Goal: Task Accomplishment & Management: Use online tool/utility

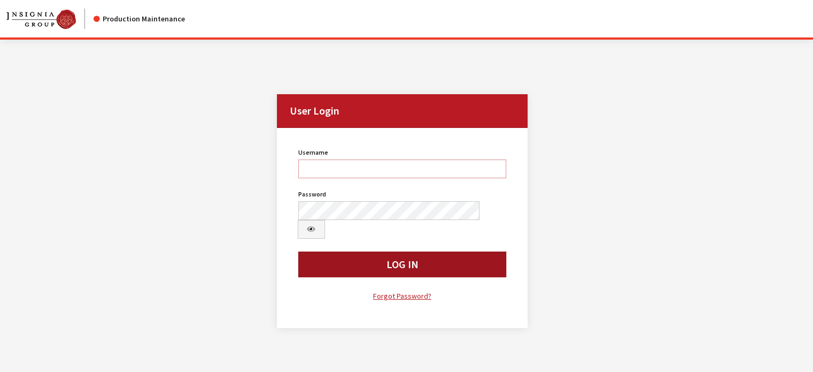
type input "kdart"
click at [363, 155] on button "Log In" at bounding box center [402, 264] width 209 height 26
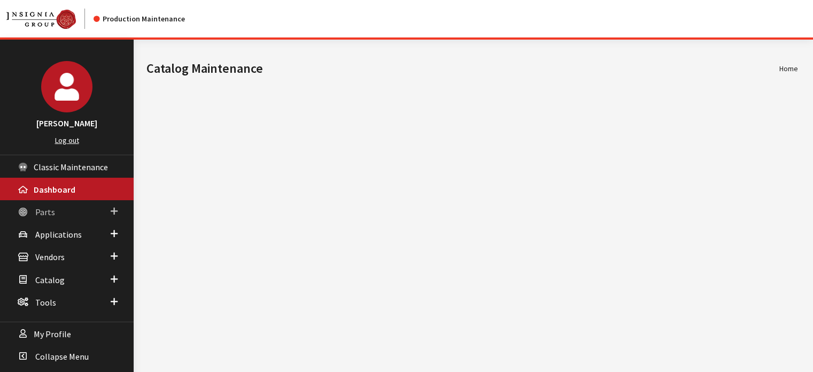
click at [59, 212] on link "Parts" at bounding box center [67, 211] width 134 height 22
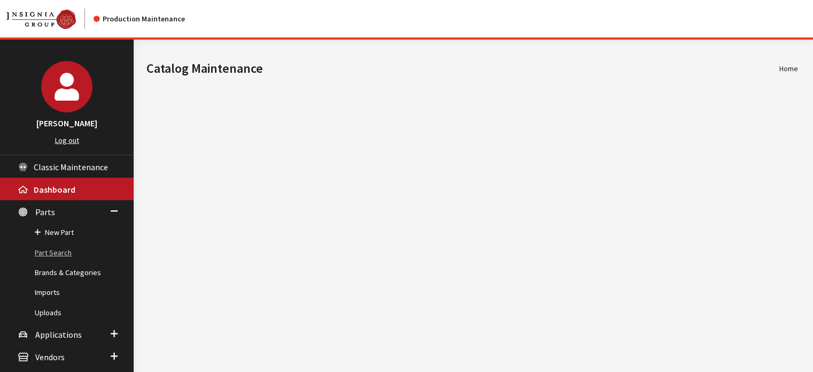
click at [69, 249] on link "Part Search" at bounding box center [67, 253] width 134 height 20
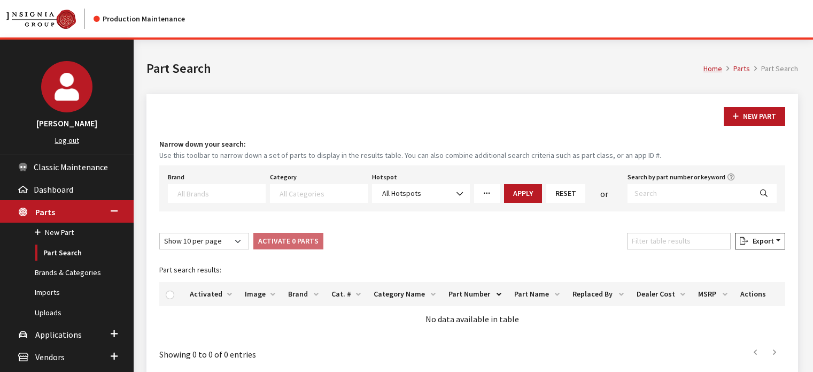
select select
click at [677, 191] on input "Search by part number or keyword" at bounding box center [690, 193] width 124 height 19
paste input "SOA567B020"
type input "SOA567B020"
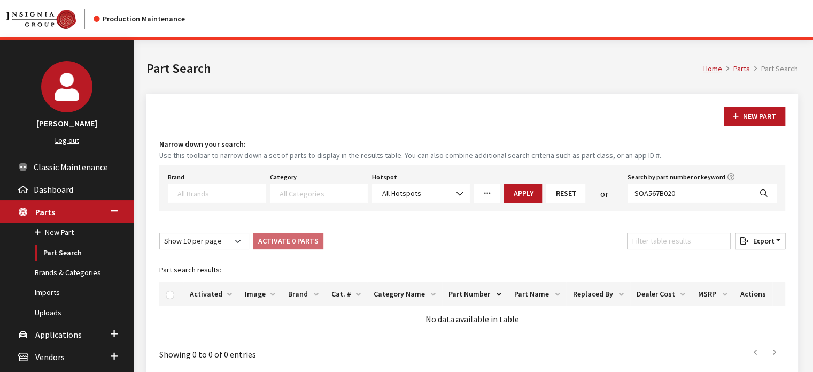
select select
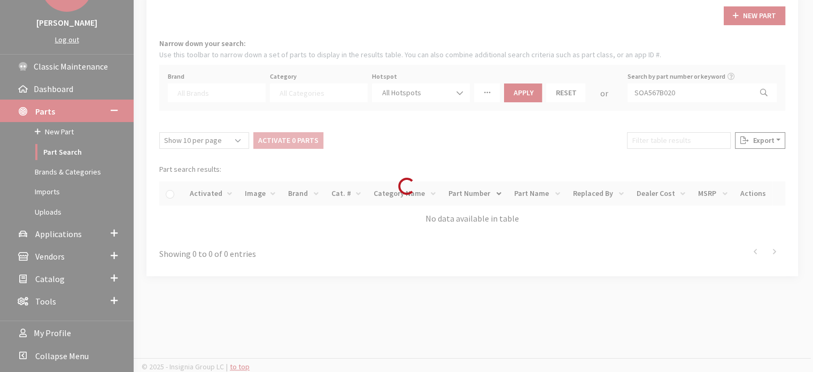
scroll to position [101, 0]
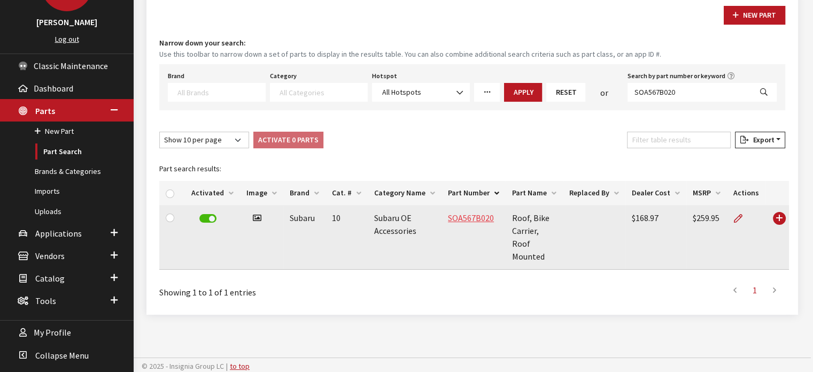
click at [457, 220] on link "SOA567B020" at bounding box center [471, 217] width 46 height 11
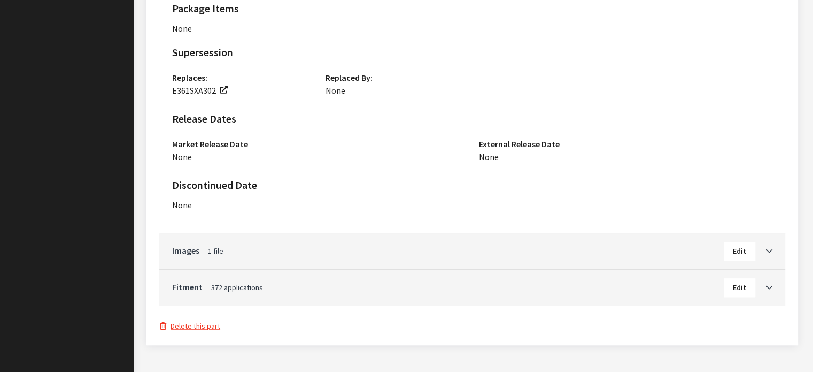
scroll to position [795, 0]
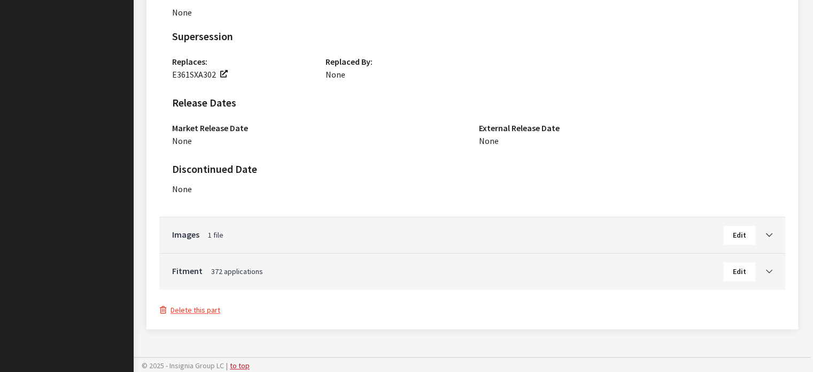
click at [769, 271] on icon "Toggle Accordion" at bounding box center [769, 271] width 6 height 7
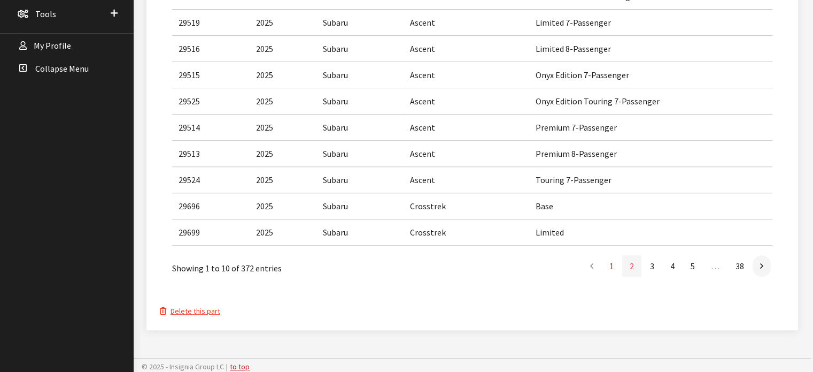
click at [628, 263] on link "2" at bounding box center [631, 265] width 19 height 21
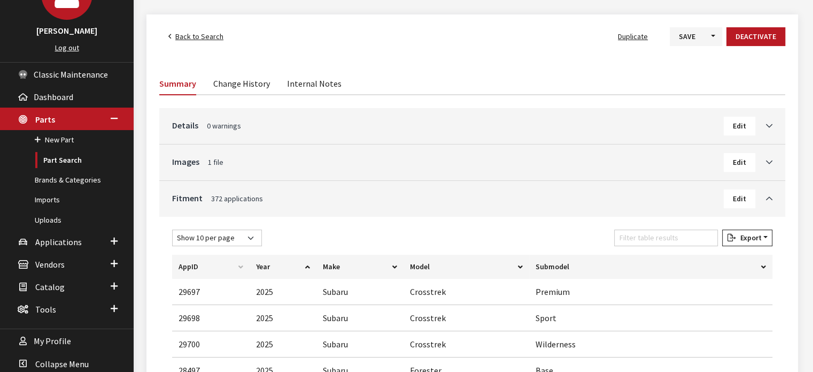
scroll to position [160, 0]
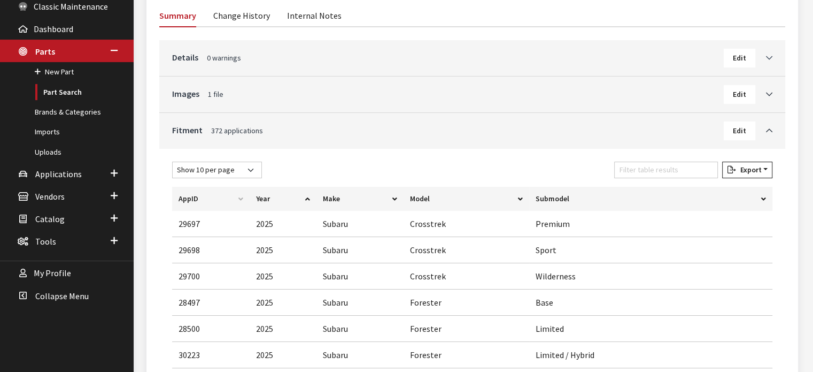
click at [772, 58] on icon "Toggle Accordion" at bounding box center [769, 58] width 6 height 7
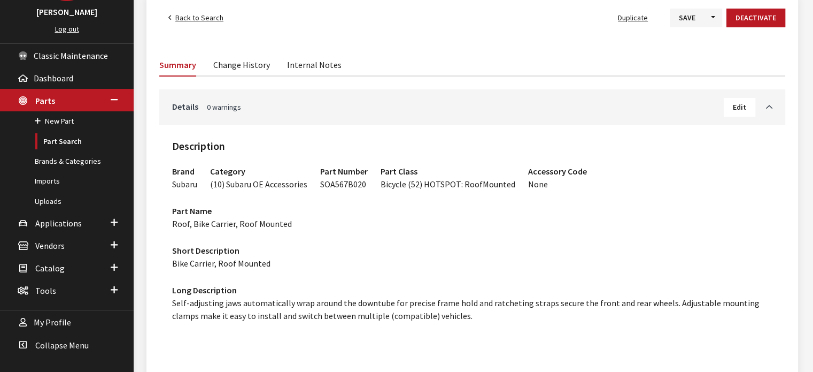
scroll to position [107, 0]
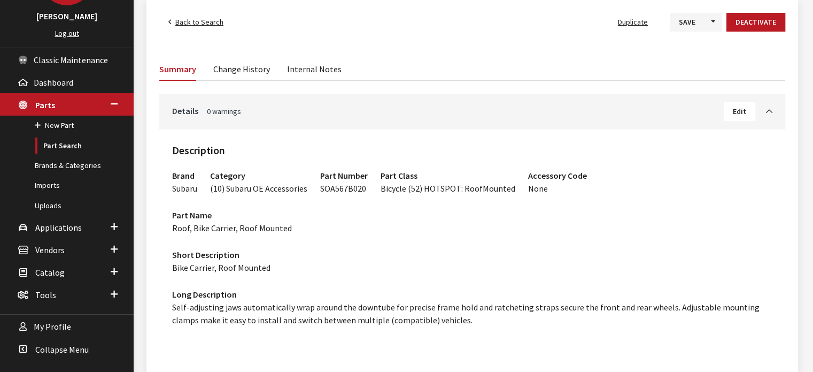
click at [732, 111] on button "Edit" at bounding box center [740, 111] width 32 height 19
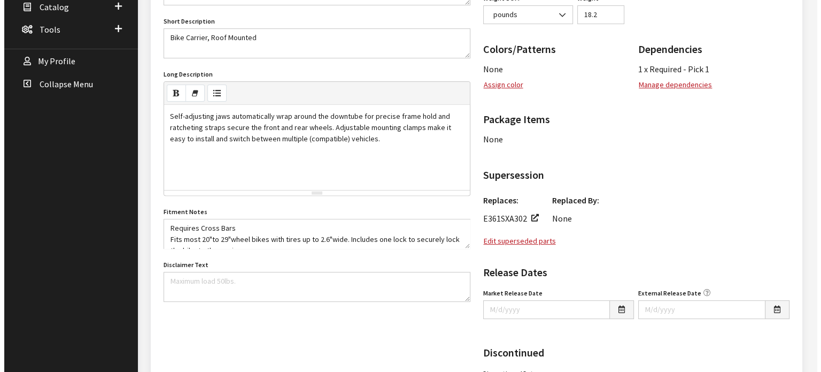
scroll to position [374, 0]
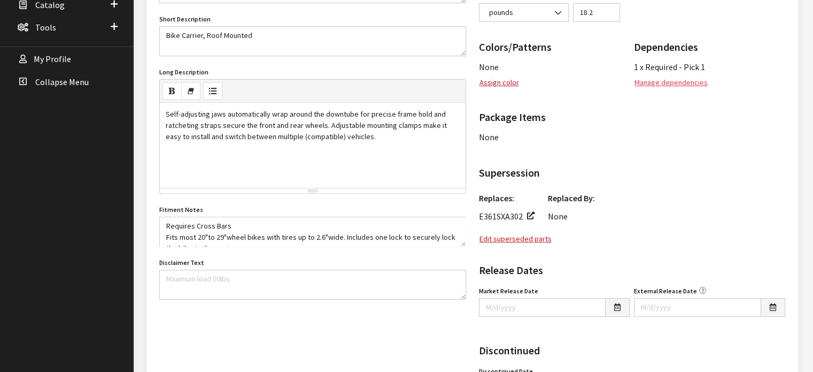
click at [666, 77] on button "Manage dependencies" at bounding box center [671, 82] width 74 height 19
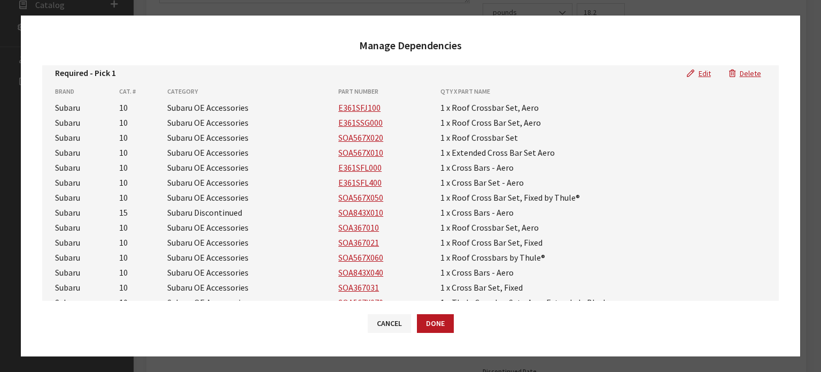
scroll to position [0, 0]
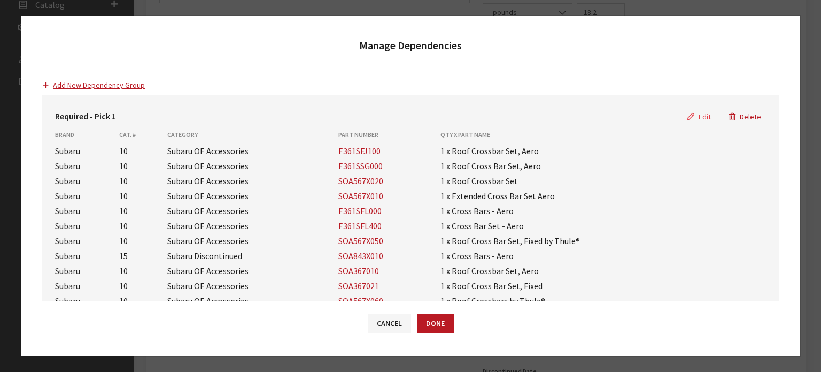
click at [693, 118] on button "Edit" at bounding box center [699, 116] width 42 height 19
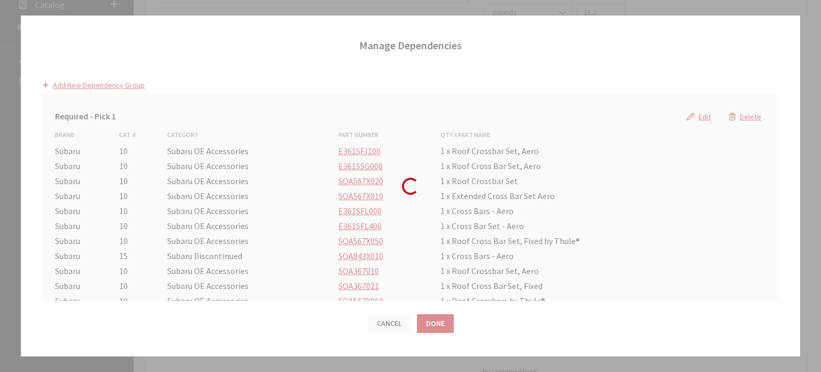
select select "25"
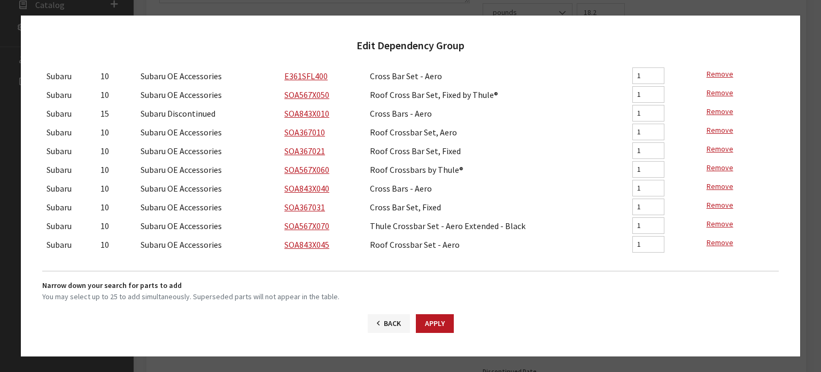
scroll to position [394, 0]
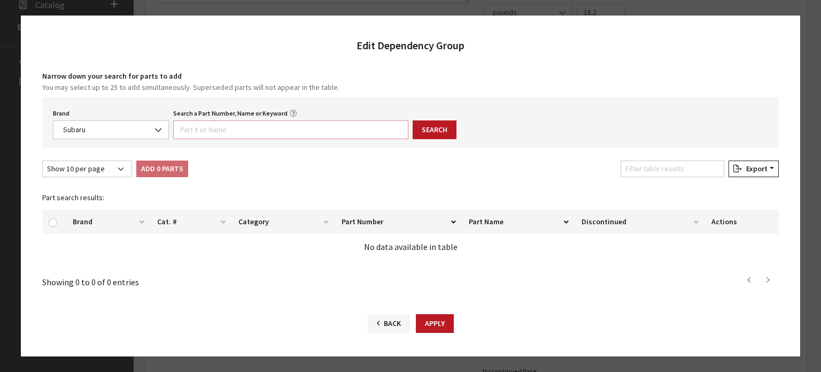
click at [225, 133] on input "Search a Part Number, Name or Keyword" at bounding box center [290, 129] width 235 height 19
paste input "PT767TB400"
type input "PT767TB400"
drag, startPoint x: 445, startPoint y: 119, endPoint x: 445, endPoint y: 127, distance: 8.0
click at [445, 119] on div "Brand Acura Alfa Romeo Audi BMW DoubleTake Ford Ford Racing GM GST Honda Hyunda…" at bounding box center [410, 122] width 736 height 50
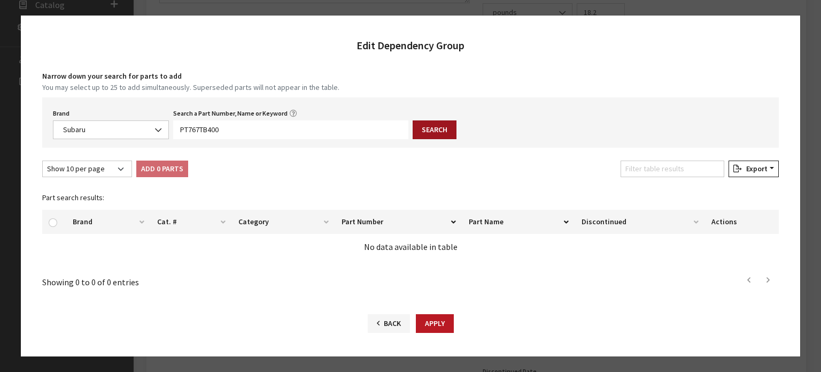
click at [445, 127] on button "Search" at bounding box center [435, 129] width 44 height 19
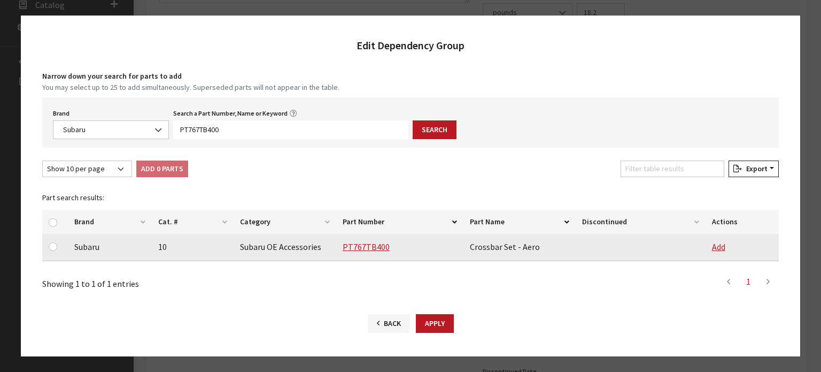
scroll to position [396, 0]
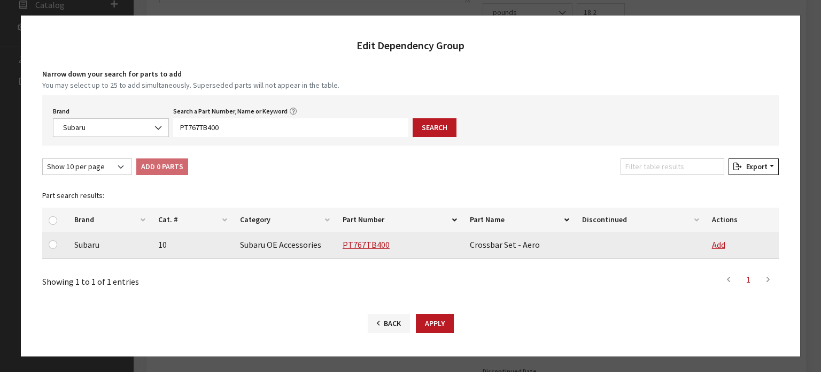
click at [45, 241] on td at bounding box center [55, 245] width 26 height 27
click at [52, 243] on input "checkbox" at bounding box center [53, 244] width 9 height 9
checkbox input "true"
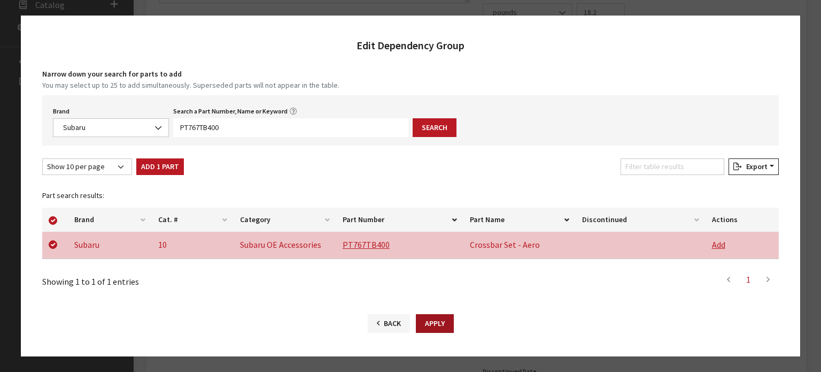
click at [445, 331] on button "Apply" at bounding box center [435, 323] width 38 height 19
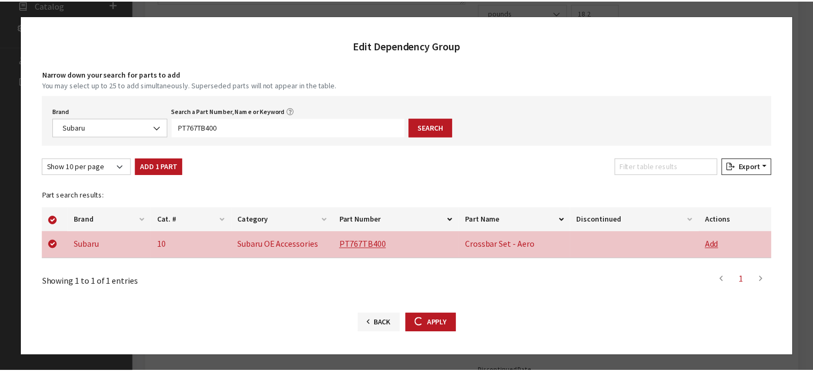
scroll to position [103, 0]
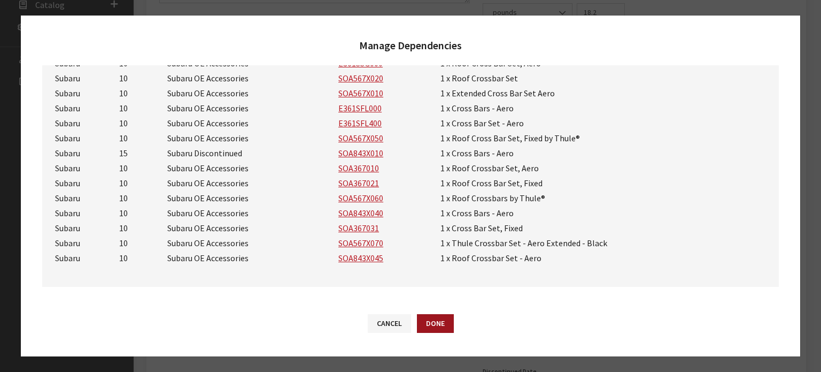
click at [449, 317] on button "Done" at bounding box center [435, 323] width 37 height 19
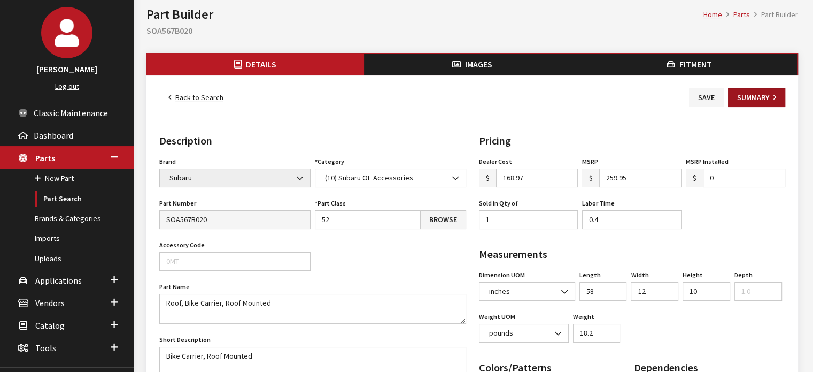
scroll to position [0, 0]
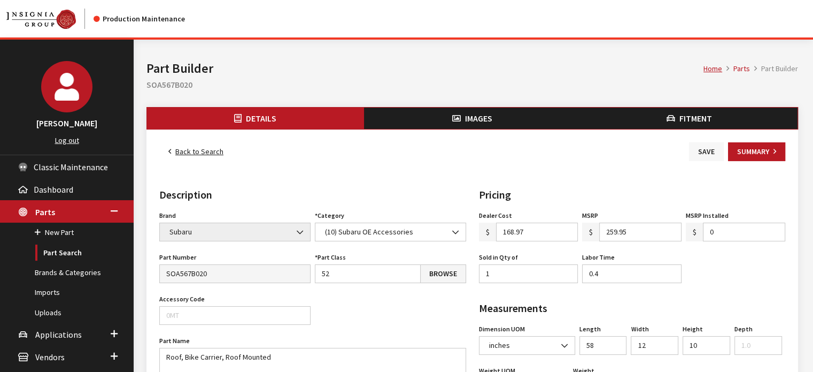
click at [702, 152] on button "Save" at bounding box center [706, 151] width 35 height 19
click at [707, 152] on button "Save" at bounding box center [706, 151] width 35 height 19
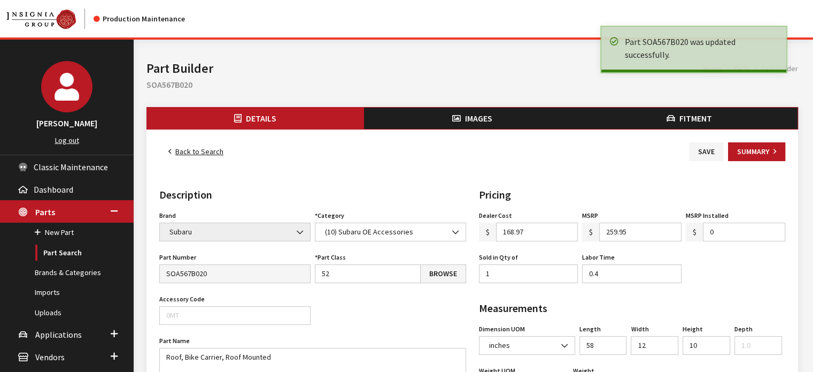
click at [187, 151] on link "Back to Search" at bounding box center [195, 151] width 73 height 19
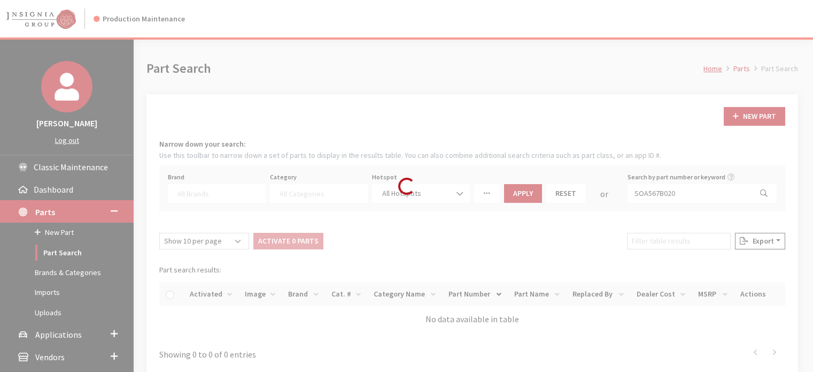
select select
click at [661, 193] on div "Loading..." at bounding box center [406, 186] width 813 height 372
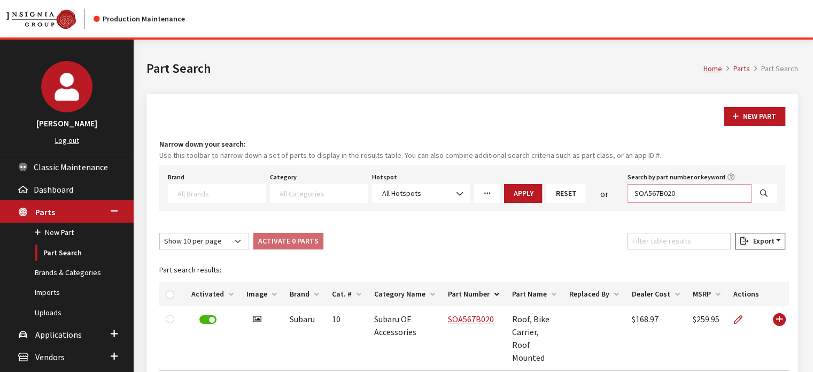
click at [667, 190] on input "SOA567B020" at bounding box center [690, 193] width 124 height 19
drag, startPoint x: 656, startPoint y: 191, endPoint x: 729, endPoint y: 204, distance: 73.8
click at [729, 204] on div "Brand Acura Alfa Romeo Audi BMW DoubleTake [PERSON_NAME] Racing GM GST Honda Hy…" at bounding box center [472, 188] width 626 height 46
type input "SOA567c011"
select select
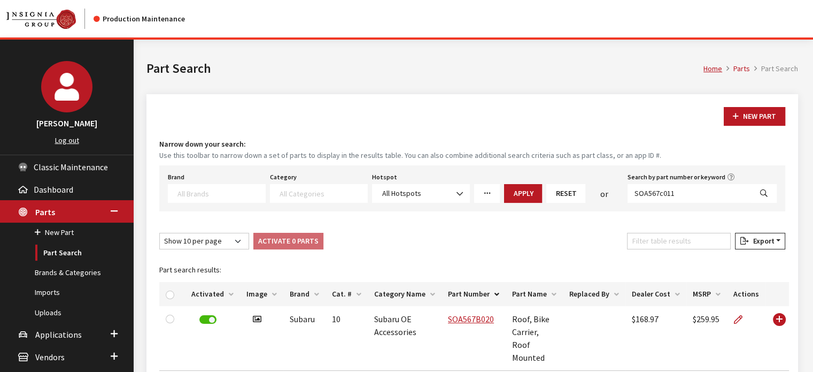
select select
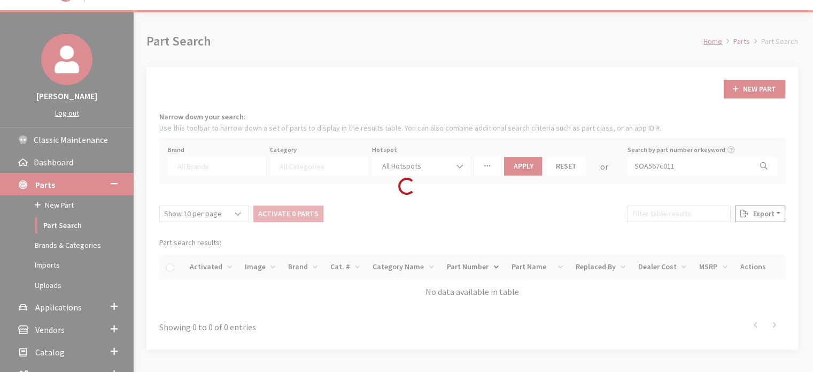
scroll to position [101, 0]
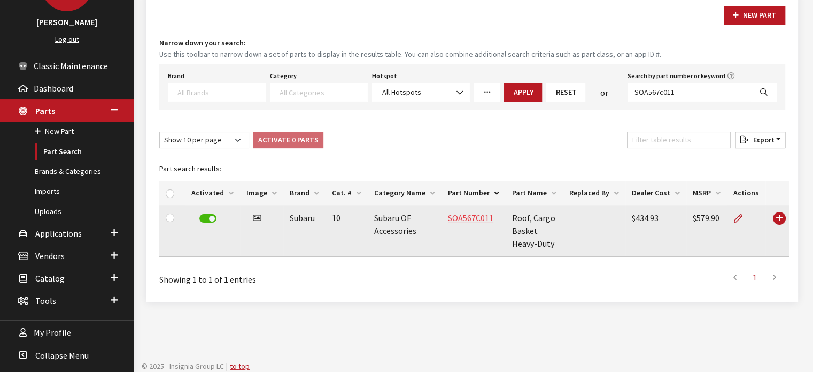
click at [456, 217] on link "SOA567C011" at bounding box center [470, 217] width 45 height 11
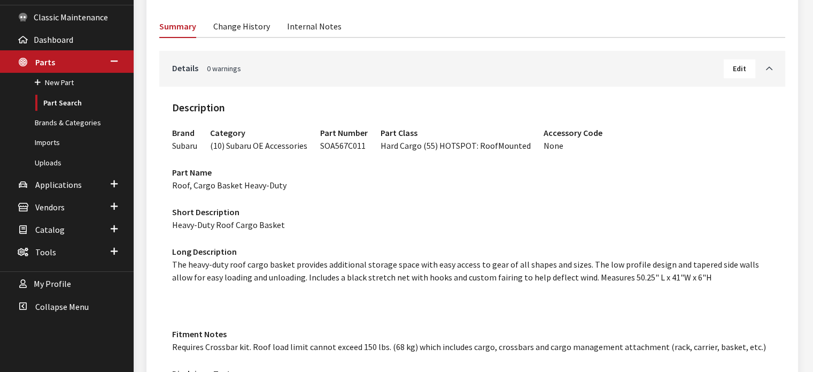
scroll to position [107, 0]
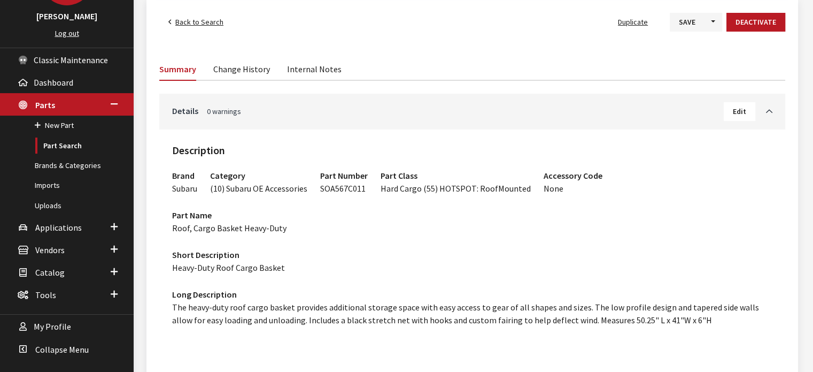
click at [740, 109] on span "Edit" at bounding box center [739, 111] width 13 height 10
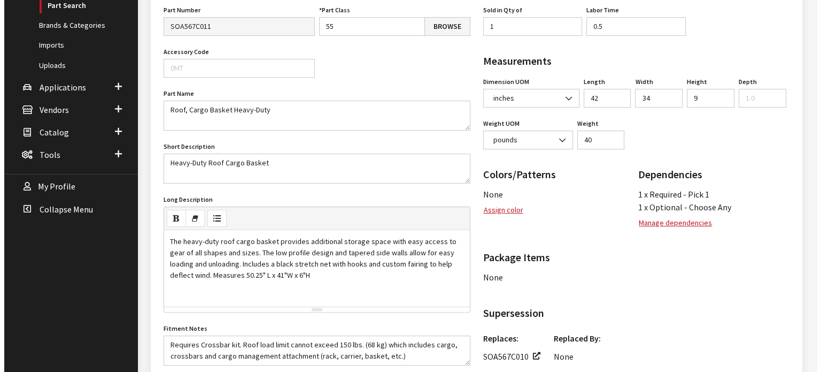
scroll to position [267, 0]
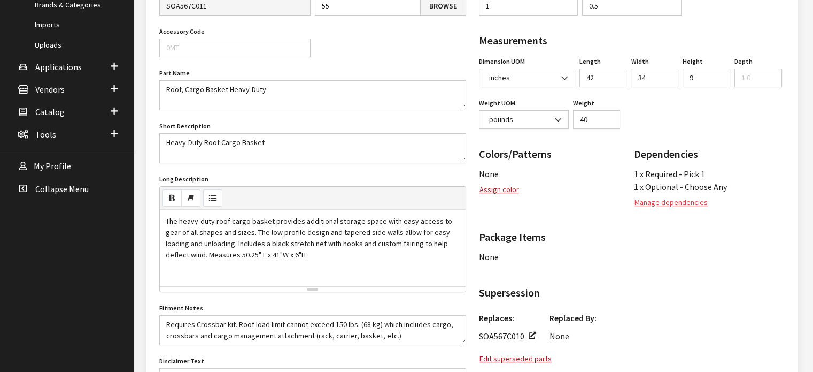
click at [698, 198] on button "Manage dependencies" at bounding box center [671, 202] width 74 height 19
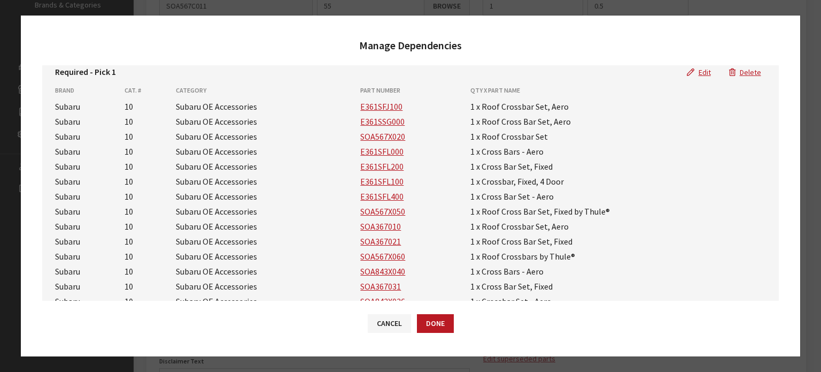
scroll to position [0, 0]
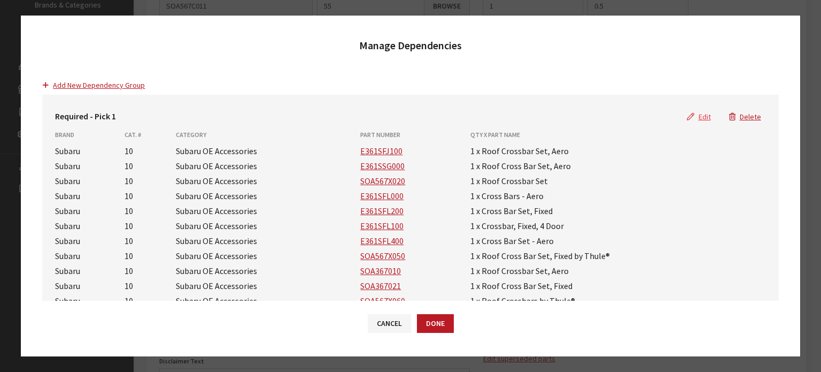
click at [696, 114] on button "Edit" at bounding box center [699, 116] width 42 height 19
select select "25"
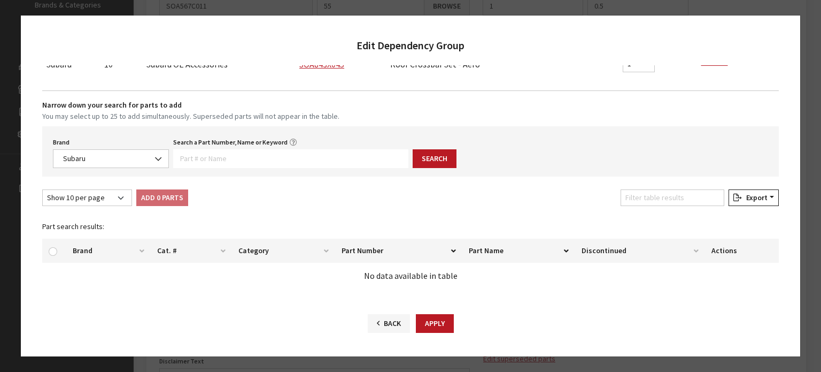
scroll to position [394, 0]
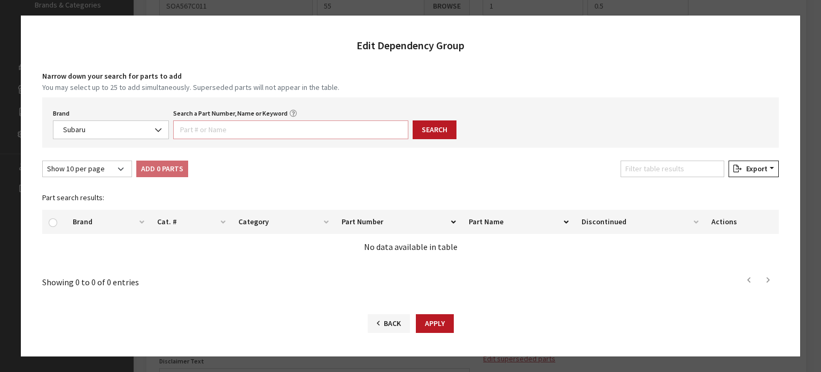
click at [278, 132] on input "Search a Part Number, Name or Keyword" at bounding box center [290, 129] width 235 height 19
paste input "PT767TB400"
type input "PT767TB400"
click at [441, 123] on button "Search" at bounding box center [435, 129] width 44 height 19
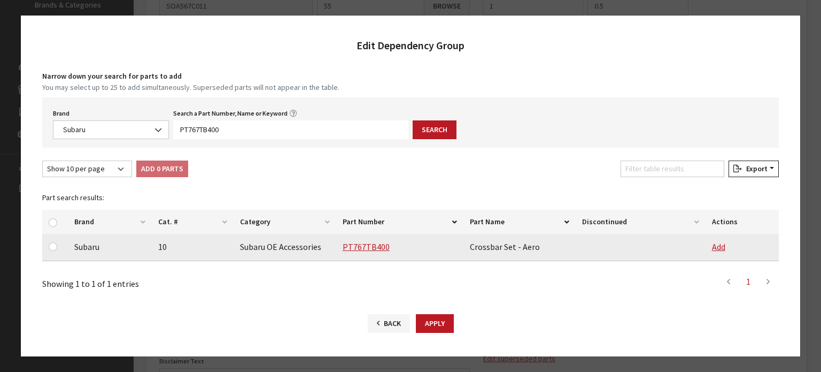
scroll to position [396, 0]
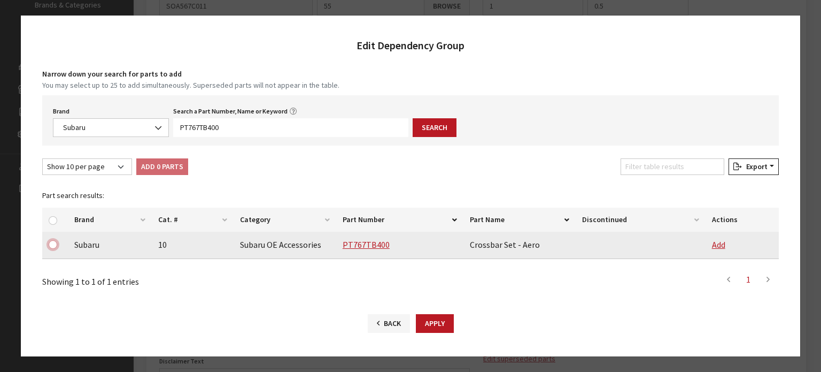
click at [54, 244] on input "checkbox" at bounding box center [53, 244] width 9 height 9
checkbox input "true"
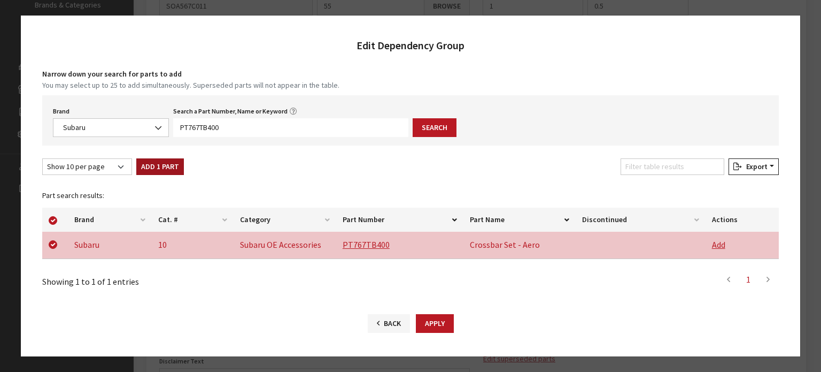
click at [146, 171] on button "Add 1 Part" at bounding box center [160, 166] width 48 height 17
click at [0, 0] on div "Loading..." at bounding box center [0, 0] width 0 height 0
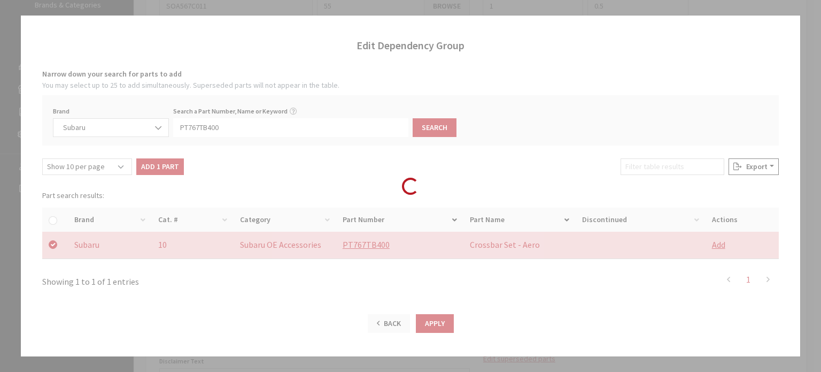
checkbox input "false"
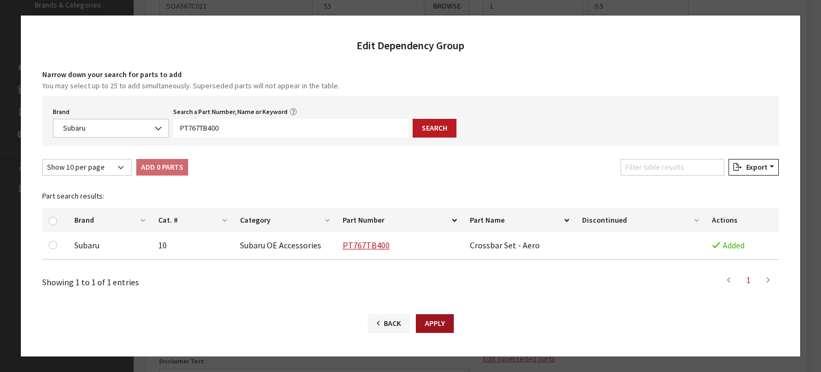
click at [435, 319] on button "Apply" at bounding box center [435, 323] width 38 height 19
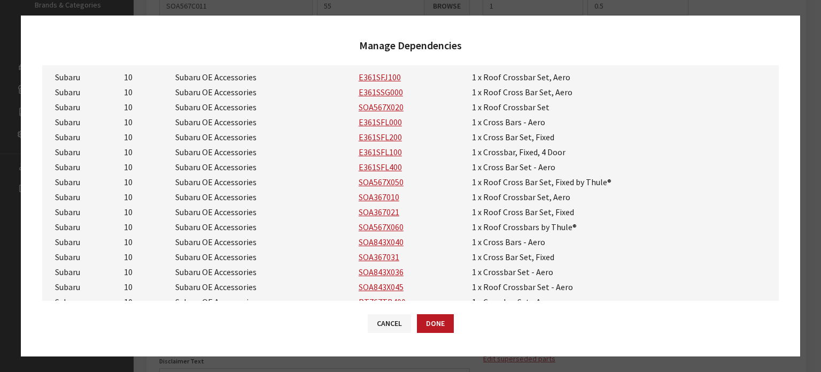
scroll to position [0, 0]
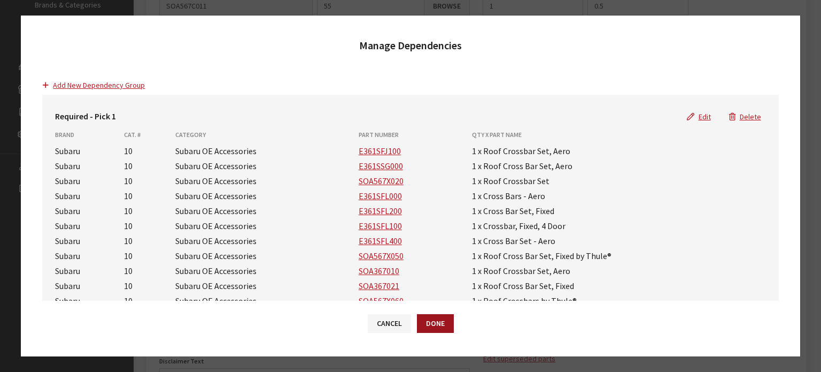
click at [437, 322] on button "Done" at bounding box center [435, 323] width 37 height 19
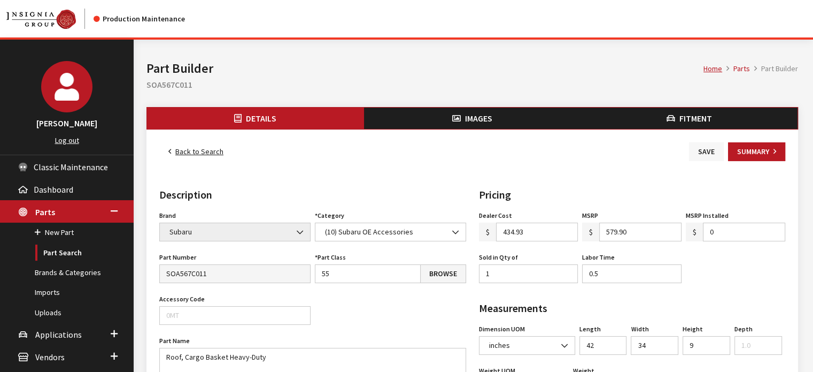
click at [711, 149] on button "Save" at bounding box center [706, 151] width 35 height 19
click at [709, 148] on button "Save" at bounding box center [706, 151] width 35 height 19
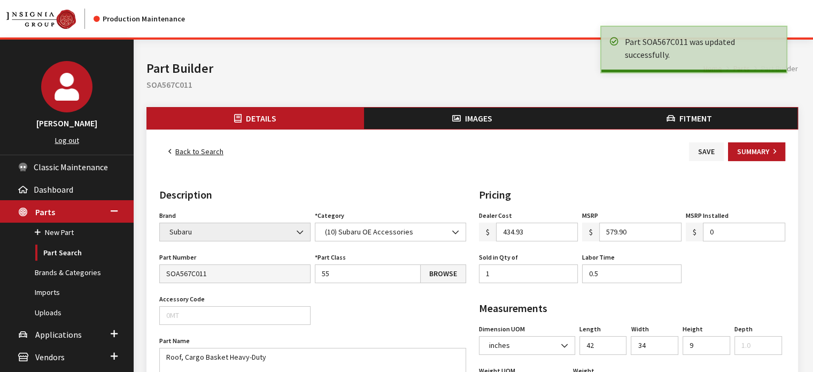
click at [210, 149] on link "Back to Search" at bounding box center [195, 151] width 73 height 19
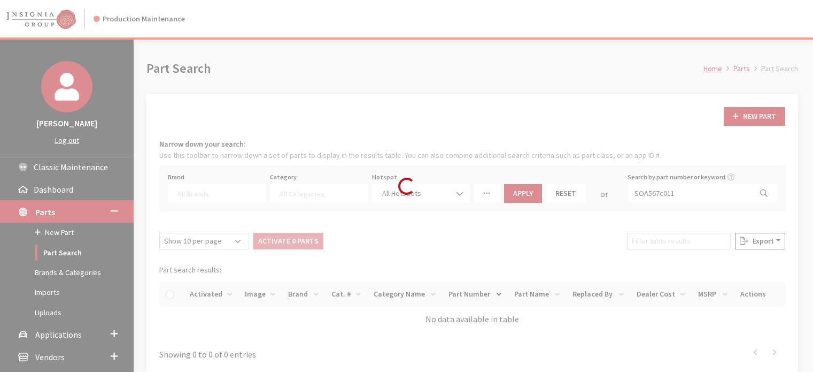
select select
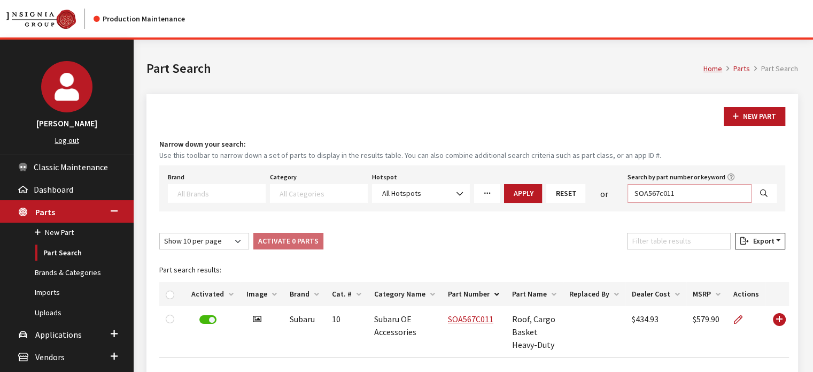
click at [678, 198] on input "SOA567c011" at bounding box center [690, 193] width 124 height 19
paste input "C200"
type input "SOA567C200"
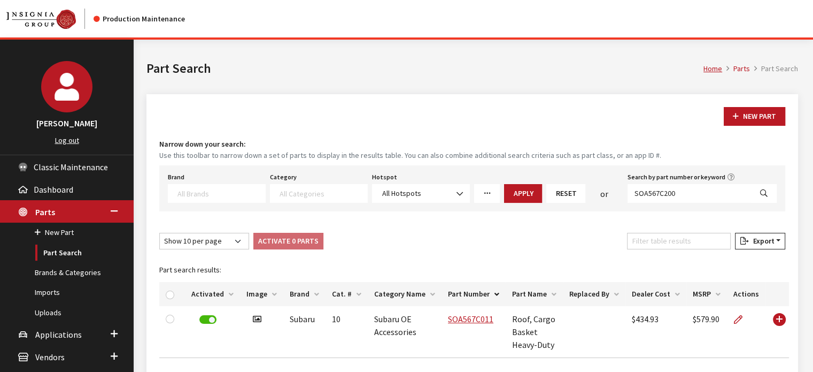
select select
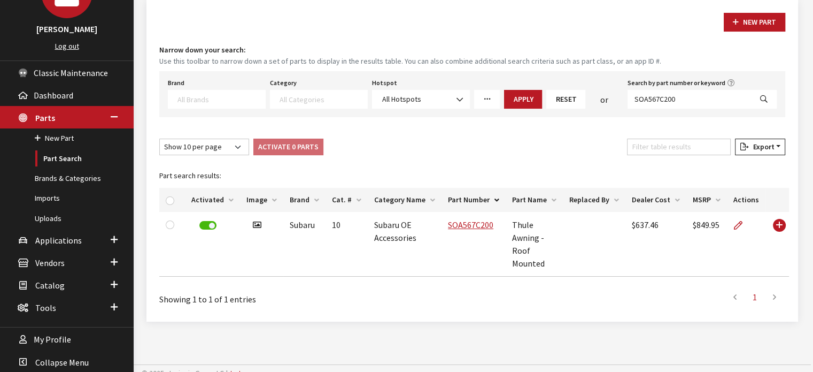
scroll to position [101, 0]
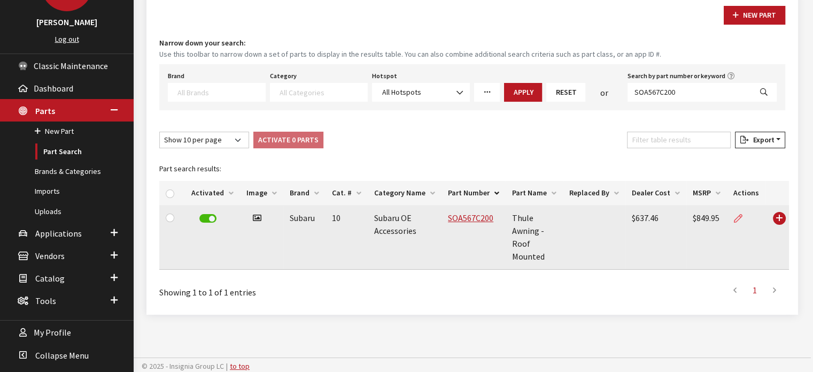
click at [734, 218] on icon at bounding box center [738, 218] width 9 height 9
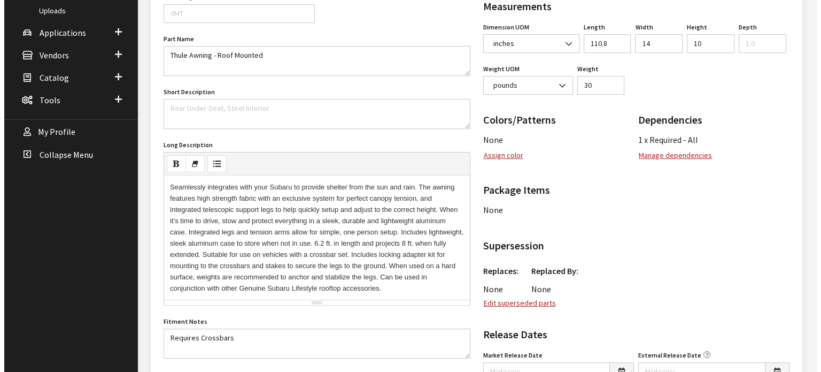
scroll to position [321, 0]
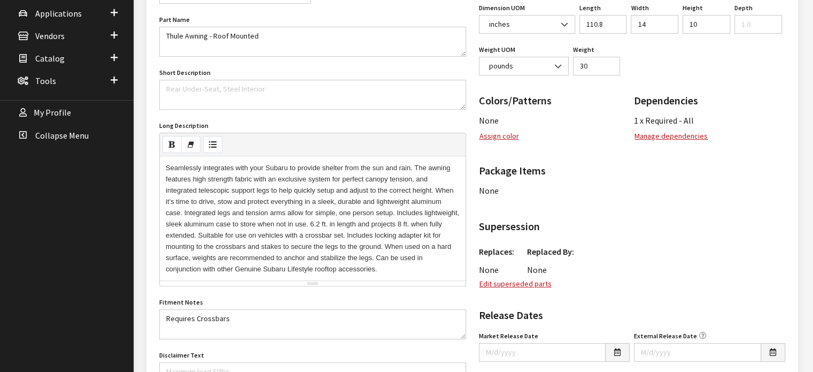
click at [695, 146] on div "Pricing Dealer Cost $ 637.46 MSRP $ 849.95 MSRP Installed $ 0 Sold in Qty of 1 …" at bounding box center [633, 158] width 320 height 584
click at [690, 138] on button "Manage dependencies" at bounding box center [671, 136] width 74 height 19
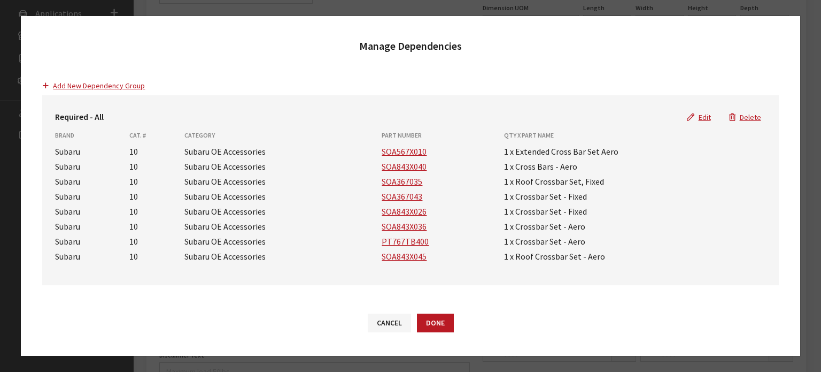
click at [704, 122] on button "Edit" at bounding box center [699, 117] width 42 height 19
select select "25"
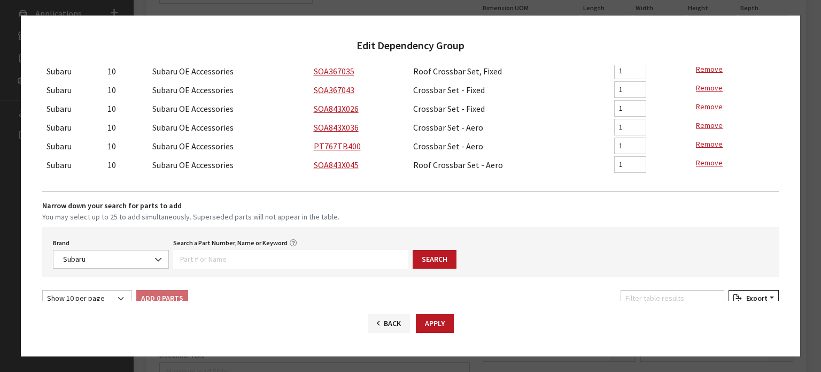
scroll to position [263, 0]
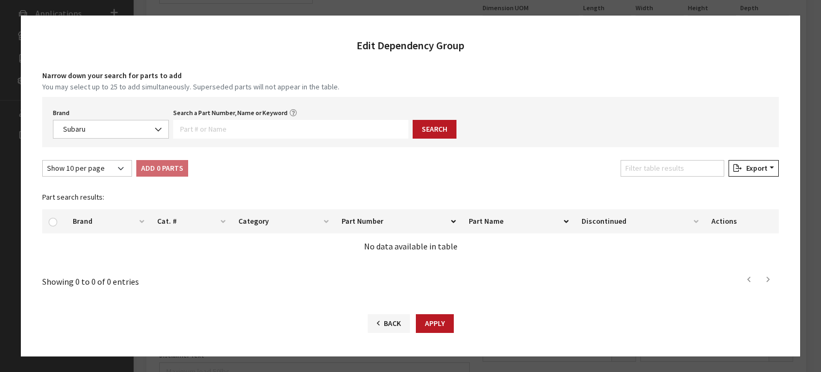
drag, startPoint x: 652, startPoint y: 178, endPoint x: 651, endPoint y: 171, distance: 7.0
click at [652, 175] on div "Filter table results" at bounding box center [673, 170] width 108 height 21
drag, startPoint x: 357, startPoint y: 120, endPoint x: 382, endPoint y: 128, distance: 26.2
click at [357, 120] on input "Search a Part Number, Name or Keyword" at bounding box center [290, 129] width 235 height 19
paste input "PT767TB400"
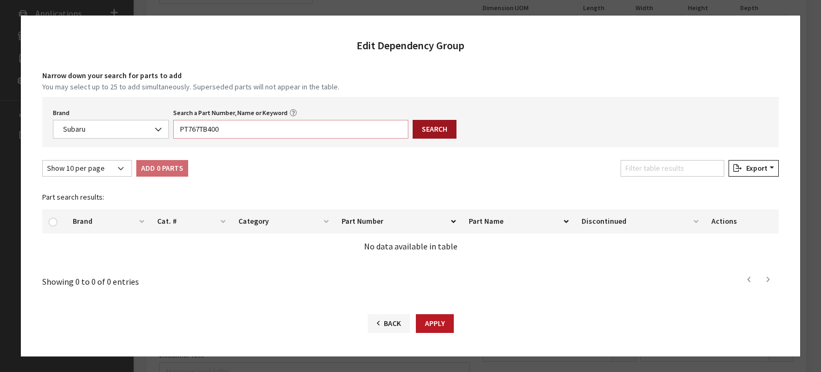
type input "PT767TB400"
drag, startPoint x: 419, startPoint y: 128, endPoint x: 411, endPoint y: 138, distance: 12.9
click at [420, 128] on button "Search" at bounding box center [435, 129] width 44 height 19
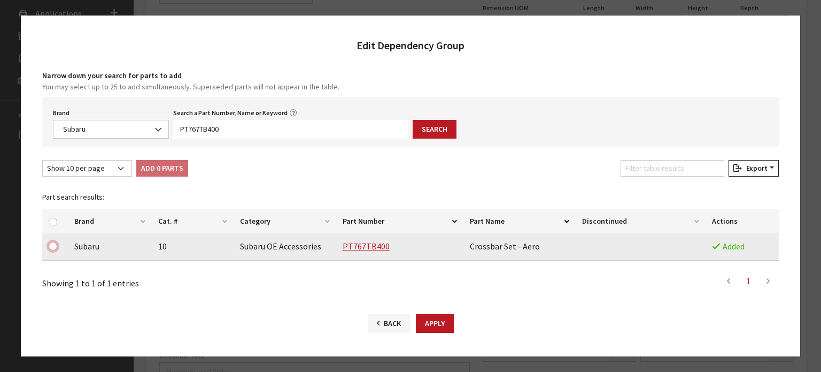
click at [53, 245] on input "checkbox" at bounding box center [53, 246] width 9 height 9
checkbox input "true"
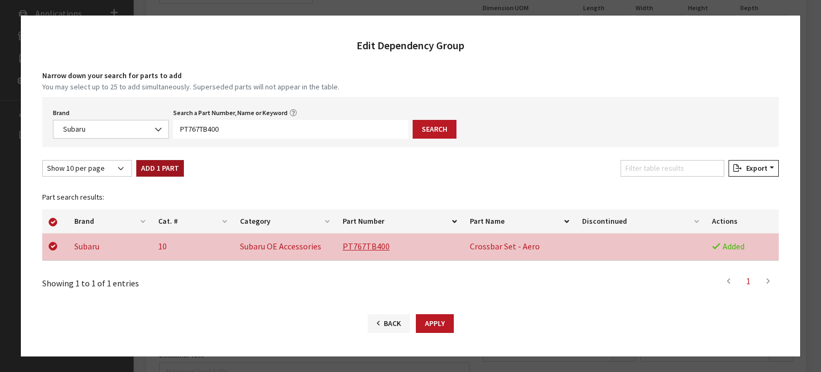
click at [160, 169] on button "Add 1 Part" at bounding box center [160, 168] width 48 height 17
checkbox input "false"
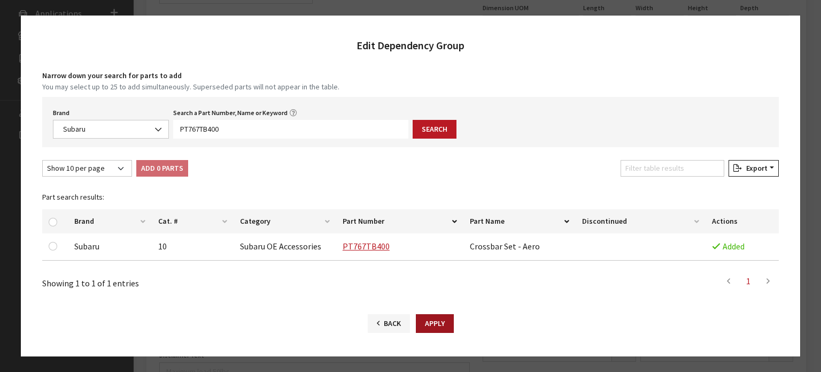
click at [437, 324] on button "Apply" at bounding box center [435, 323] width 38 height 19
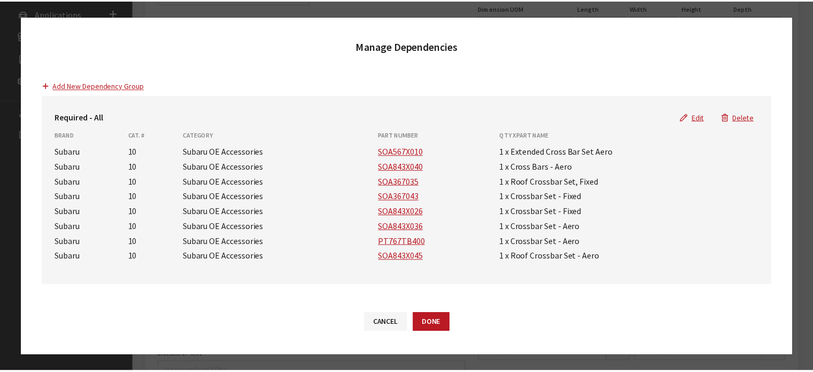
scroll to position [0, 0]
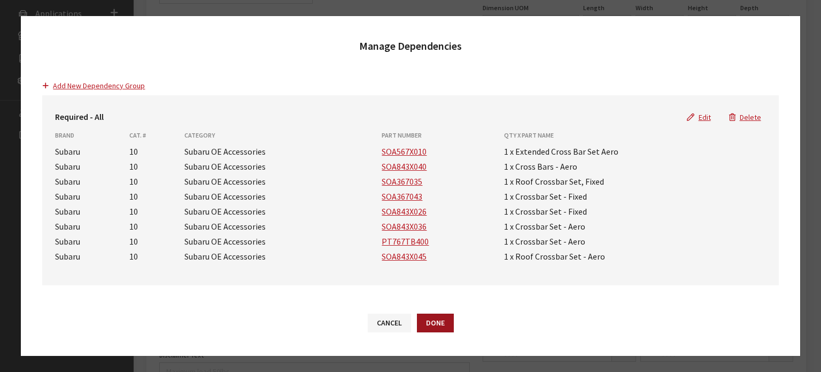
click at [432, 327] on button "Done" at bounding box center [435, 322] width 37 height 19
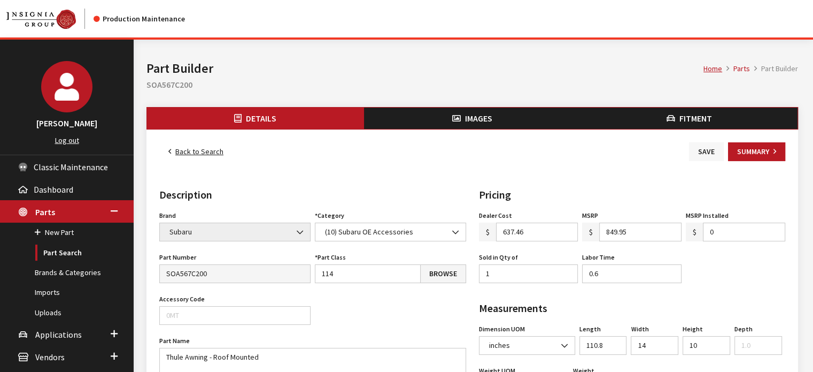
click at [699, 150] on button "Save" at bounding box center [706, 151] width 35 height 19
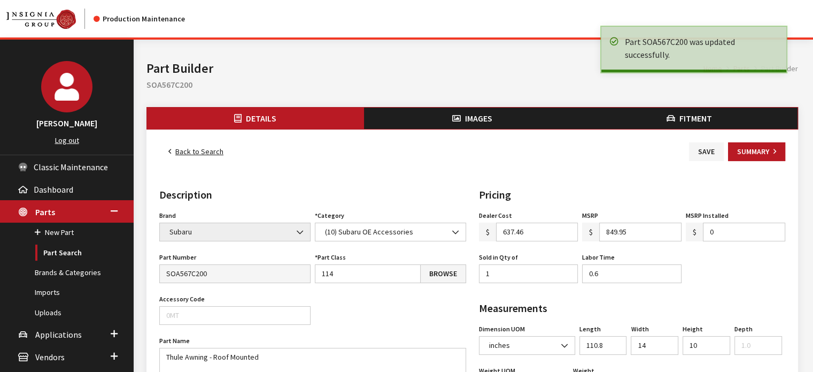
click at [199, 149] on link "Back to Search" at bounding box center [195, 151] width 73 height 19
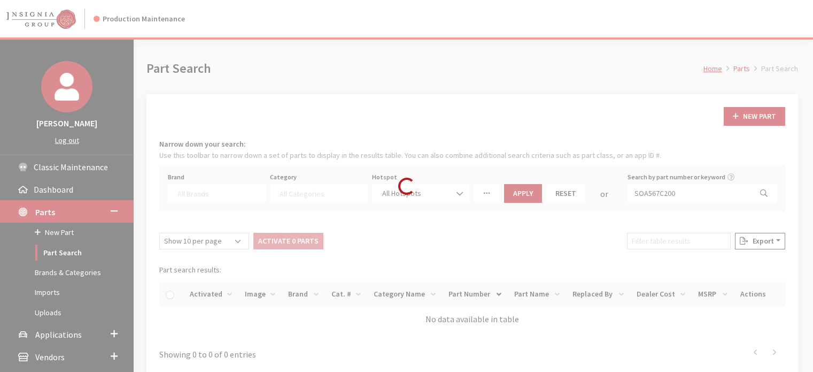
select select
click at [690, 194] on div "Loading..." at bounding box center [406, 186] width 813 height 372
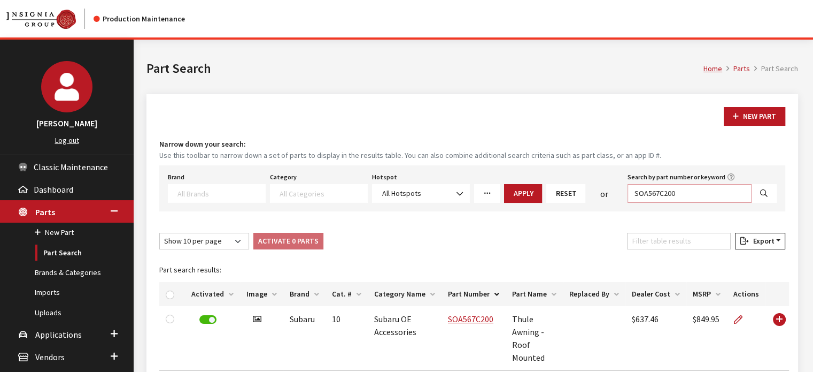
drag, startPoint x: 581, startPoint y: 194, endPoint x: 562, endPoint y: 192, distance: 18.8
click at [571, 194] on div "Brand Acura Alfa Romeo Audi BMW DoubleTake [PERSON_NAME] Racing GM GST Honda Hy…" at bounding box center [472, 185] width 613 height 33
paste input "B011"
type input "SOA567B011"
select select
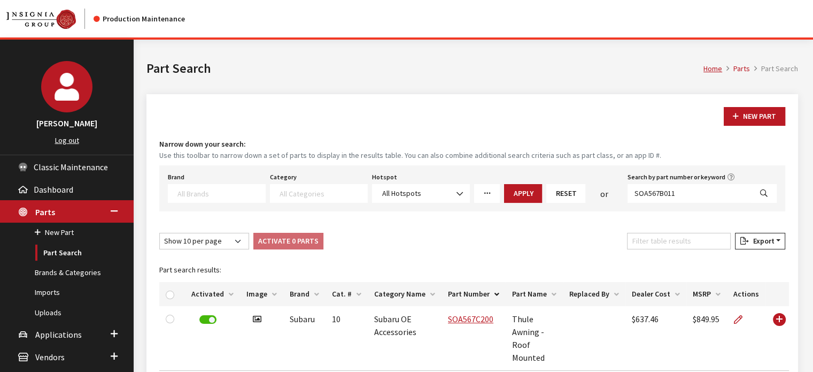
select select
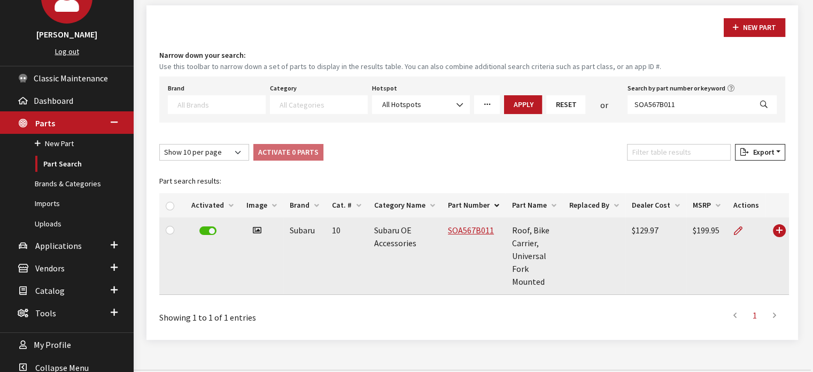
scroll to position [101, 0]
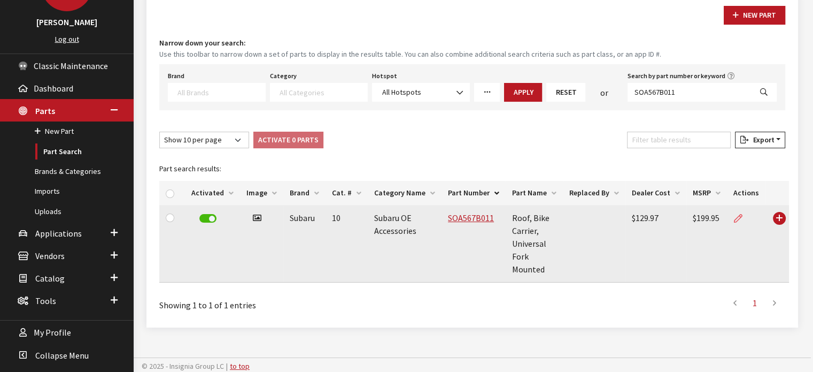
click at [738, 217] on icon at bounding box center [738, 218] width 9 height 9
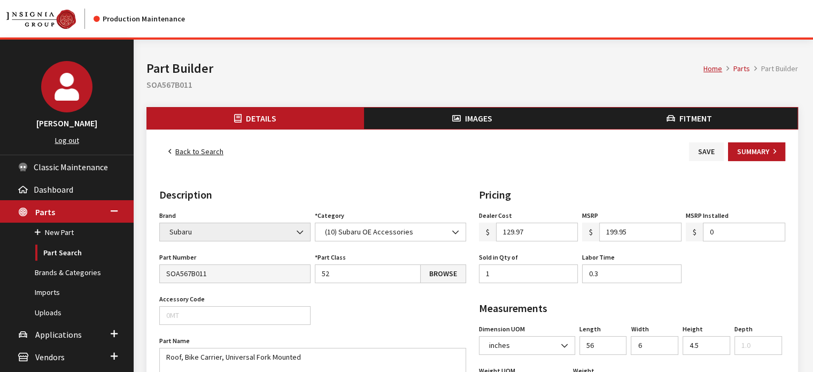
click at [183, 156] on link "Back to Search" at bounding box center [195, 151] width 73 height 19
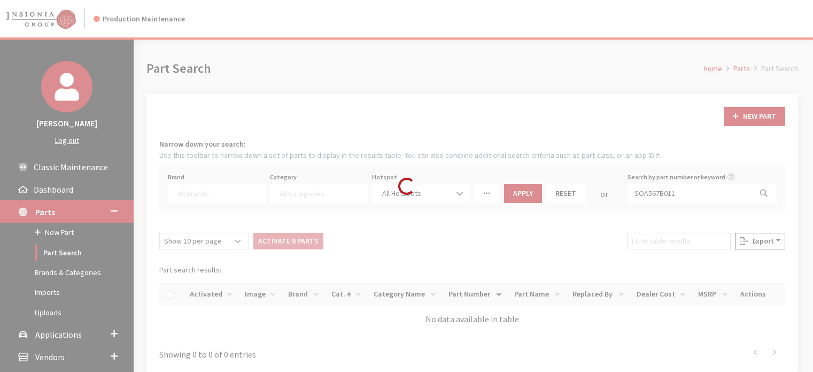
select select
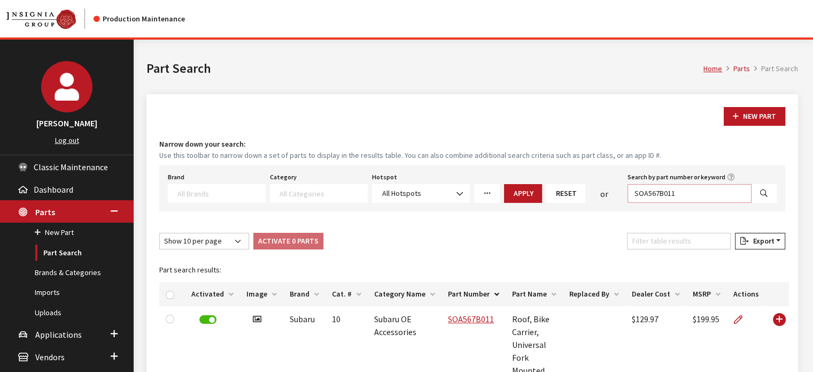
click at [660, 194] on input "SOA567B011" at bounding box center [690, 193] width 124 height 19
click at [659, 194] on input "SOA567B011" at bounding box center [690, 193] width 124 height 19
paste input "20"
type input "SOA567B020"
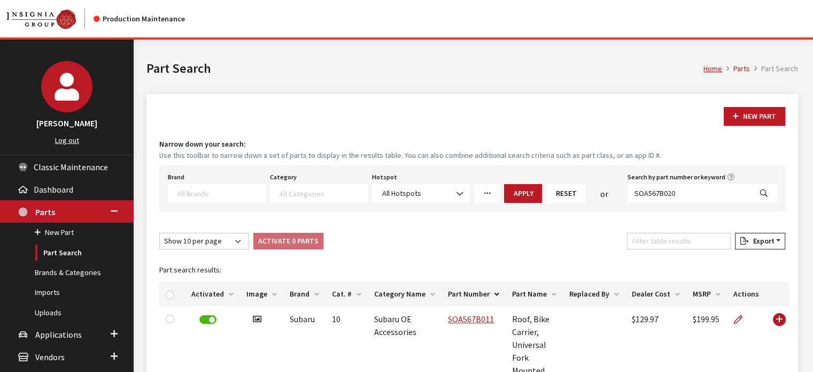
select select
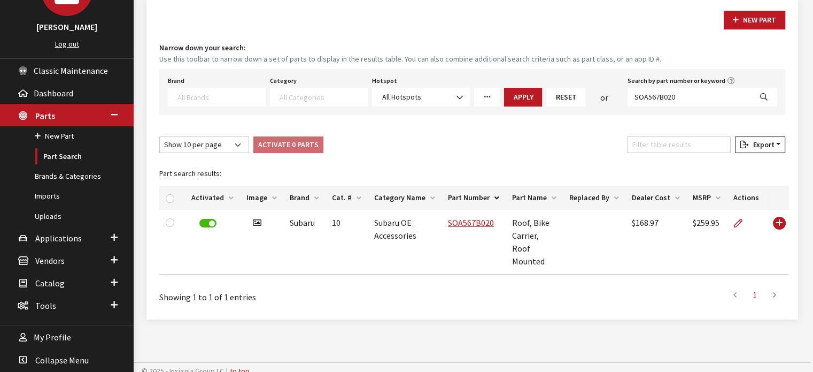
scroll to position [101, 0]
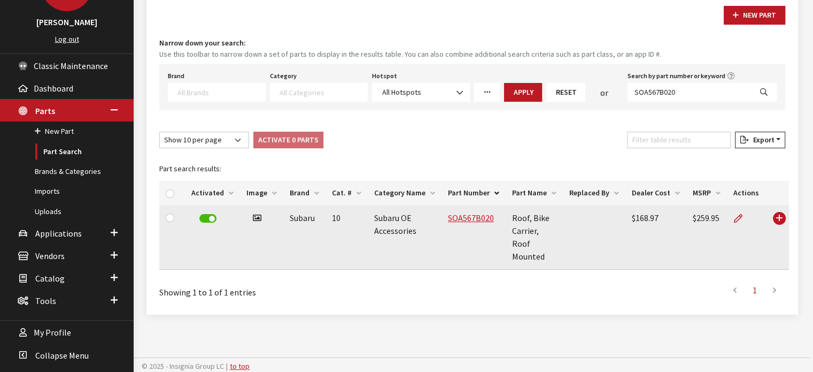
click at [730, 216] on td at bounding box center [746, 237] width 38 height 65
click at [738, 214] on icon at bounding box center [738, 218] width 9 height 9
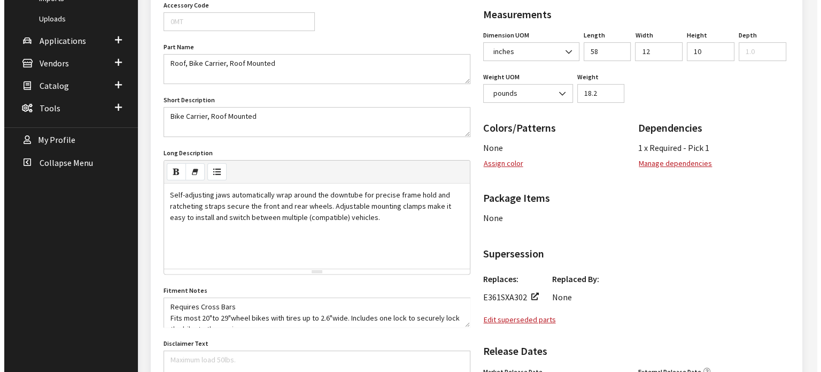
scroll to position [356, 0]
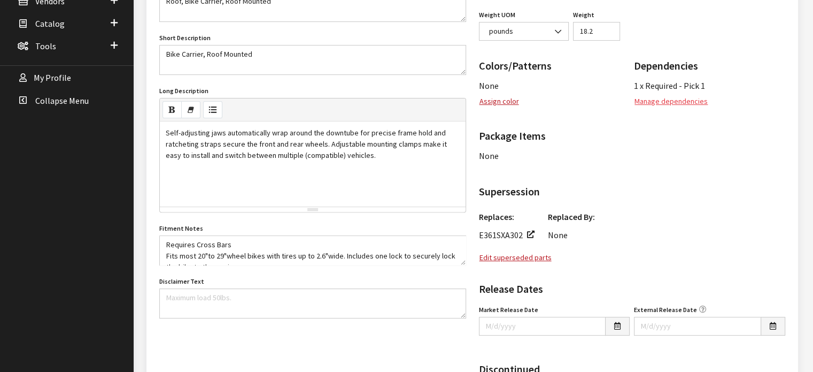
click at [678, 103] on button "Manage dependencies" at bounding box center [671, 101] width 74 height 19
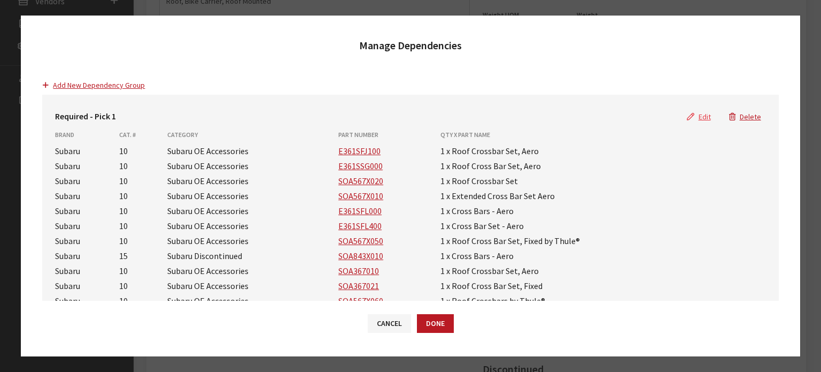
click at [696, 111] on button "Edit" at bounding box center [699, 116] width 42 height 19
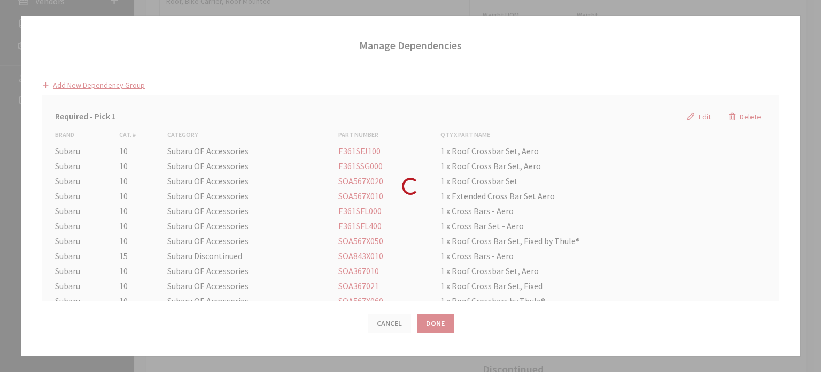
select select "25"
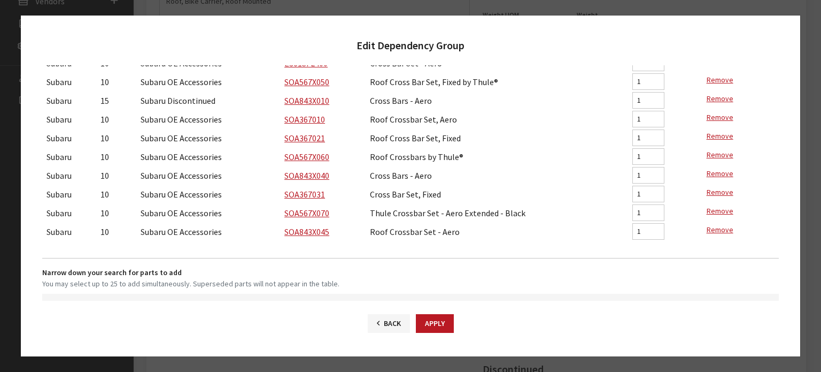
scroll to position [267, 0]
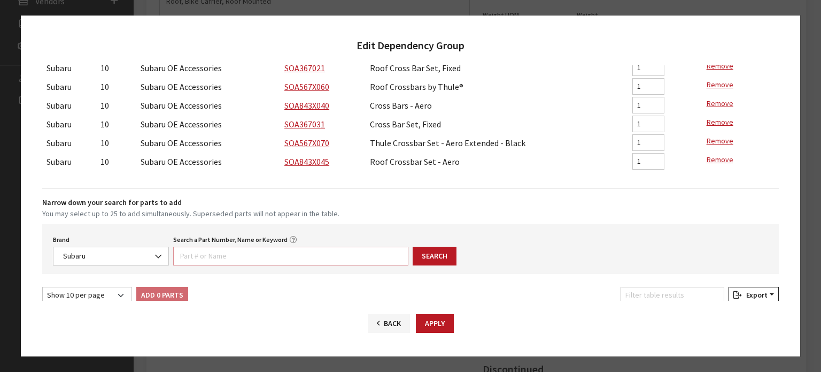
drag, startPoint x: 300, startPoint y: 258, endPoint x: 367, endPoint y: 246, distance: 68.0
click at [300, 258] on input "Search a Part Number, Name or Keyword" at bounding box center [290, 255] width 235 height 19
paste input "PT767TB400"
type input "PT767TB400"
drag, startPoint x: 454, startPoint y: 245, endPoint x: 447, endPoint y: 251, distance: 9.2
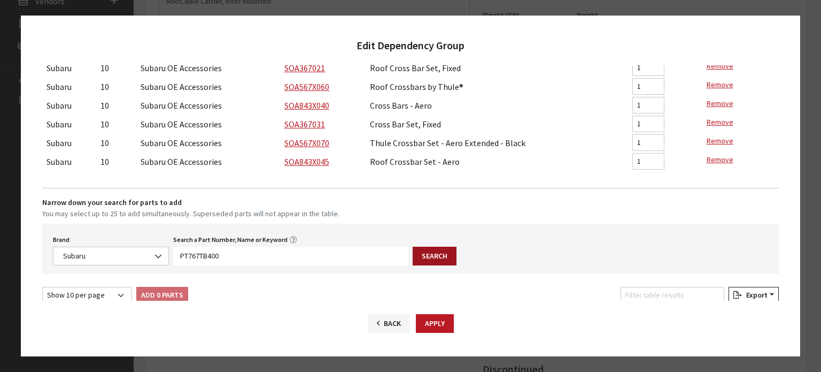
click at [450, 248] on div "Brand Acura Alfa Romeo Audi BMW DoubleTake [PERSON_NAME] Racing GM GST Honda Hy…" at bounding box center [410, 248] width 736 height 50
click at [447, 251] on button "Search" at bounding box center [435, 255] width 44 height 19
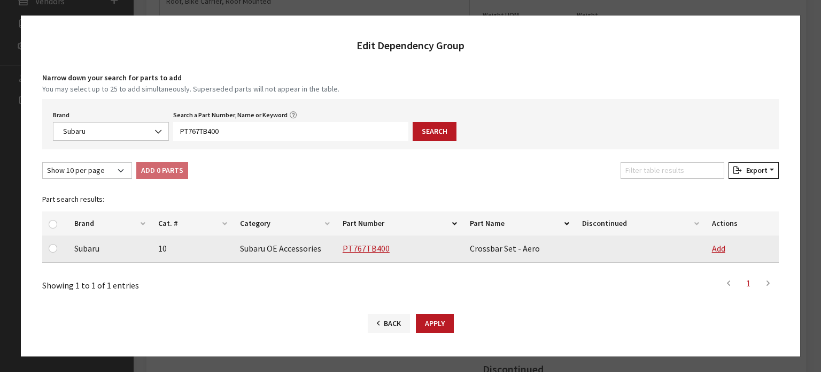
scroll to position [396, 0]
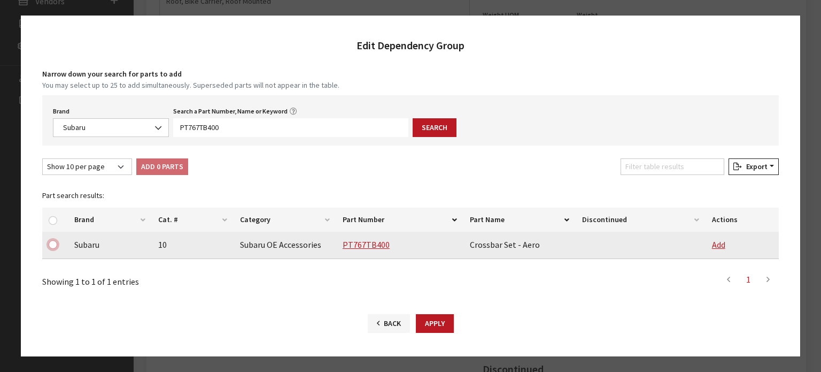
click at [54, 245] on input "checkbox" at bounding box center [53, 244] width 9 height 9
checkbox input "true"
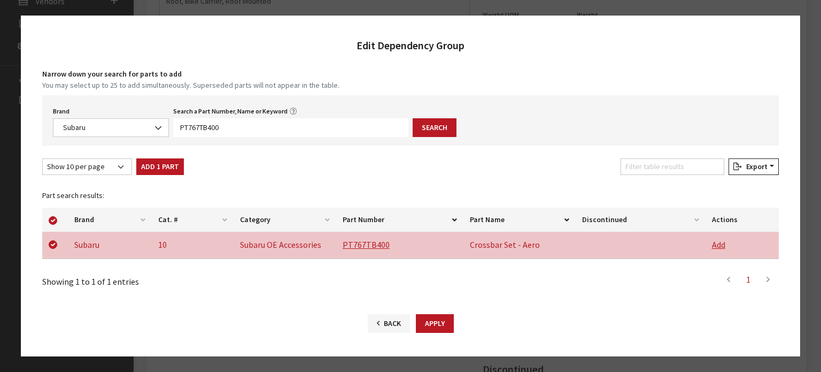
click at [106, 194] on caption "Part search results:" at bounding box center [410, 195] width 736 height 24
click at [173, 162] on button "Add 1 Part" at bounding box center [160, 166] width 48 height 17
checkbox input "false"
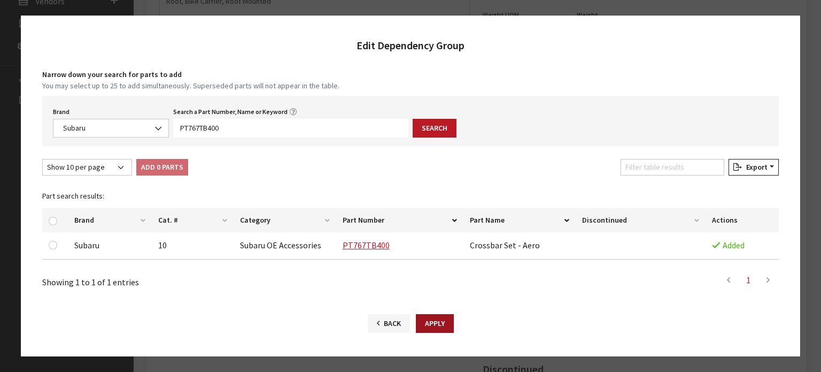
click at [437, 317] on button "Apply" at bounding box center [435, 323] width 38 height 19
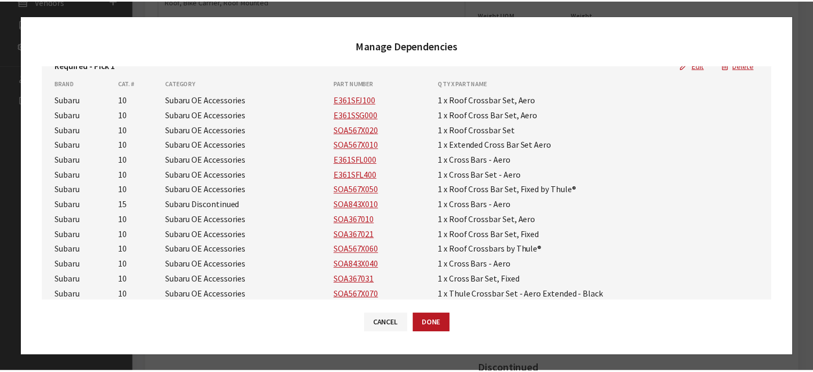
scroll to position [0, 0]
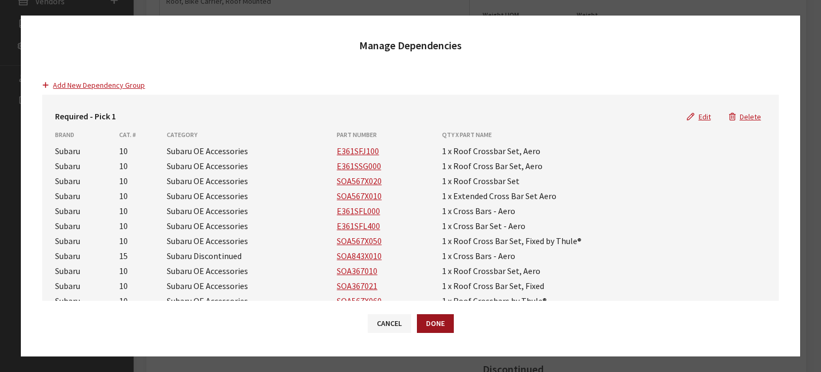
click at [431, 330] on button "Done" at bounding box center [435, 323] width 37 height 19
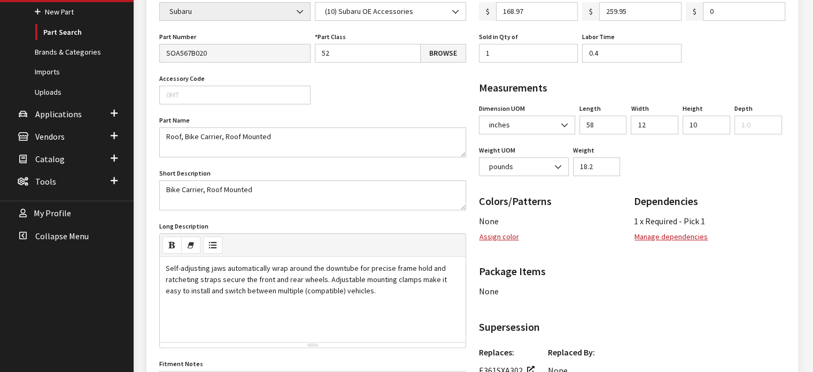
scroll to position [35, 0]
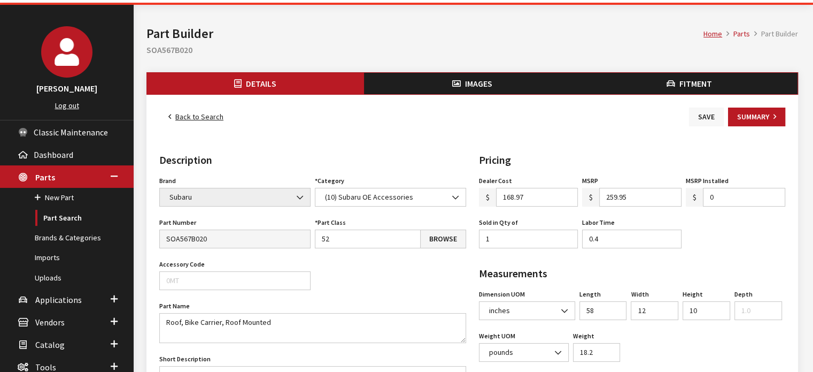
click at [709, 115] on button "Save" at bounding box center [706, 116] width 35 height 19
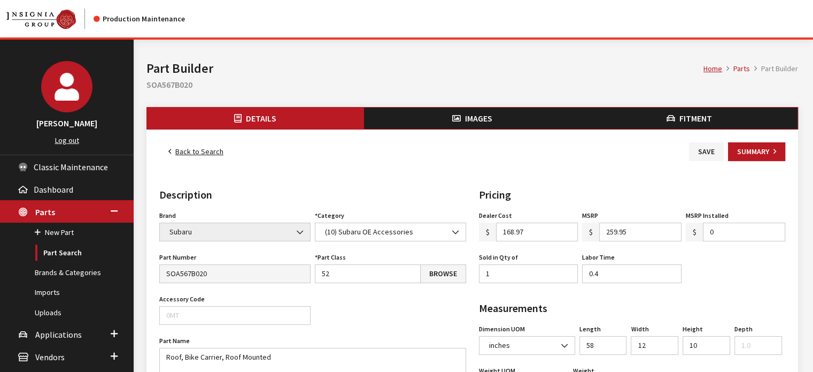
click at [210, 151] on link "Back to Search" at bounding box center [195, 151] width 73 height 19
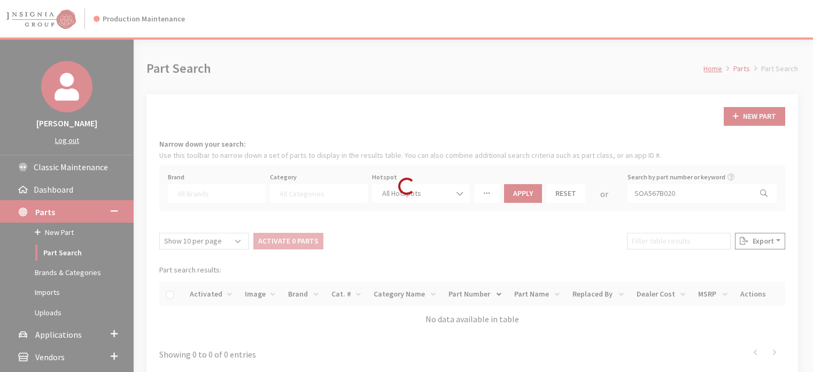
select select
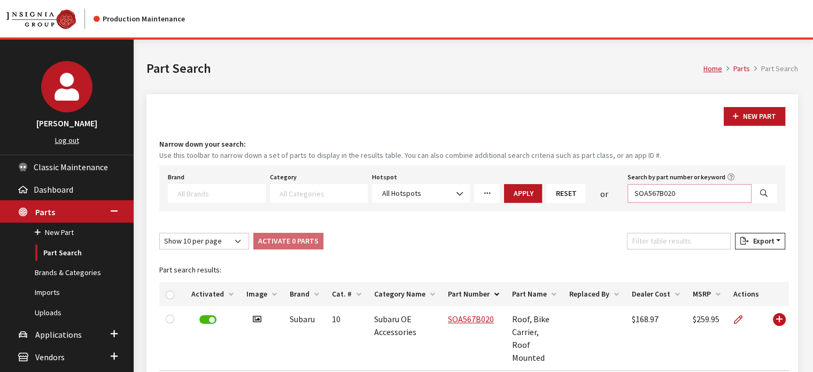
click at [667, 192] on input "SOA567B020" at bounding box center [690, 193] width 124 height 19
paste input "C022"
type input "SOA567C022"
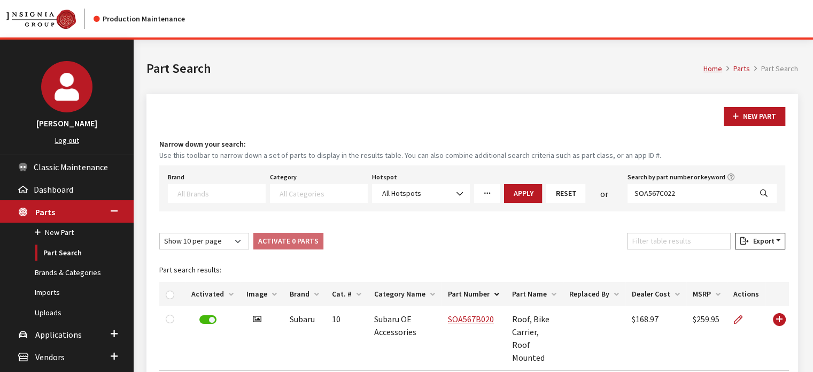
select select
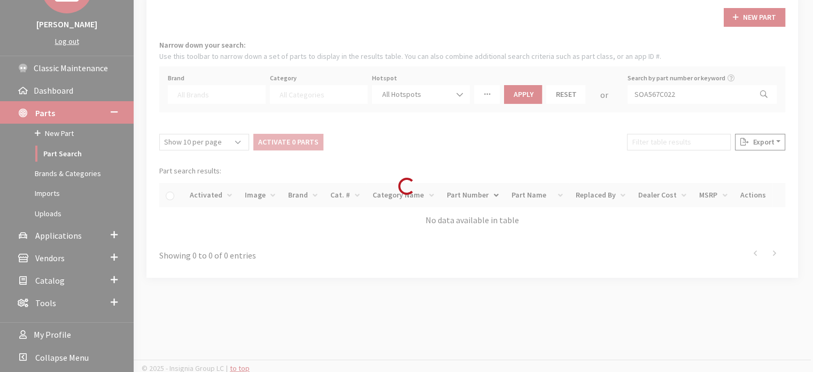
scroll to position [101, 0]
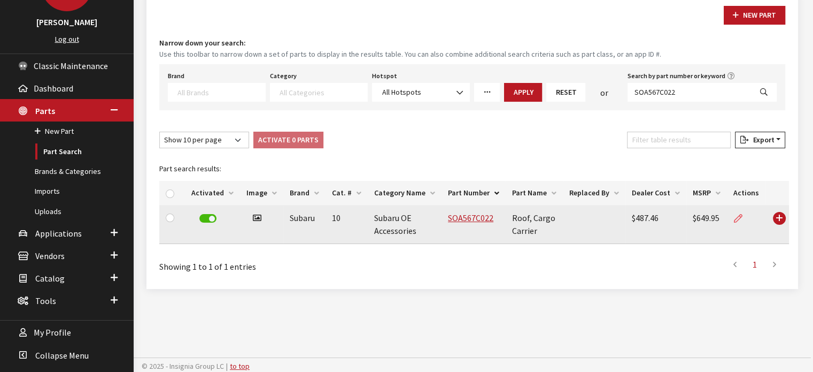
click at [741, 212] on link at bounding box center [743, 218] width 18 height 27
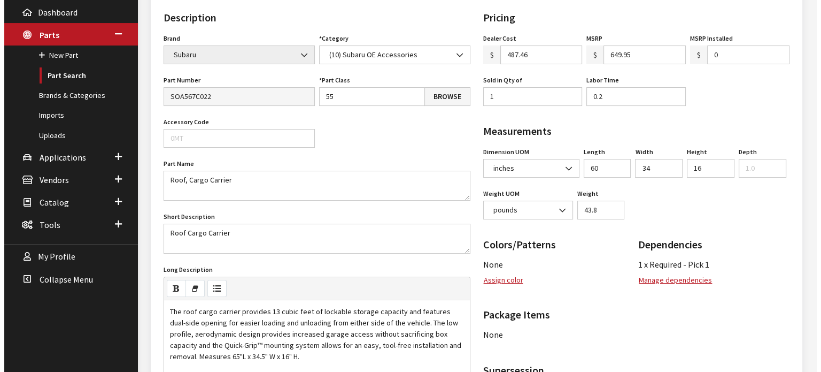
scroll to position [321, 0]
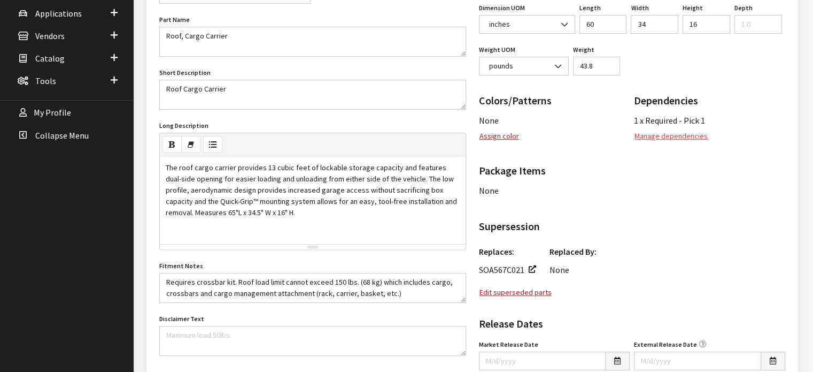
click at [669, 134] on button "Manage dependencies" at bounding box center [671, 136] width 74 height 19
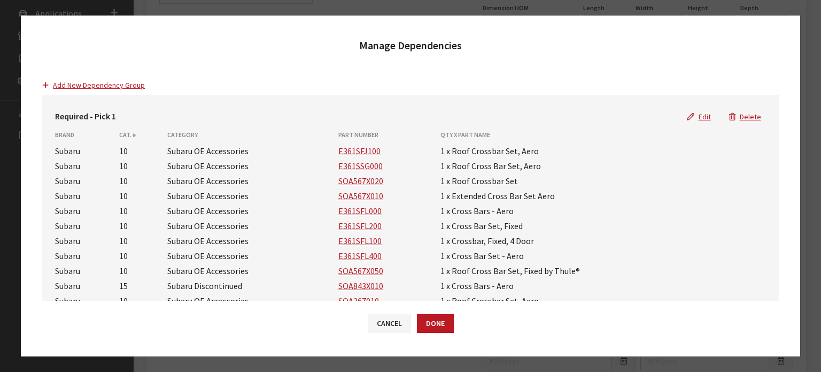
drag, startPoint x: 695, startPoint y: 120, endPoint x: 694, endPoint y: 128, distance: 8.6
click at [695, 120] on button "Edit" at bounding box center [699, 116] width 42 height 19
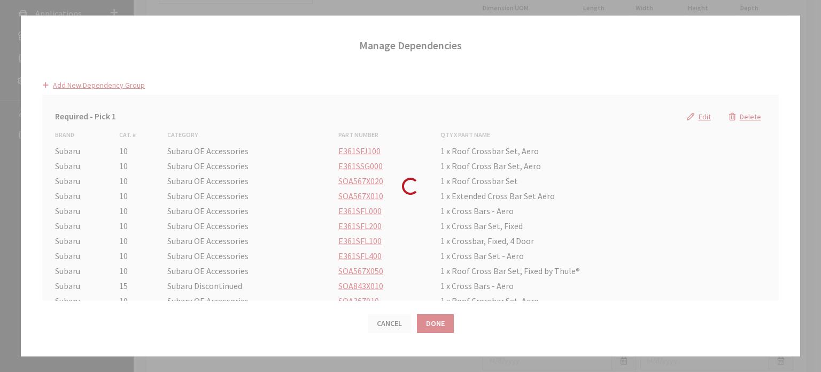
select select "25"
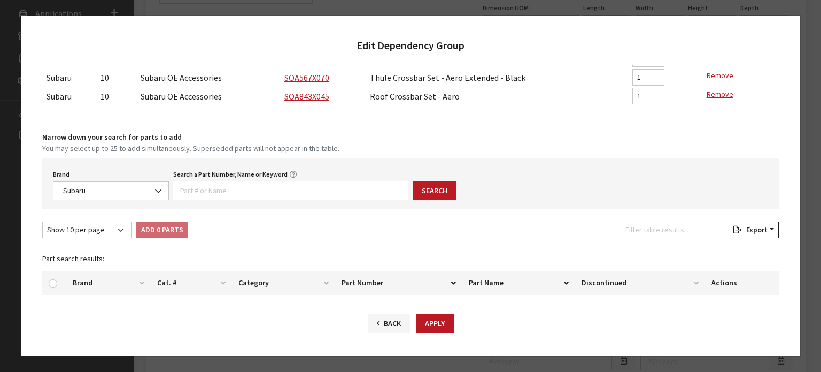
scroll to position [374, 0]
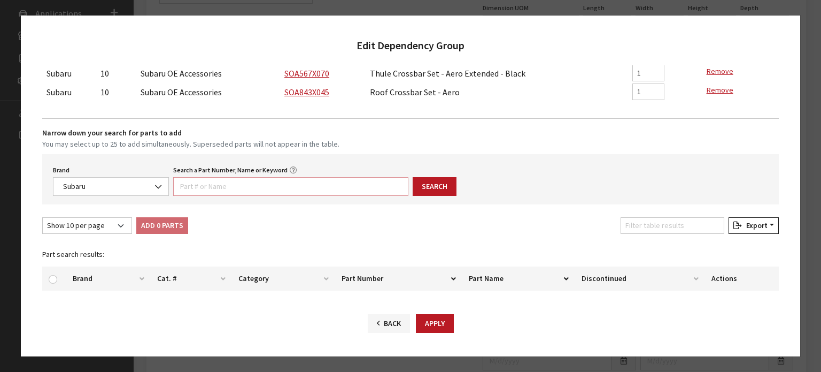
click at [265, 192] on input "Search a Part Number, Name or Keyword" at bounding box center [290, 186] width 235 height 19
paste input "PT767TB400"
type input "PT767TB400"
click at [419, 188] on button "Search" at bounding box center [435, 186] width 44 height 19
click at [458, 333] on div "Cancel Done Back Apply Cancel Create No Yes" at bounding box center [410, 328] width 779 height 56
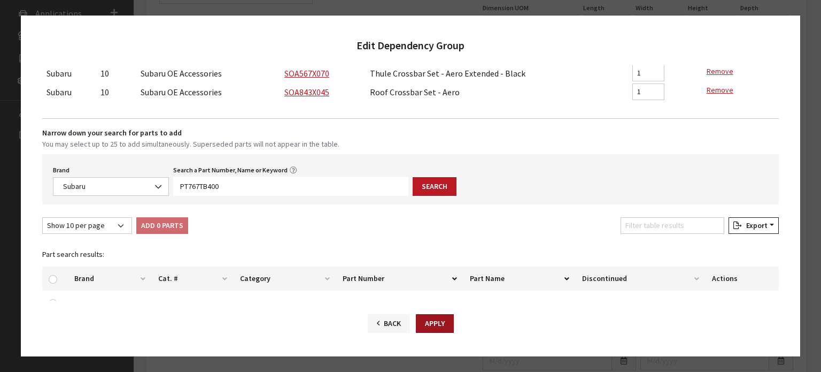
click at [445, 325] on button "Apply" at bounding box center [435, 323] width 38 height 19
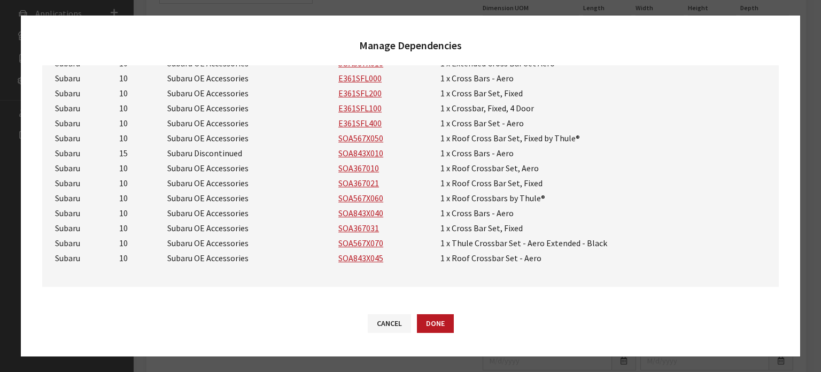
scroll to position [0, 0]
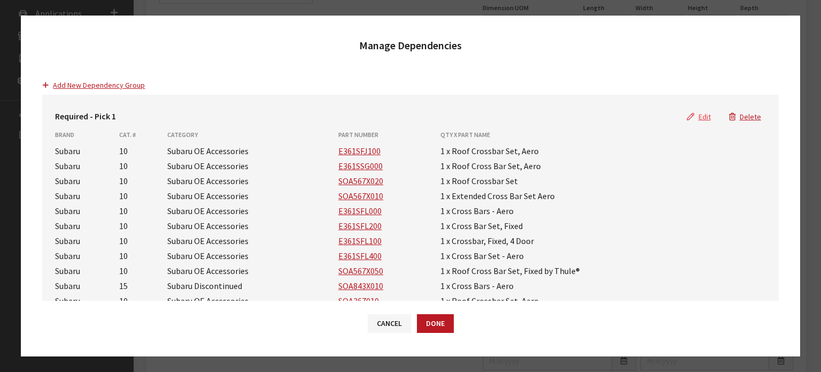
click at [693, 111] on button "Edit" at bounding box center [699, 116] width 42 height 19
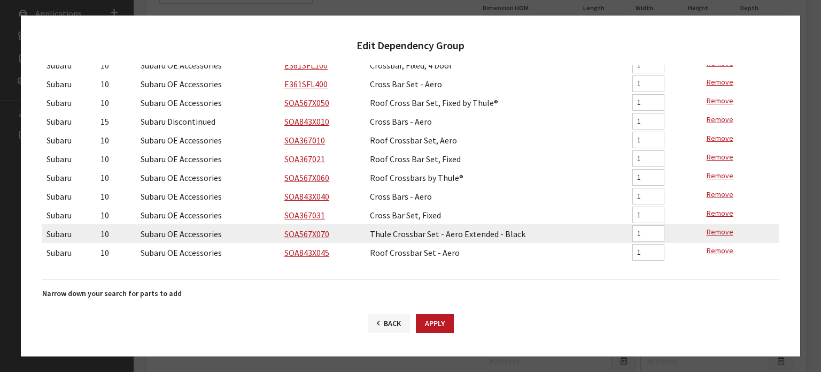
scroll to position [431, 0]
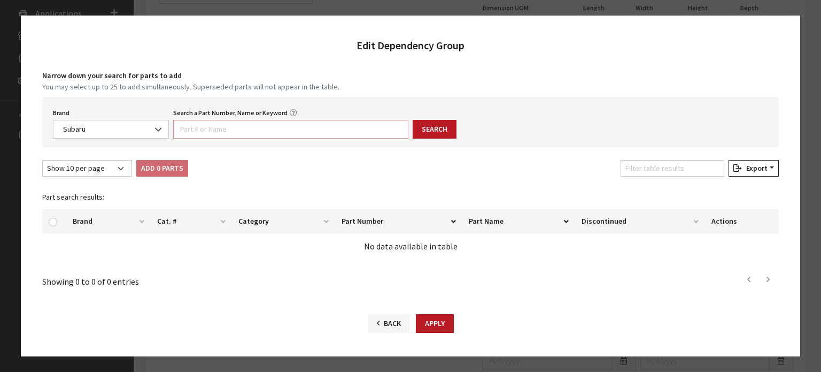
drag, startPoint x: 272, startPoint y: 128, endPoint x: 330, endPoint y: 111, distance: 60.7
click at [272, 127] on input "Search a Part Number, Name or Keyword" at bounding box center [290, 129] width 235 height 19
paste input "PT767TB400"
type input "PT767TB400"
click at [437, 120] on button "Search" at bounding box center [435, 129] width 44 height 19
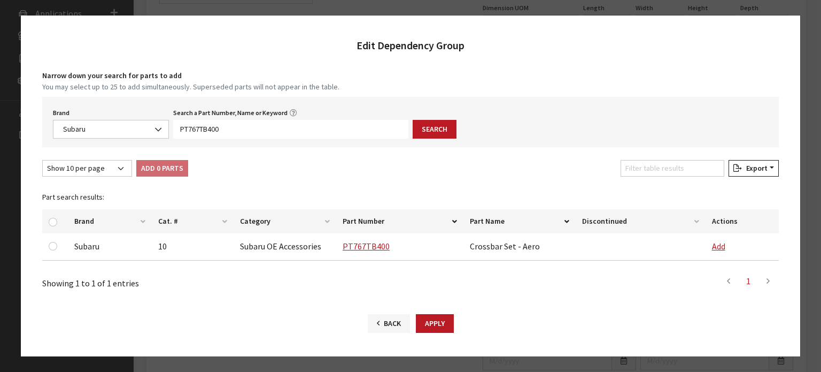
scroll to position [433, 0]
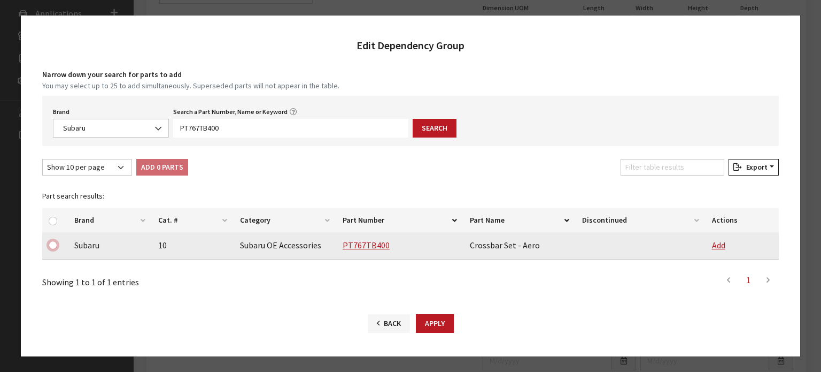
click at [53, 248] on input "checkbox" at bounding box center [53, 245] width 9 height 9
checkbox input "true"
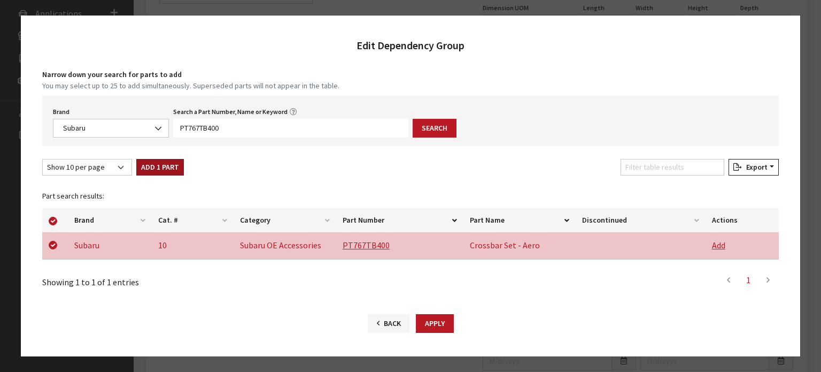
click at [163, 168] on button "Add 1 Part" at bounding box center [160, 167] width 48 height 17
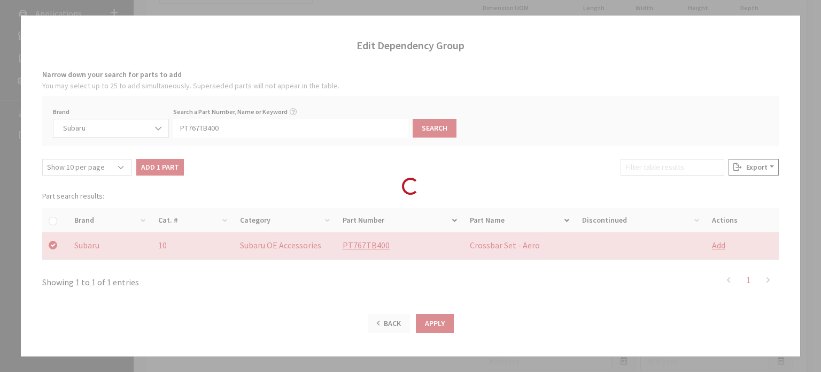
checkbox input "false"
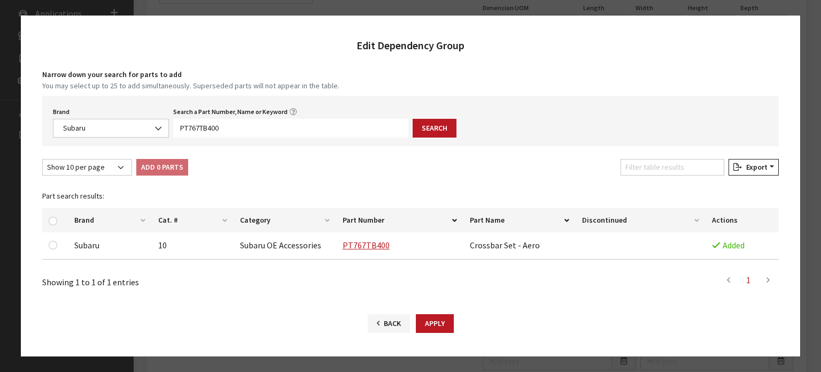
click at [453, 321] on div "Cancel Done Back Apply Cancel Create No Yes" at bounding box center [410, 328] width 779 height 56
click at [427, 333] on button "Apply" at bounding box center [435, 323] width 38 height 19
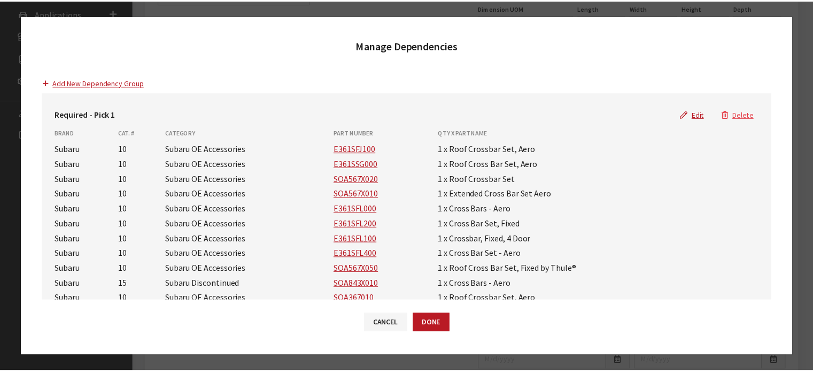
scroll to position [0, 0]
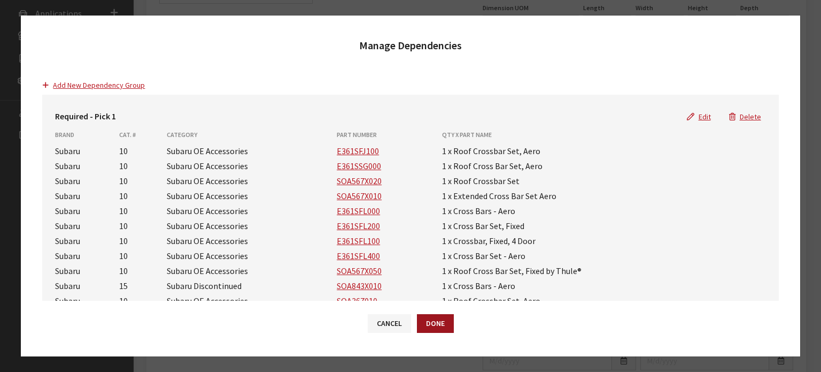
click at [428, 323] on button "Done" at bounding box center [435, 323] width 37 height 19
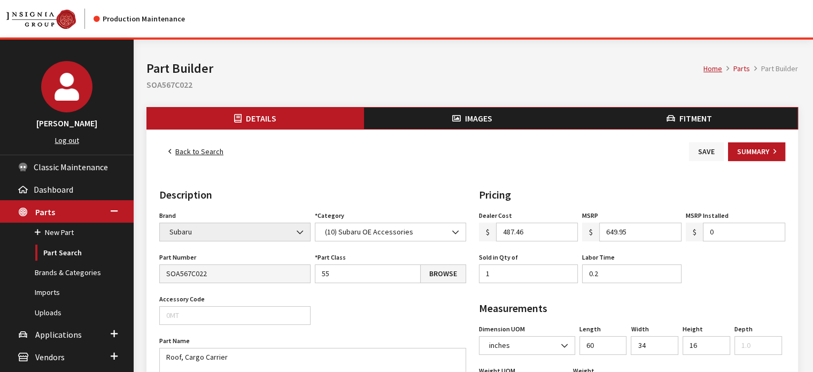
click at [703, 158] on button "Save" at bounding box center [706, 151] width 35 height 19
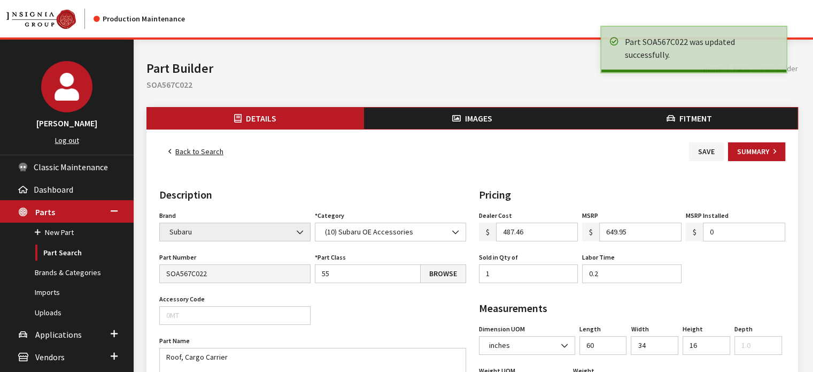
click at [214, 159] on link "Back to Search" at bounding box center [195, 151] width 73 height 19
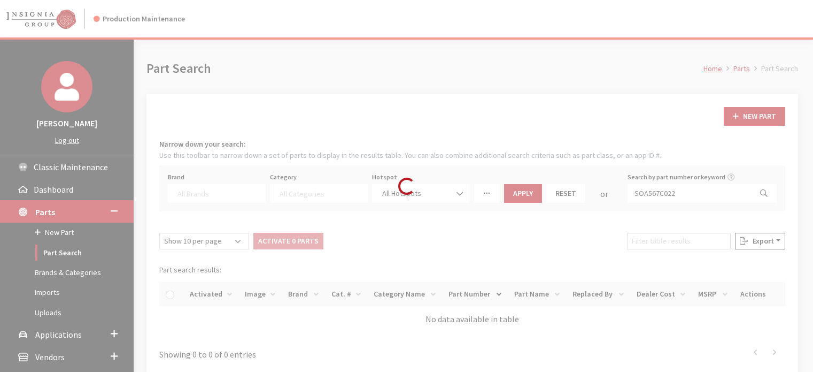
select select
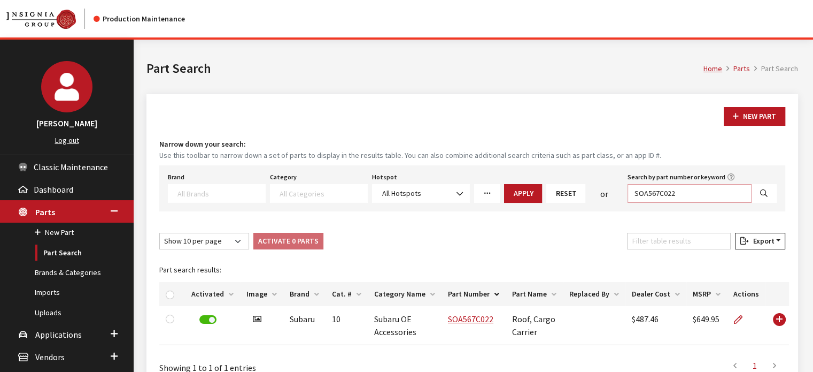
click at [663, 195] on input "SOA567C022" at bounding box center [690, 193] width 124 height 19
paste input "11"
type input "SOA567C011"
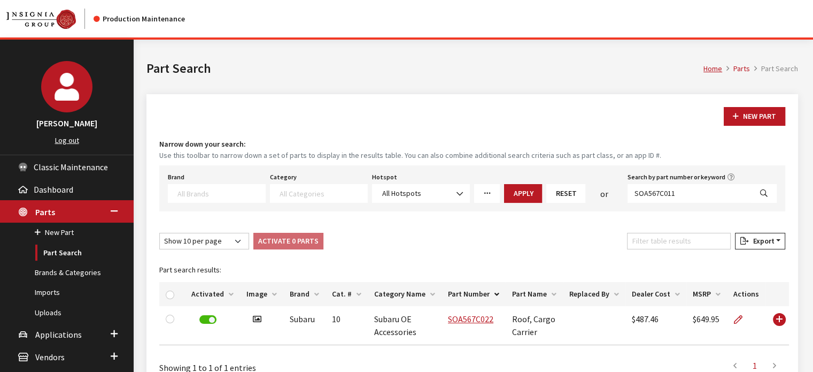
select select
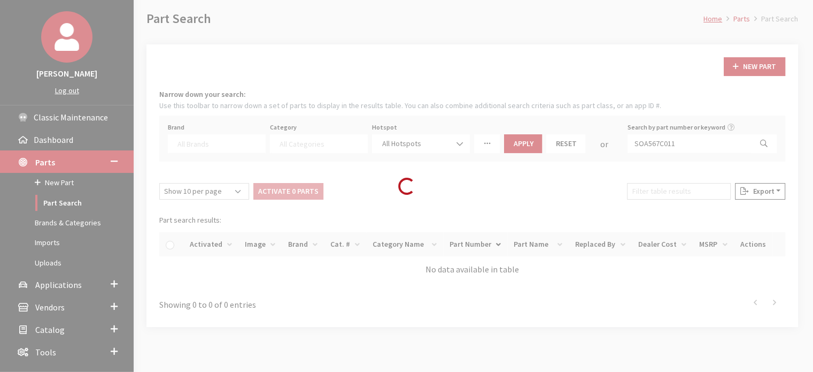
scroll to position [101, 0]
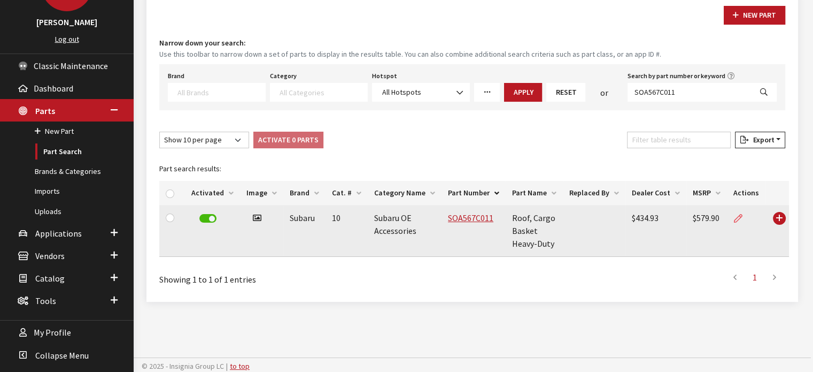
click at [734, 214] on icon at bounding box center [738, 218] width 9 height 9
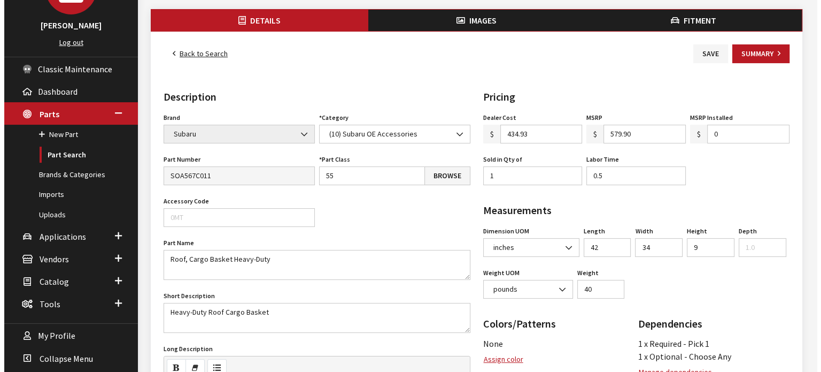
scroll to position [214, 0]
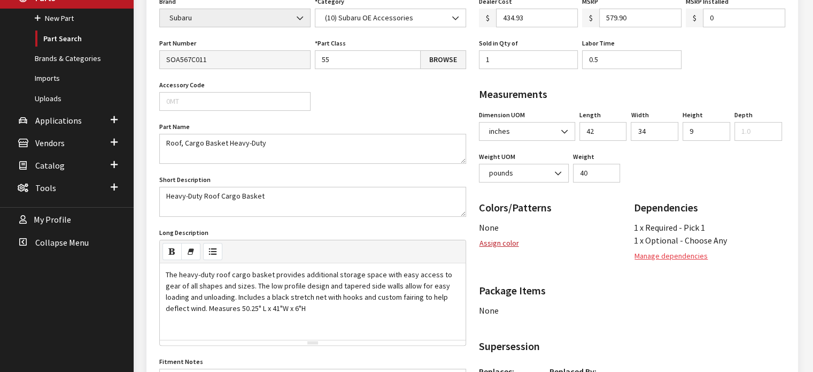
click at [678, 252] on button "Manage dependencies" at bounding box center [671, 255] width 74 height 19
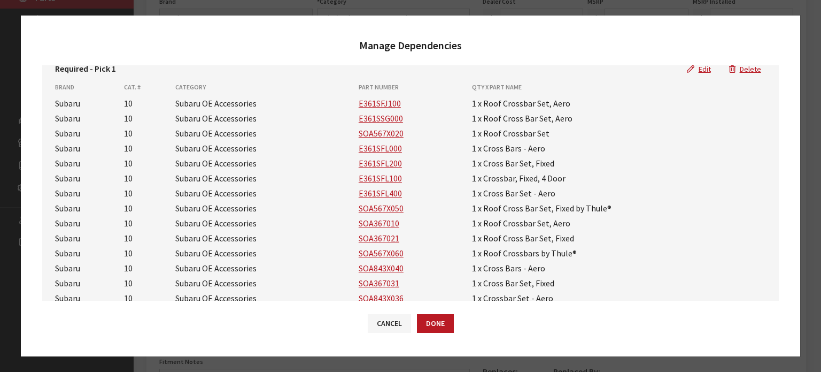
scroll to position [0, 0]
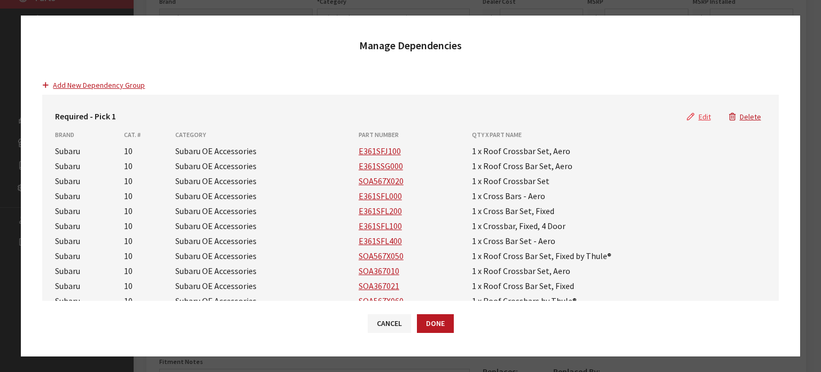
click at [696, 117] on button "Edit" at bounding box center [699, 116] width 42 height 19
select select "25"
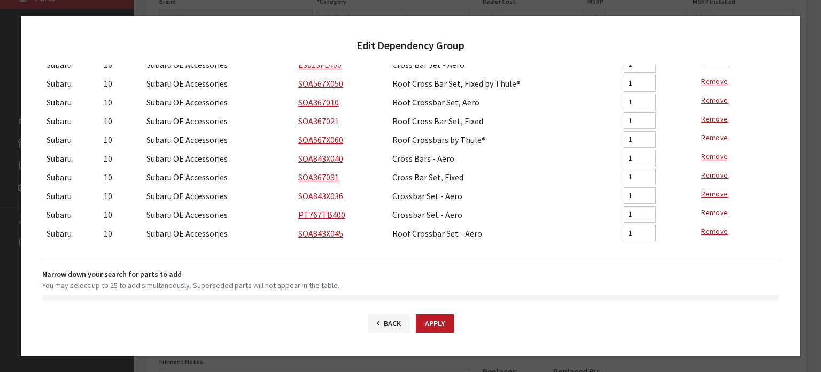
scroll to position [413, 0]
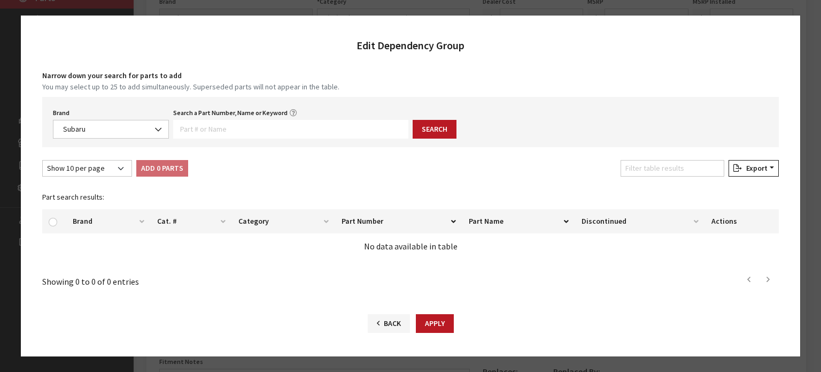
drag, startPoint x: 295, startPoint y: 114, endPoint x: 290, endPoint y: 122, distance: 9.4
click at [294, 114] on div "Search a Part Number, Name or Keyword Value is required." at bounding box center [291, 121] width 240 height 33
click at [290, 121] on input "Search a Part Number, Name or Keyword" at bounding box center [290, 129] width 235 height 19
paste input "PT767TB400"
type input "PT767TB400"
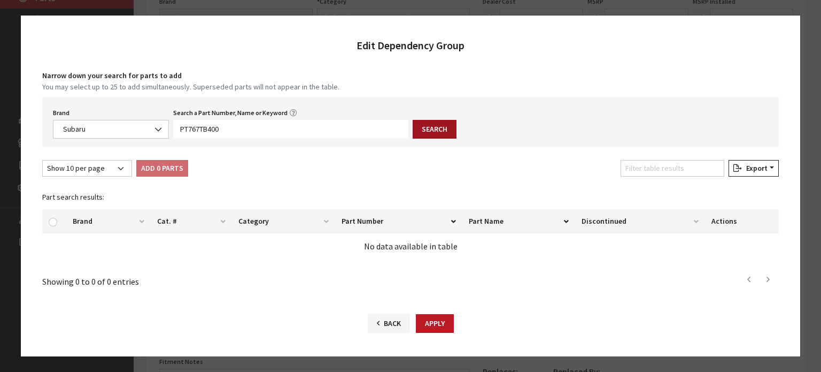
click at [431, 134] on button "Search" at bounding box center [435, 129] width 44 height 19
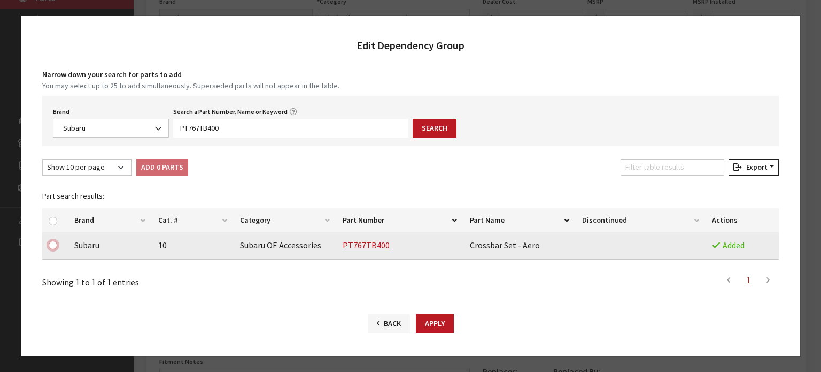
click at [52, 242] on input "checkbox" at bounding box center [53, 245] width 9 height 9
checkbox input "true"
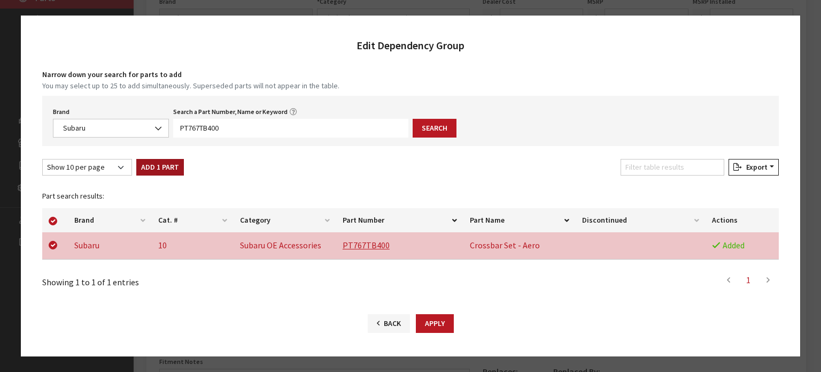
click at [156, 173] on div "Add 1 Part" at bounding box center [160, 169] width 52 height 21
click at [165, 166] on button "Add 1 Part" at bounding box center [160, 167] width 48 height 17
checkbox input "false"
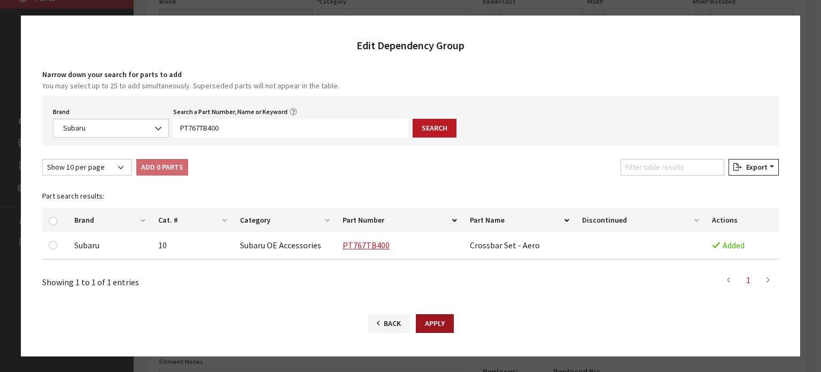
click at [428, 321] on button "Apply" at bounding box center [435, 323] width 38 height 19
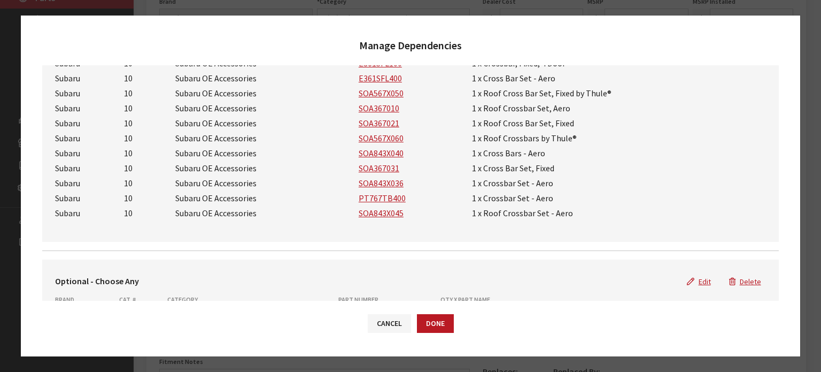
scroll to position [0, 0]
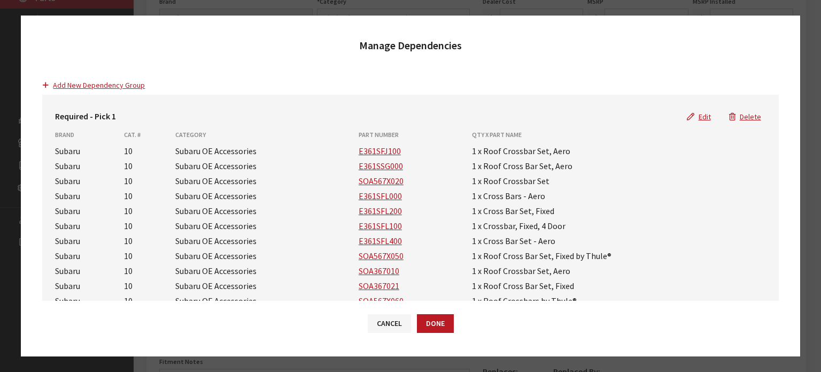
click at [436, 314] on button "Done" at bounding box center [435, 323] width 37 height 19
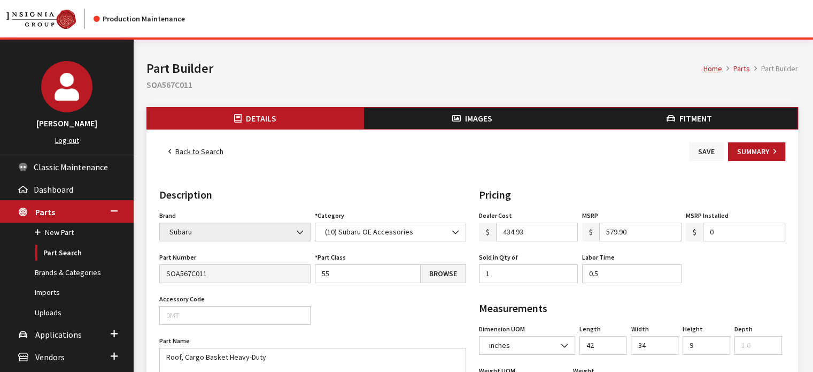
click at [694, 154] on button "Save" at bounding box center [706, 151] width 35 height 19
click at [195, 147] on link "Back to Search" at bounding box center [195, 151] width 73 height 19
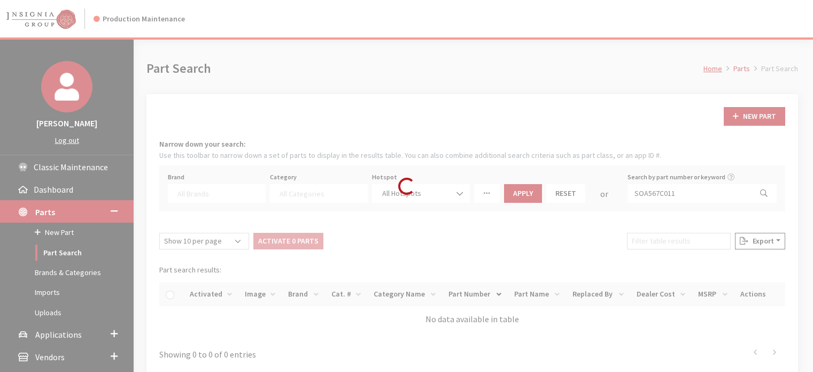
select select
click at [654, 192] on div "Loading..." at bounding box center [406, 186] width 813 height 372
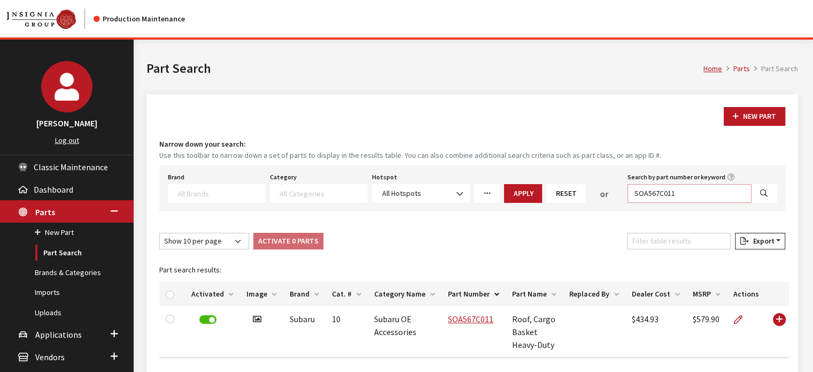
click at [654, 197] on input "SOA567C011" at bounding box center [690, 193] width 124 height 19
click at [654, 196] on input "SOA567C011" at bounding box center [690, 193] width 124 height 19
paste input "K010"
type input "SOA567K010"
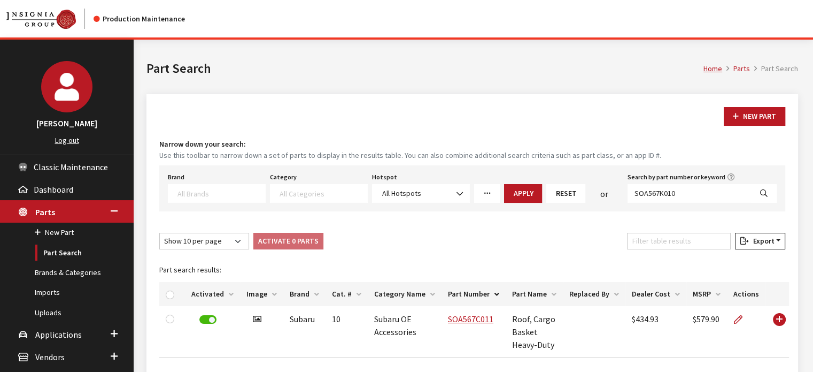
click at [755, 191] on button "Search" at bounding box center [764, 193] width 26 height 19
select select
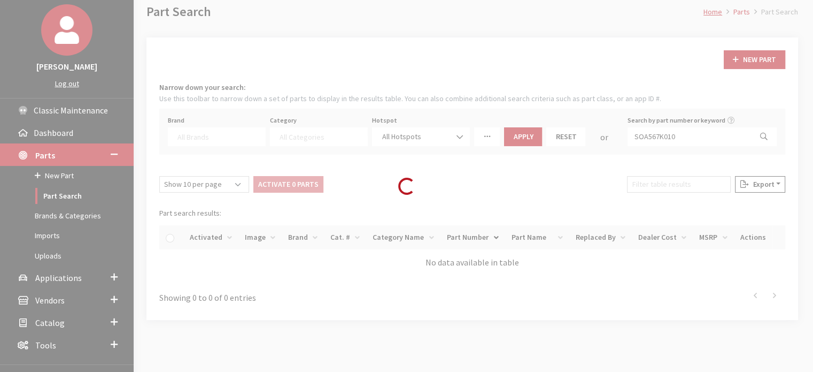
scroll to position [101, 0]
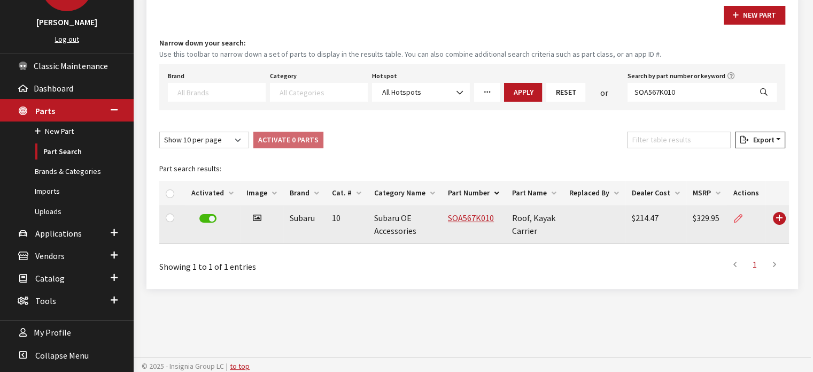
click at [743, 215] on link at bounding box center [743, 218] width 18 height 27
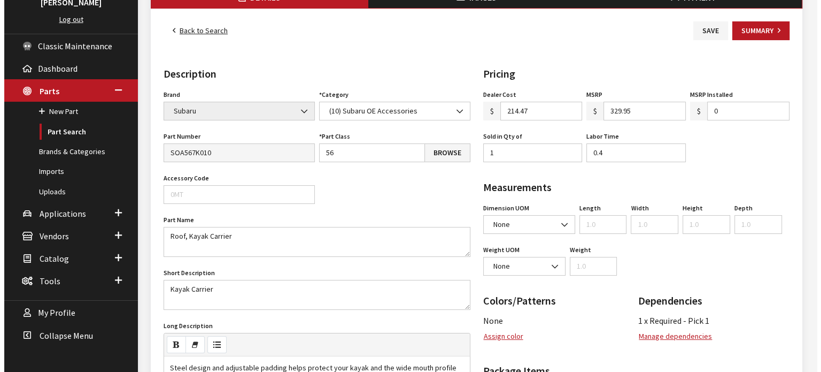
scroll to position [321, 0]
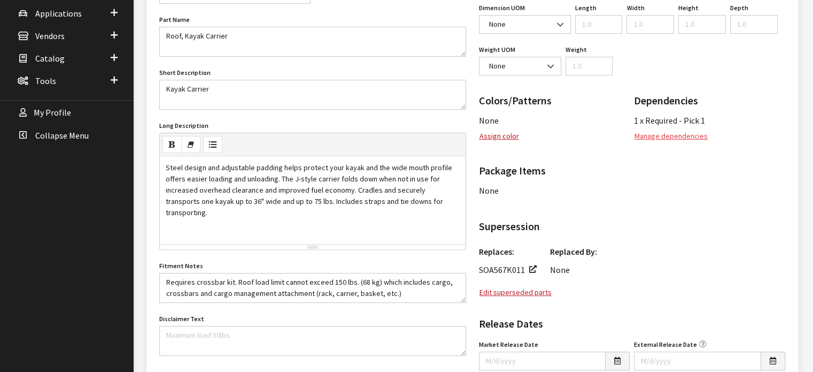
click at [680, 136] on button "Manage dependencies" at bounding box center [671, 136] width 74 height 19
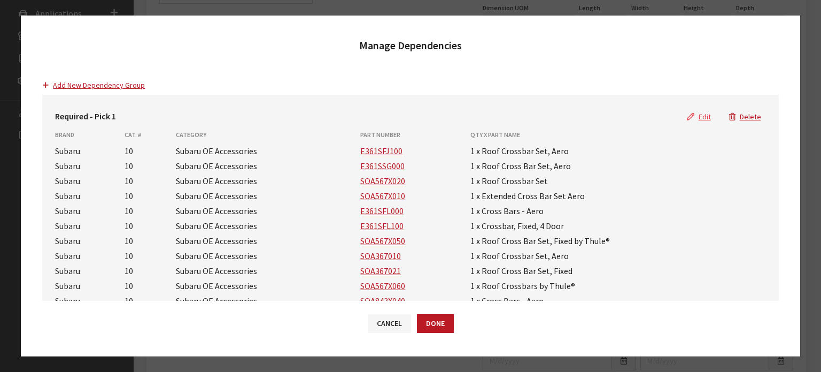
click at [695, 117] on button "Edit" at bounding box center [699, 116] width 42 height 19
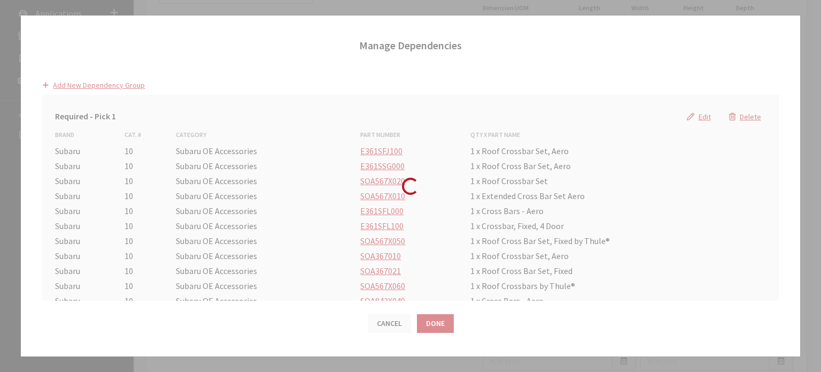
select select "25"
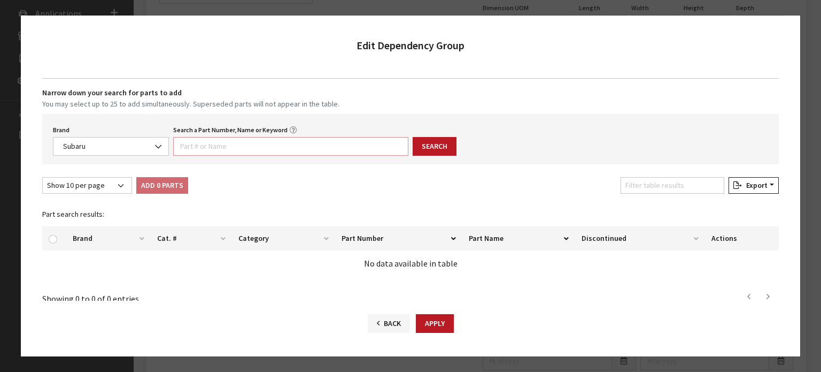
click at [332, 153] on input "Search a Part Number, Name or Keyword" at bounding box center [290, 146] width 235 height 19
paste input "PT767TB400"
click at [388, 151] on input "PT767TB400" at bounding box center [290, 146] width 235 height 19
type input "PT767TB400"
click at [440, 149] on button "Search" at bounding box center [435, 146] width 44 height 19
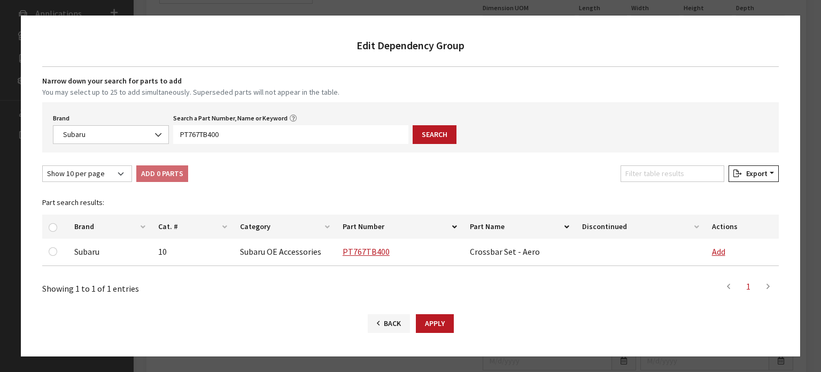
scroll to position [339, 0]
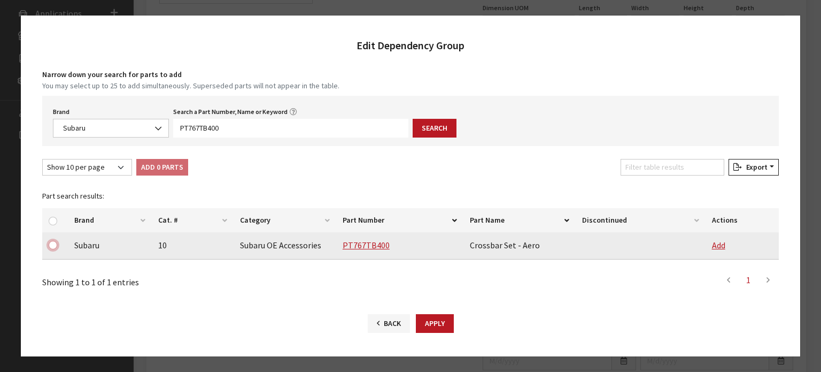
drag, startPoint x: 56, startPoint y: 243, endPoint x: 148, endPoint y: 186, distance: 108.6
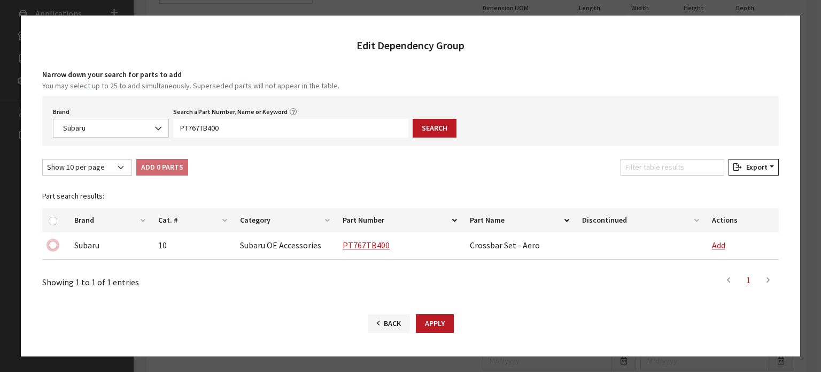
click at [56, 243] on input "checkbox" at bounding box center [53, 245] width 9 height 9
checkbox input "true"
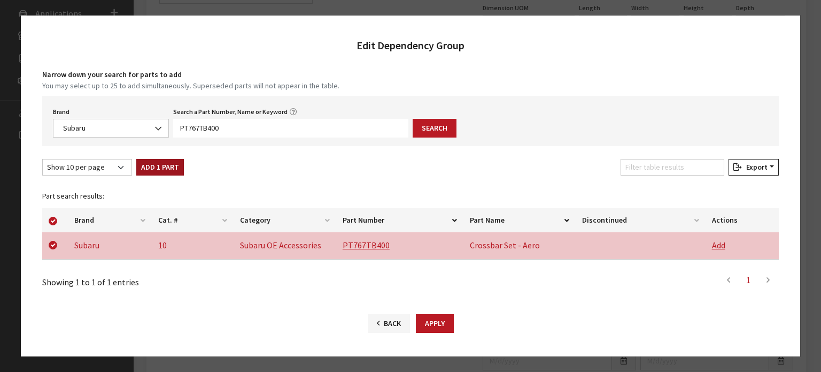
click at [155, 168] on button "Add 1 Part" at bounding box center [160, 167] width 48 height 17
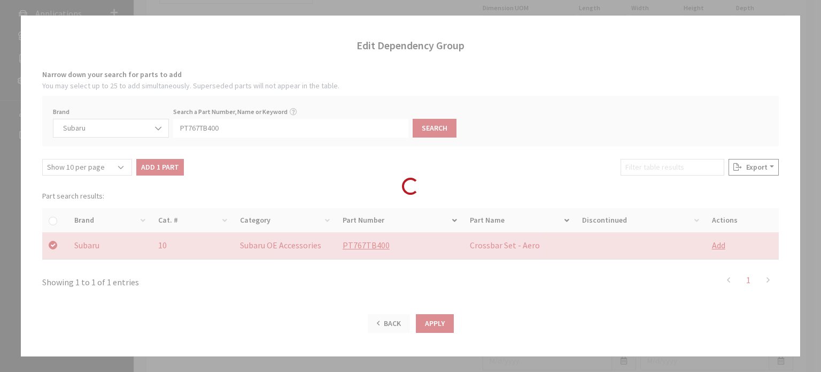
checkbox input "false"
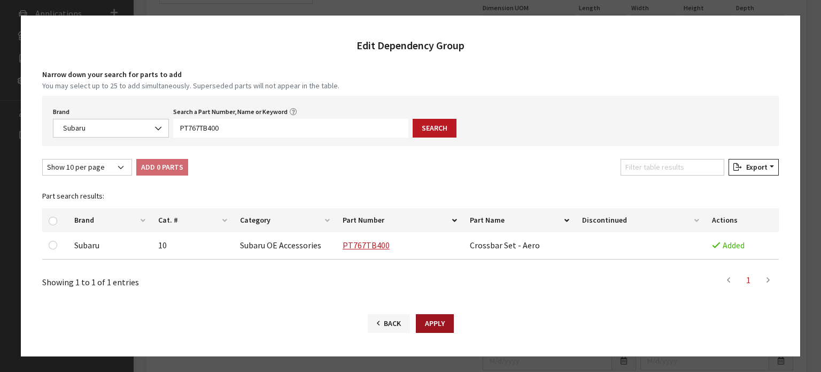
click at [435, 319] on button "Apply" at bounding box center [435, 323] width 38 height 19
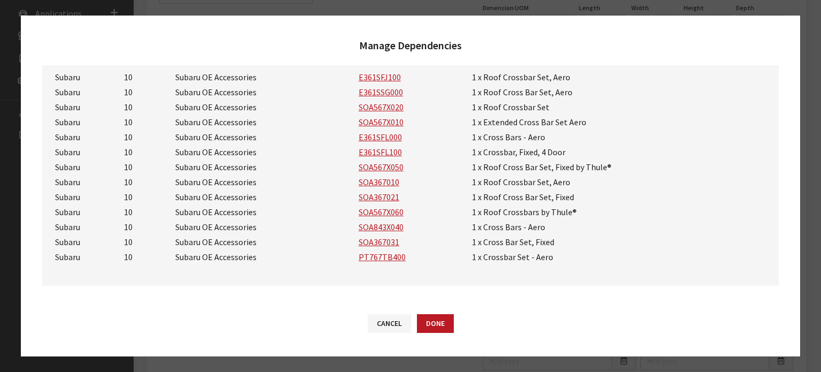
scroll to position [73, 0]
click at [461, 320] on div "Cancel Done Back Apply Cancel Create No Yes" at bounding box center [410, 328] width 779 height 56
click at [441, 327] on button "Done" at bounding box center [435, 323] width 37 height 19
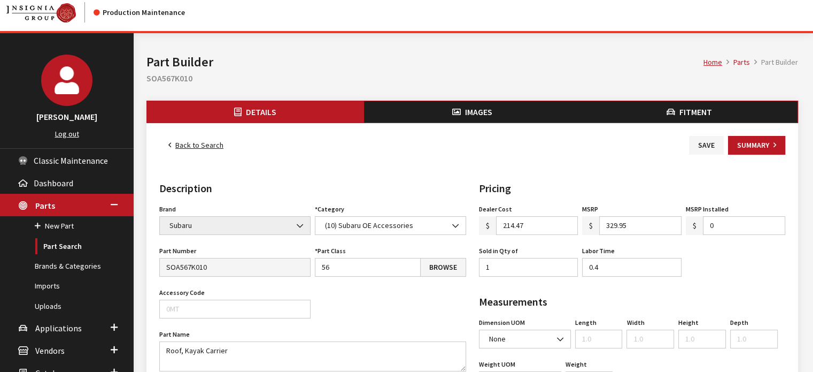
scroll to position [0, 0]
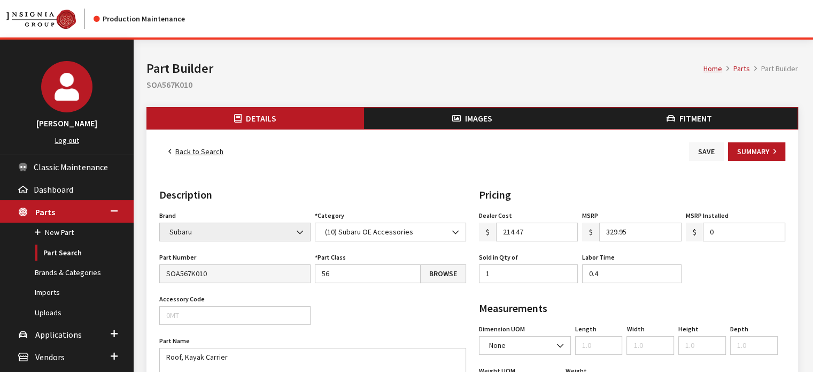
click at [705, 150] on button "Save" at bounding box center [706, 151] width 35 height 19
click at [218, 149] on link "Back to Search" at bounding box center [195, 151] width 73 height 19
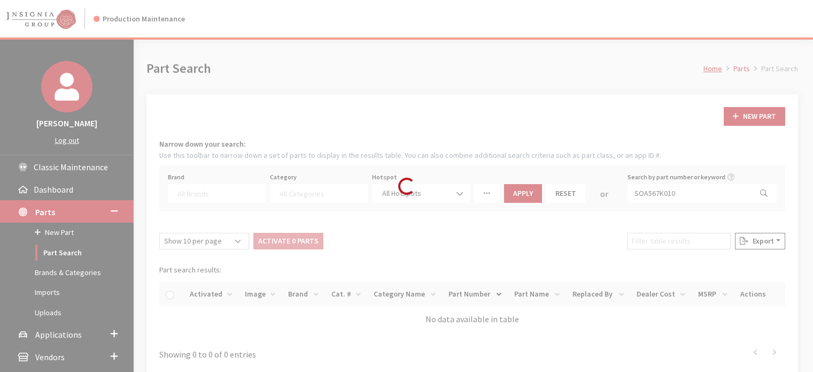
select select
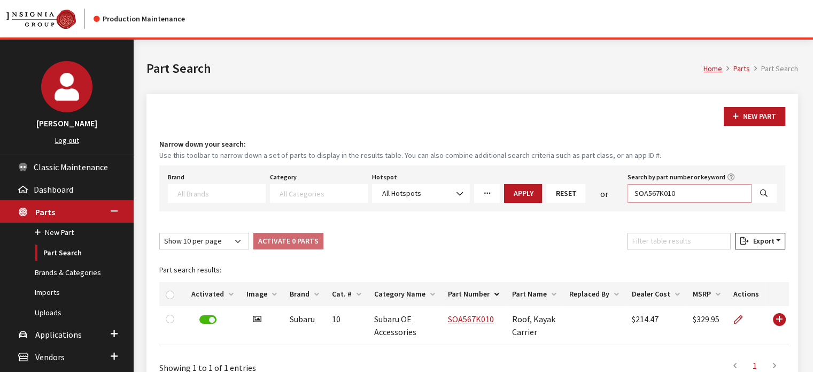
click at [681, 193] on input "SOA567K010" at bounding box center [690, 193] width 124 height 19
click at [680, 192] on input "SOA567K010" at bounding box center [690, 193] width 124 height 19
paste input "P011"
type input "SOA567P011"
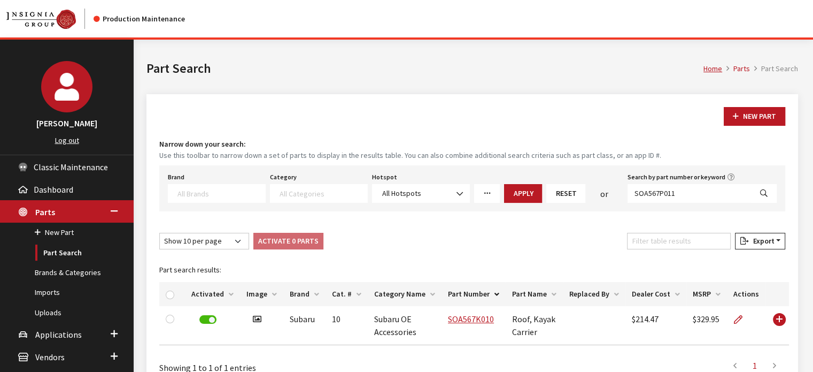
select select
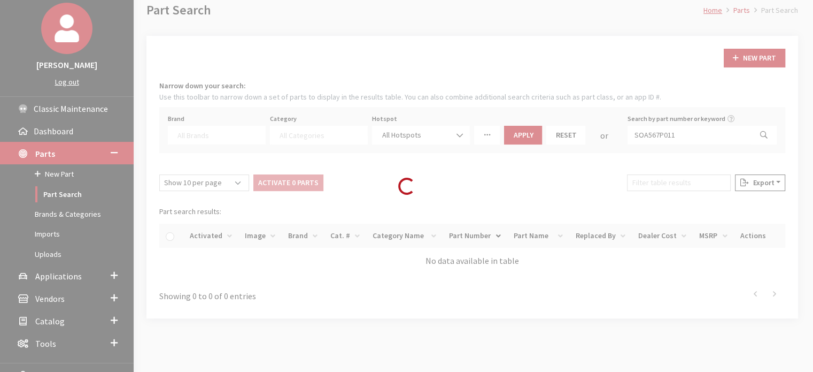
scroll to position [101, 0]
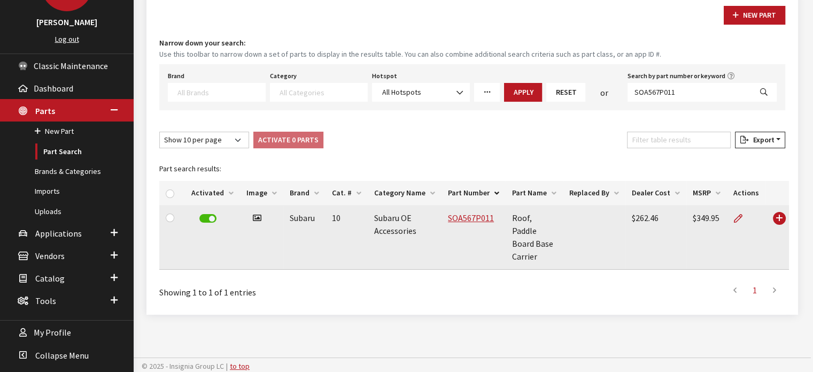
click at [730, 213] on td at bounding box center [746, 237] width 38 height 65
click at [737, 216] on icon at bounding box center [738, 218] width 9 height 9
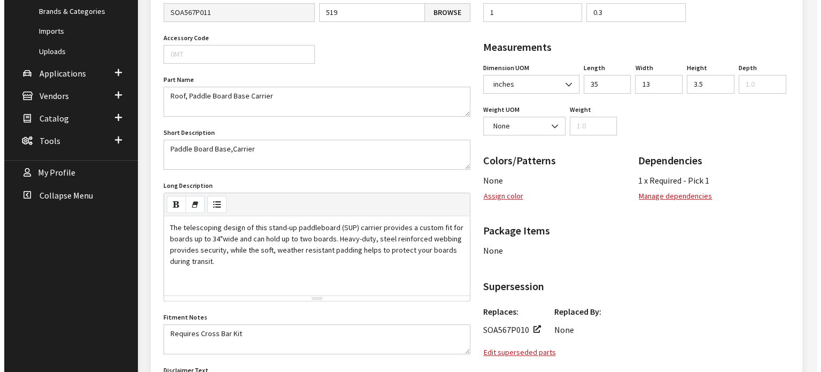
scroll to position [267, 0]
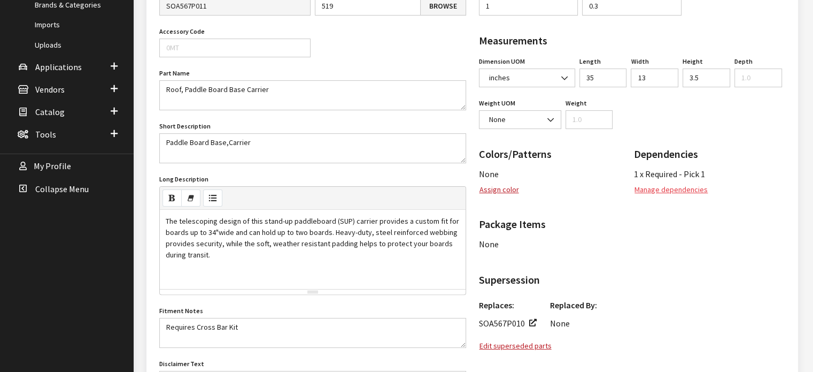
click at [691, 190] on button "Manage dependencies" at bounding box center [671, 189] width 74 height 19
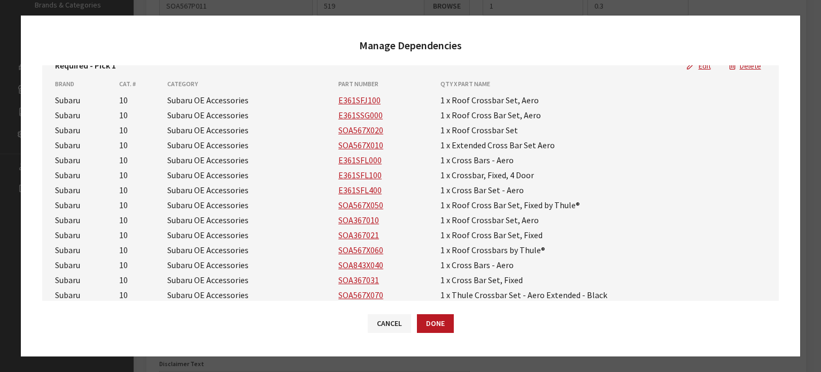
scroll to position [0, 0]
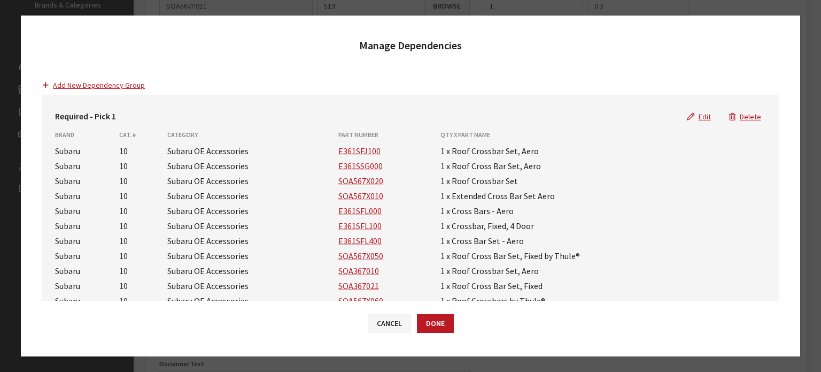
click at [690, 118] on button "Edit" at bounding box center [699, 116] width 42 height 19
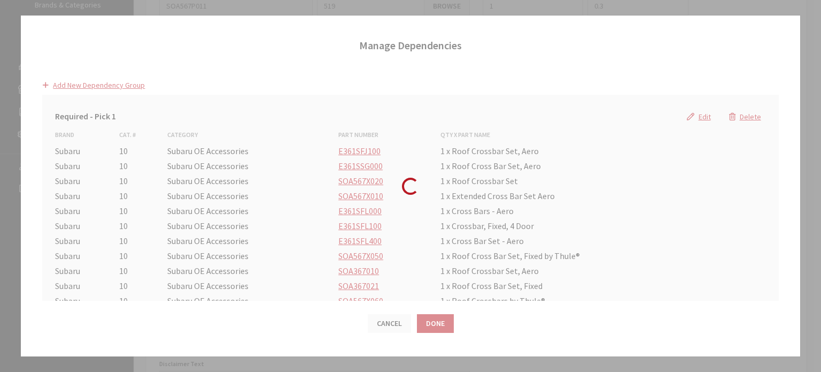
select select "25"
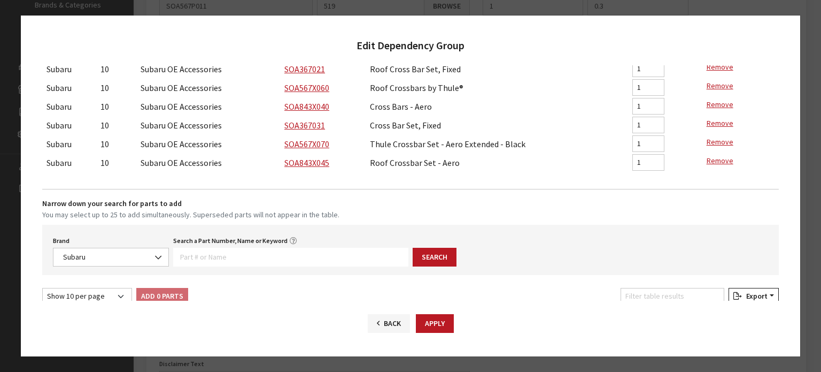
scroll to position [267, 0]
drag, startPoint x: 319, startPoint y: 256, endPoint x: 353, endPoint y: 260, distance: 34.5
click at [319, 256] on input "Search a Part Number, Name or Keyword" at bounding box center [290, 255] width 235 height 19
paste input "PT767TB400"
type input "PT767TB400"
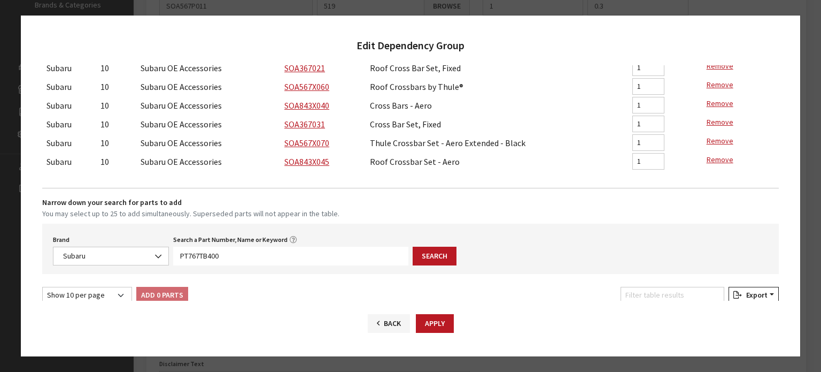
click at [440, 269] on div "Brand Acura Alfa Romeo Audi BMW DoubleTake [PERSON_NAME] Racing GM GST Honda Hy…" at bounding box center [410, 248] width 736 height 50
click at [433, 254] on button "Search" at bounding box center [435, 255] width 44 height 19
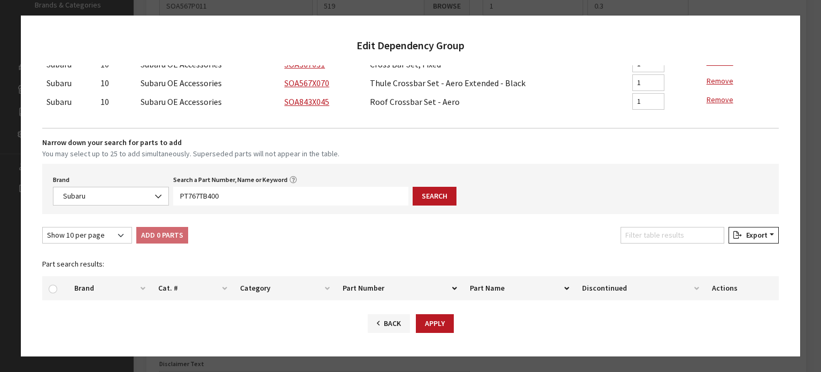
scroll to position [396, 0]
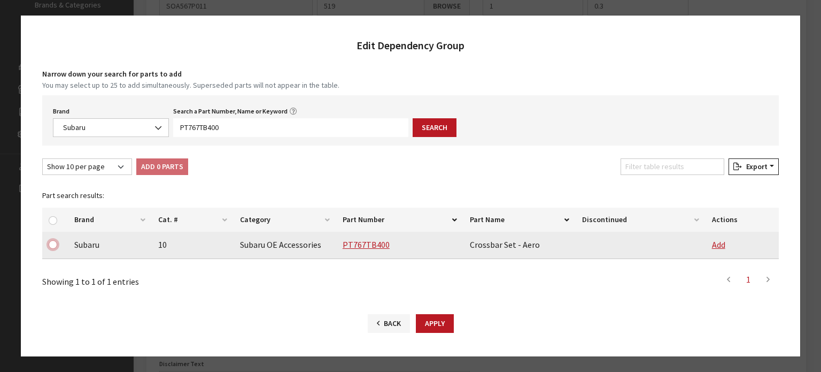
click at [51, 241] on input "checkbox" at bounding box center [53, 244] width 9 height 9
checkbox input "true"
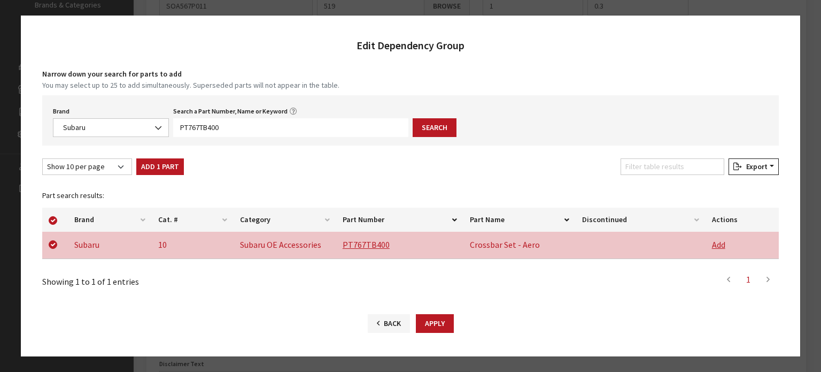
click at [142, 166] on button "Add 1 Part" at bounding box center [160, 166] width 48 height 17
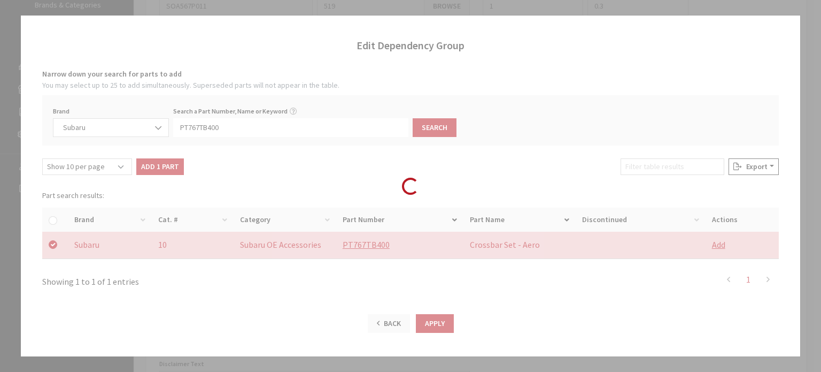
checkbox input "false"
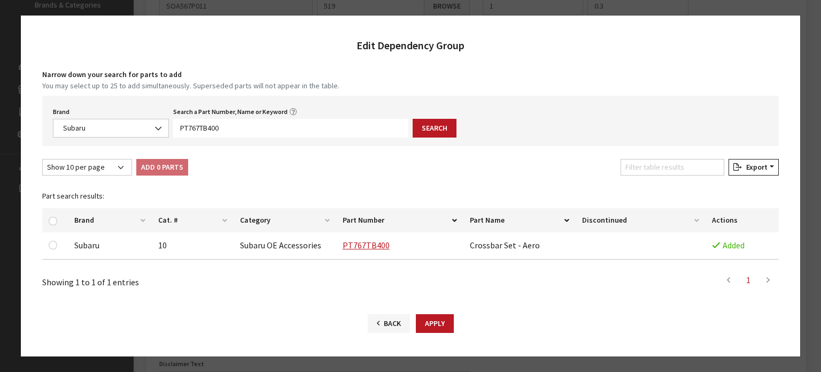
click at [432, 313] on div "Cancel Done Back Apply Cancel Create No Yes" at bounding box center [410, 328] width 779 height 56
click at [441, 327] on button "Apply" at bounding box center [435, 323] width 38 height 19
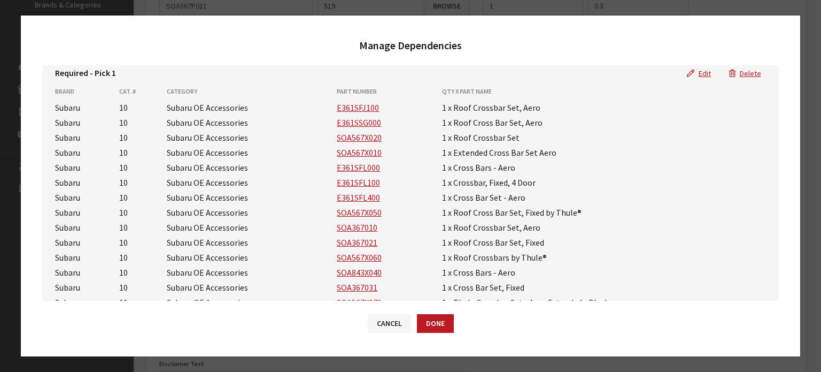
scroll to position [0, 0]
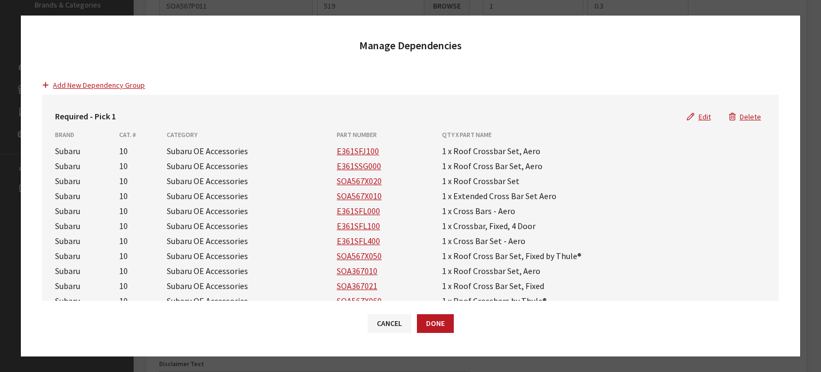
click at [435, 311] on div "Cancel Done Back Apply Cancel Create No Yes" at bounding box center [410, 328] width 779 height 56
click at [439, 325] on button "Done" at bounding box center [435, 323] width 37 height 19
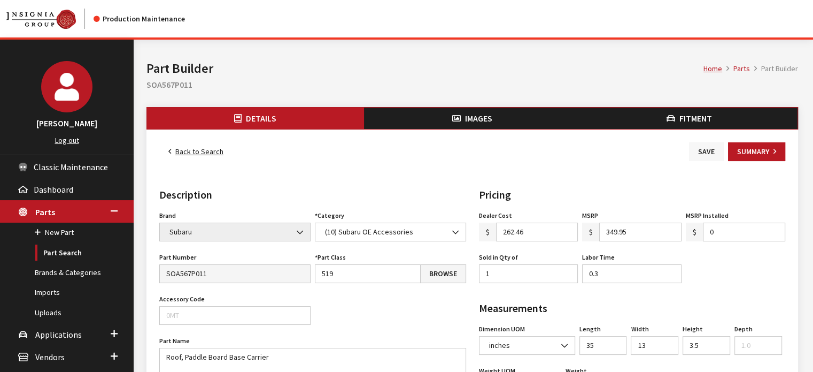
click at [714, 156] on button "Save" at bounding box center [706, 151] width 35 height 19
click at [229, 156] on link "Back to Search" at bounding box center [195, 151] width 73 height 19
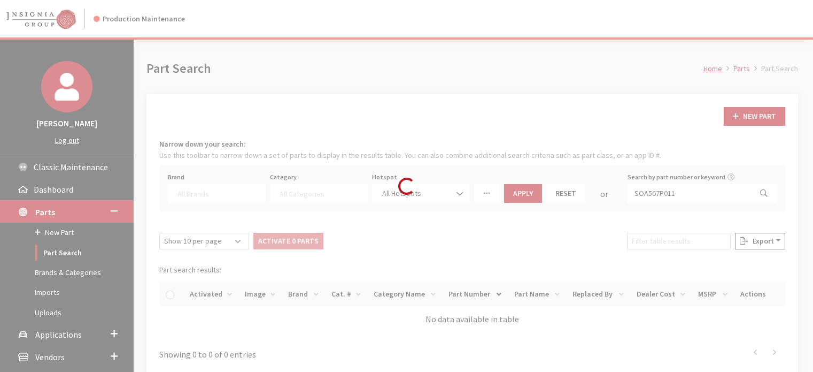
select select
click at [659, 193] on div "Loading..." at bounding box center [406, 186] width 813 height 372
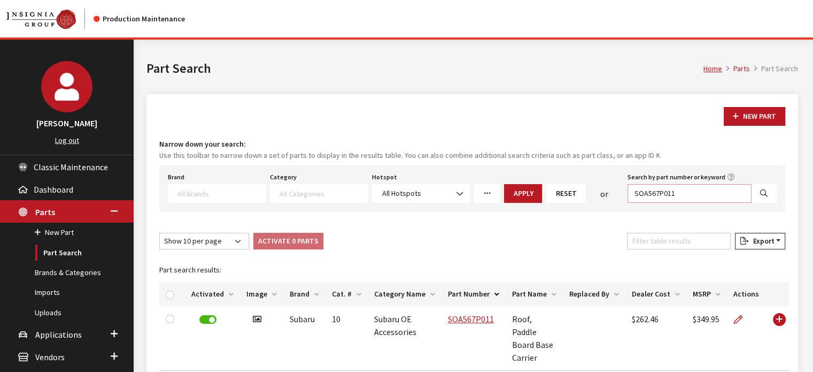
click at [667, 187] on input "SOA567P011" at bounding box center [690, 193] width 124 height 19
click at [666, 187] on input "SOA567P011" at bounding box center [690, 193] width 124 height 19
paste input "text"
click at [633, 194] on input "Search by part number or keyword" at bounding box center [690, 193] width 124 height 19
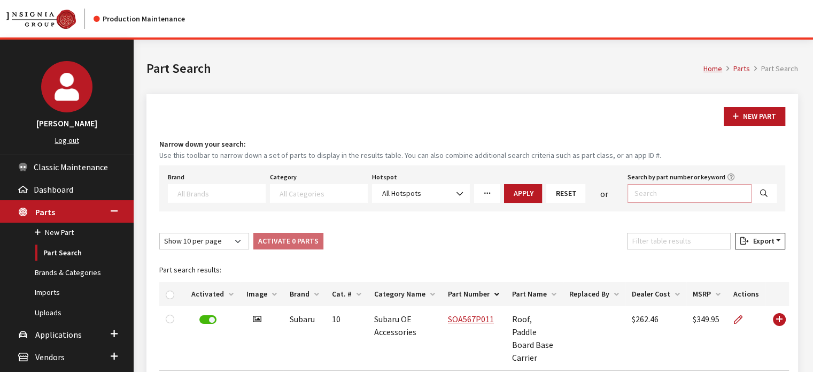
paste input "SOA567S011"
type input "SOA567S011"
click at [758, 194] on button "Search" at bounding box center [764, 193] width 26 height 19
select select
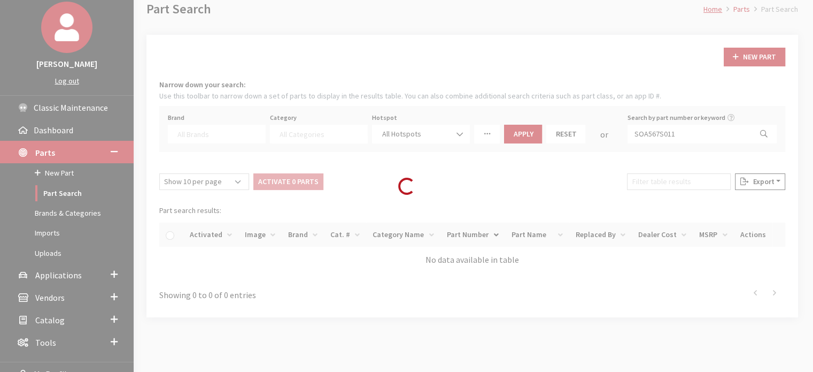
scroll to position [101, 0]
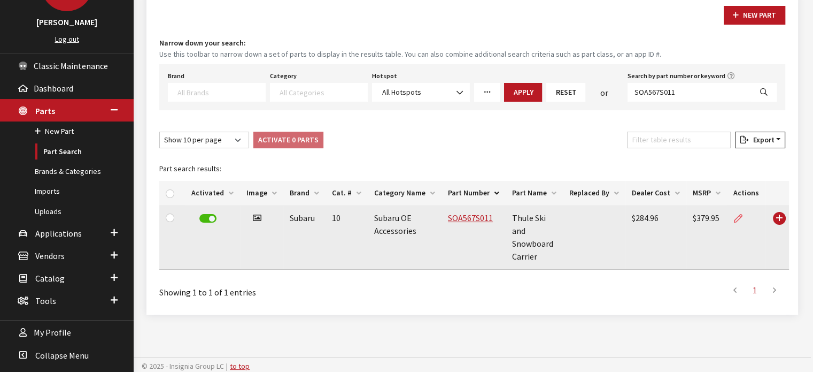
click at [737, 217] on icon at bounding box center [738, 218] width 9 height 9
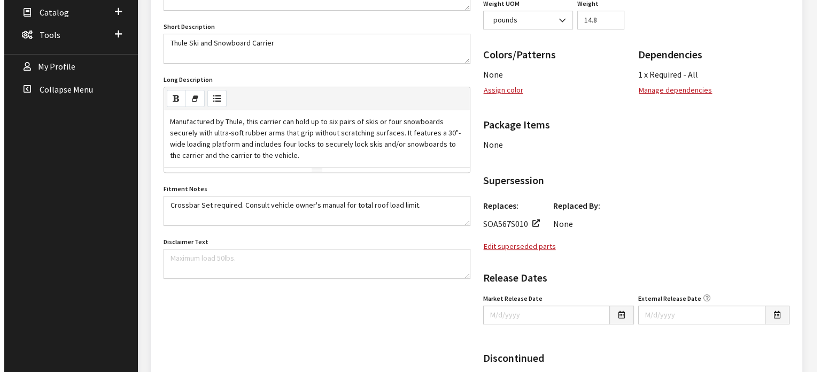
scroll to position [374, 0]
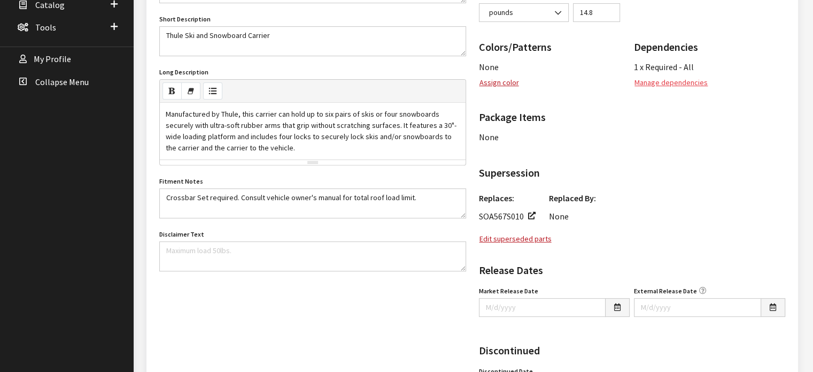
click at [674, 86] on button "Manage dependencies" at bounding box center [671, 82] width 74 height 19
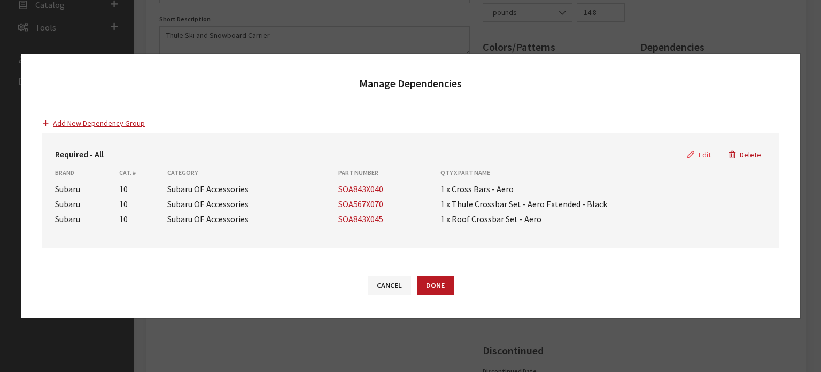
click at [700, 152] on button "Edit" at bounding box center [699, 154] width 42 height 19
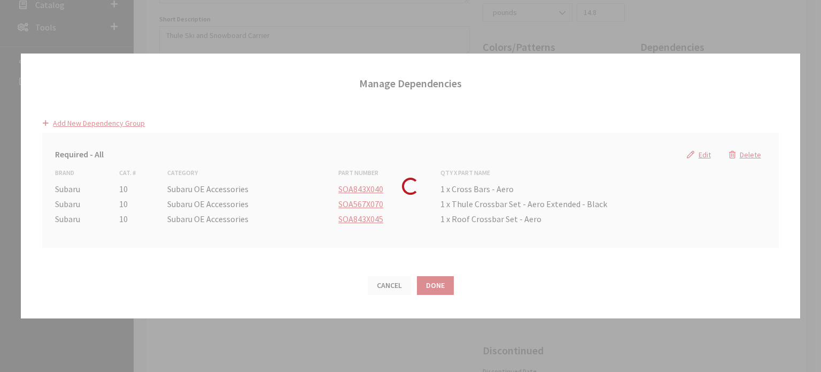
select select "25"
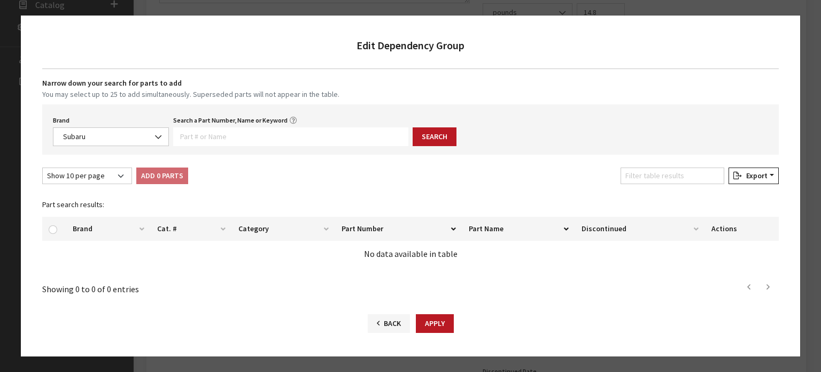
scroll to position [169, 0]
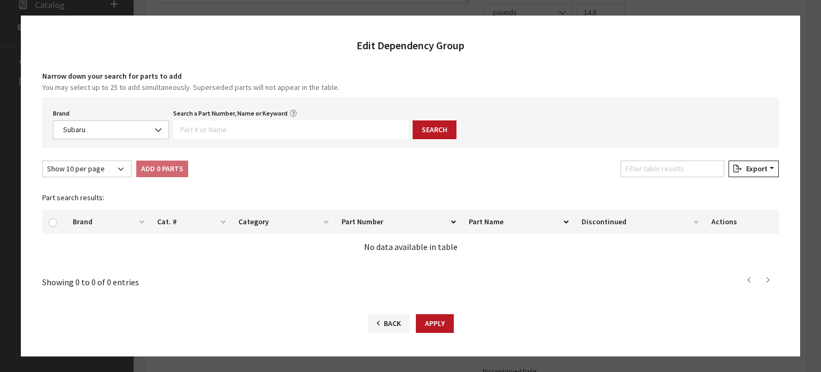
click at [276, 141] on div "Brand Acura Alfa Romeo Audi BMW DoubleTake Ford Ford Racing GM GST Honda Hyunda…" at bounding box center [410, 122] width 736 height 50
click at [276, 130] on input "Search a Part Number, Name or Keyword" at bounding box center [290, 129] width 235 height 19
paste input "PT767TB400"
type input "PT767TB400"
click at [456, 121] on div "Brand Acura Alfa Romeo Audi BMW DoubleTake Ford Ford Racing GM GST Honda Hyunda…" at bounding box center [410, 122] width 736 height 50
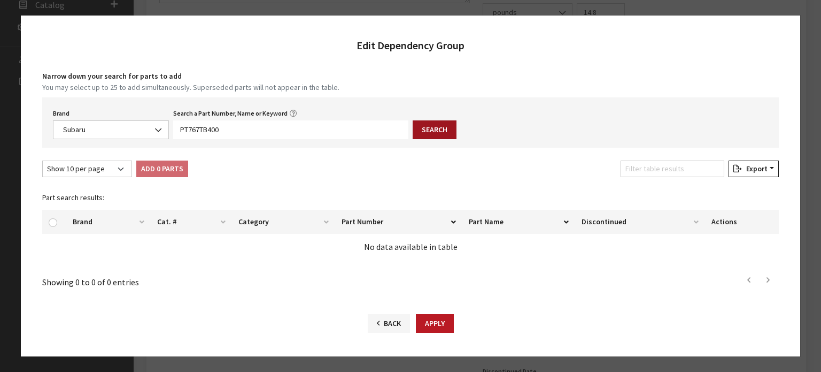
click at [431, 129] on button "Search" at bounding box center [435, 129] width 44 height 19
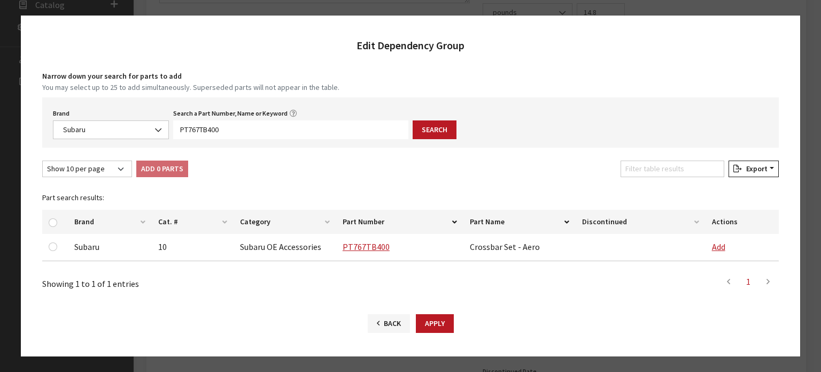
scroll to position [171, 0]
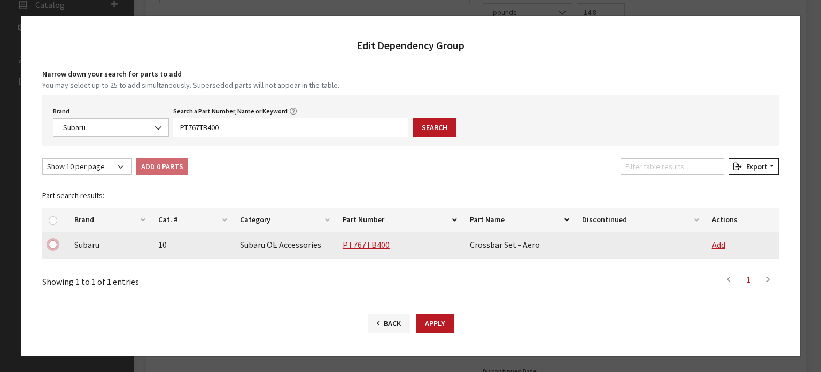
click at [53, 244] on input "checkbox" at bounding box center [53, 244] width 9 height 9
checkbox input "true"
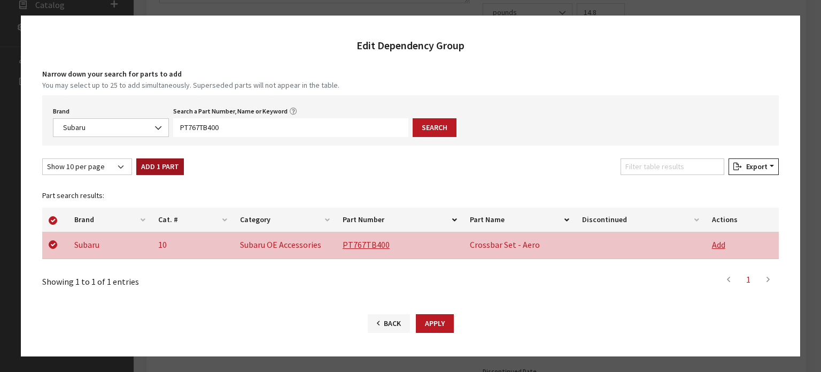
click at [156, 164] on button "Add 1 Part" at bounding box center [160, 166] width 48 height 17
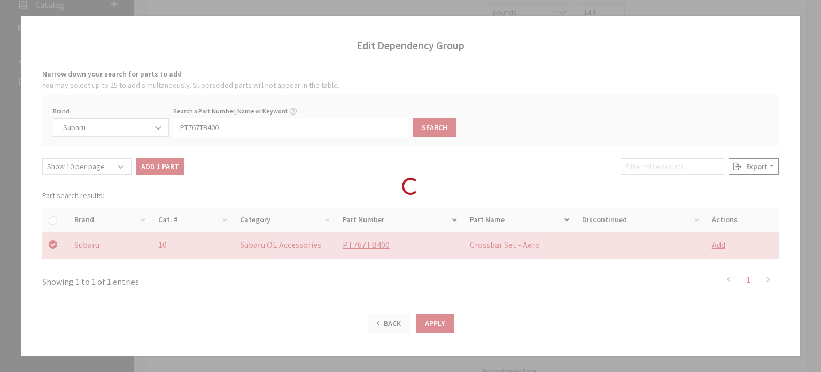
checkbox input "false"
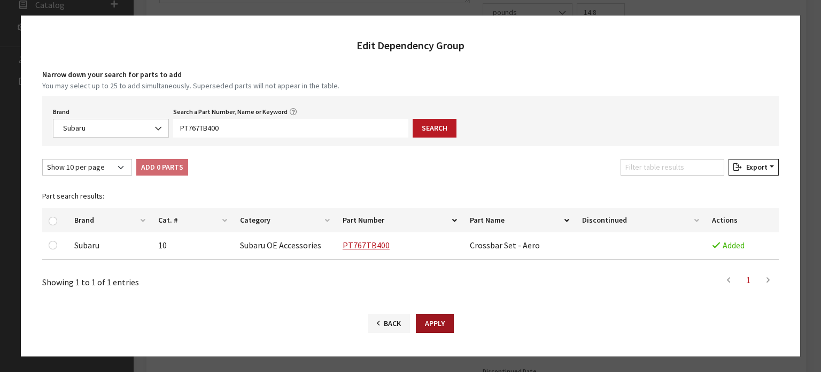
click at [426, 325] on button "Apply" at bounding box center [435, 323] width 38 height 19
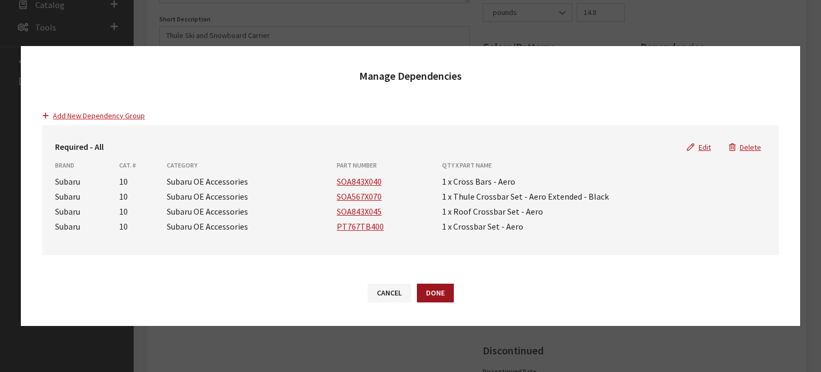
click at [433, 292] on button "Done" at bounding box center [435, 292] width 37 height 19
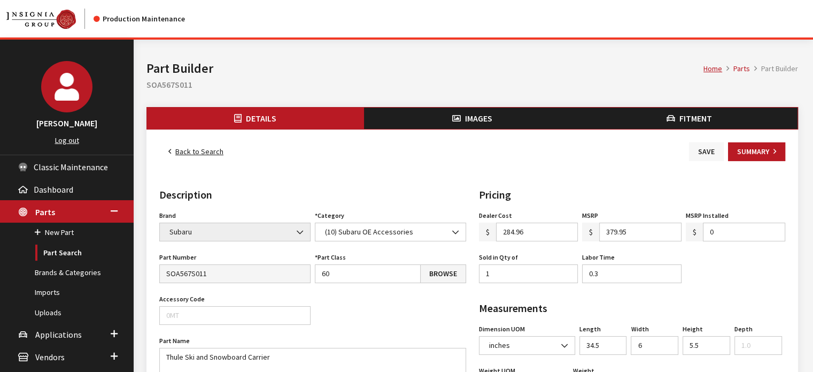
click at [691, 153] on button "Save" at bounding box center [706, 151] width 35 height 19
click at [199, 151] on link "Back to Search" at bounding box center [195, 151] width 73 height 19
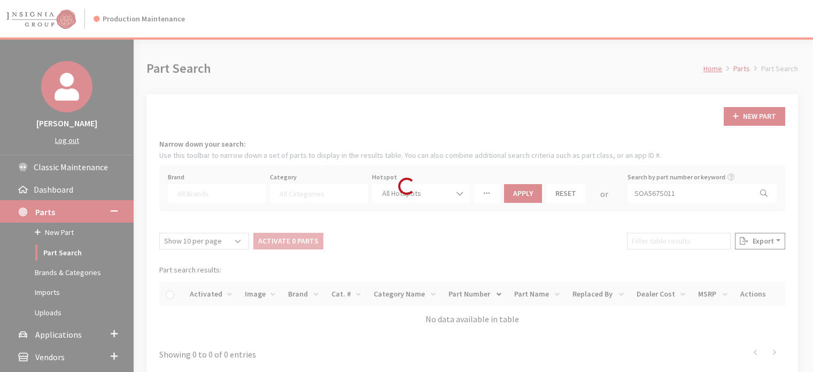
select select
click at [687, 193] on div "Loading..." at bounding box center [406, 186] width 813 height 372
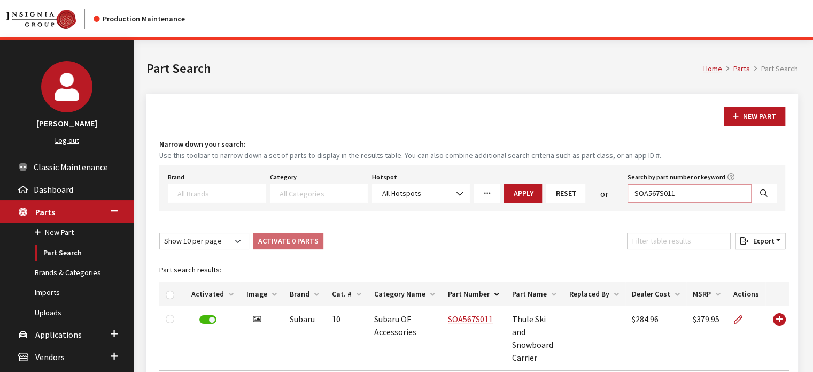
click at [684, 192] on input "SOA567S011" at bounding box center [690, 193] width 124 height 19
paste input "B"
type input "SOA567B011"
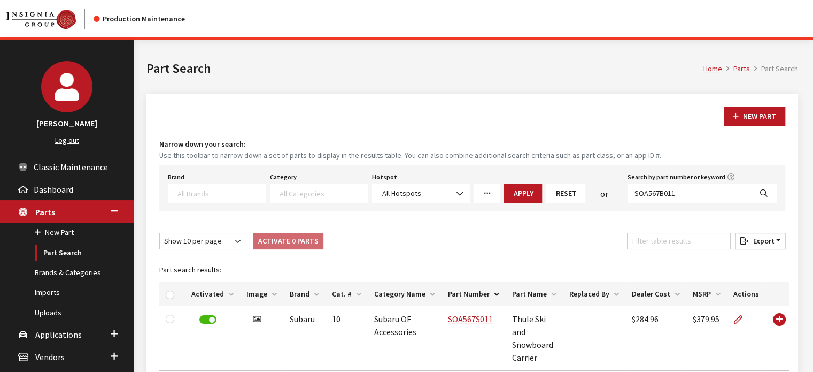
click at [770, 196] on button "Search" at bounding box center [764, 193] width 26 height 19
select select
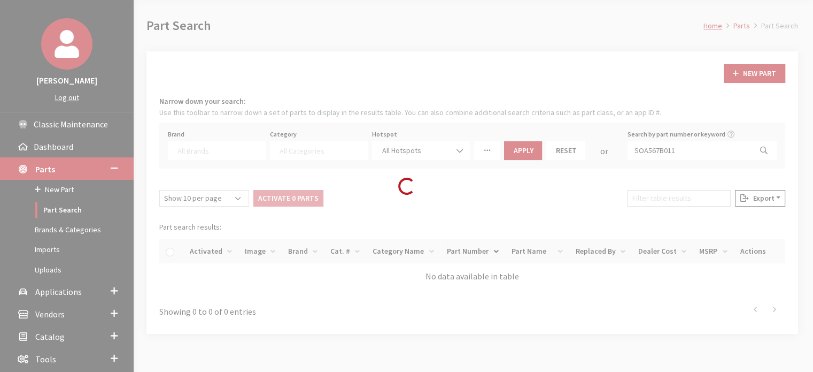
scroll to position [101, 0]
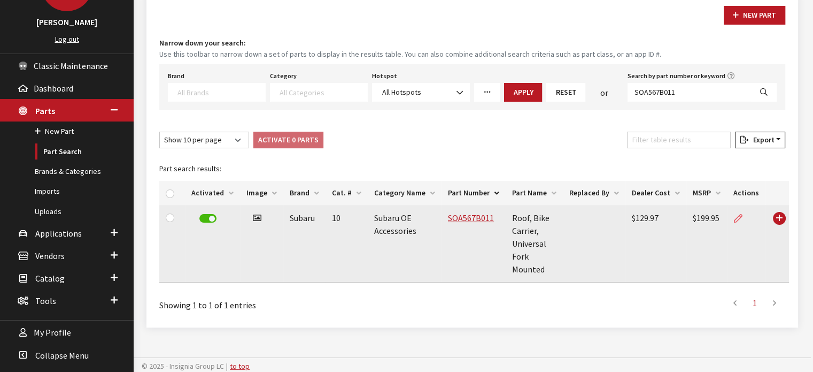
click at [735, 215] on icon at bounding box center [738, 218] width 9 height 9
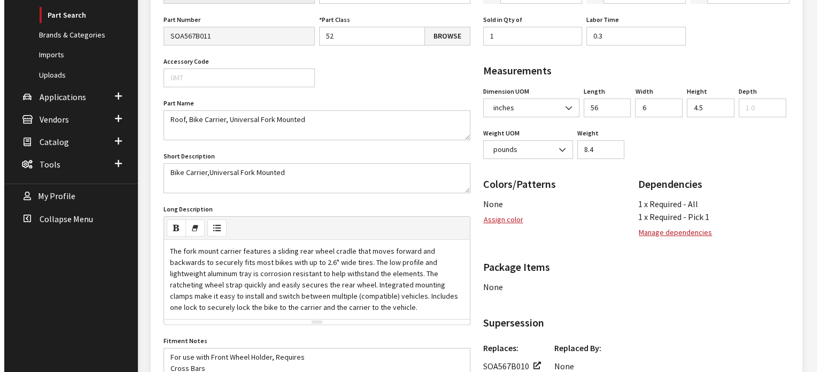
scroll to position [267, 0]
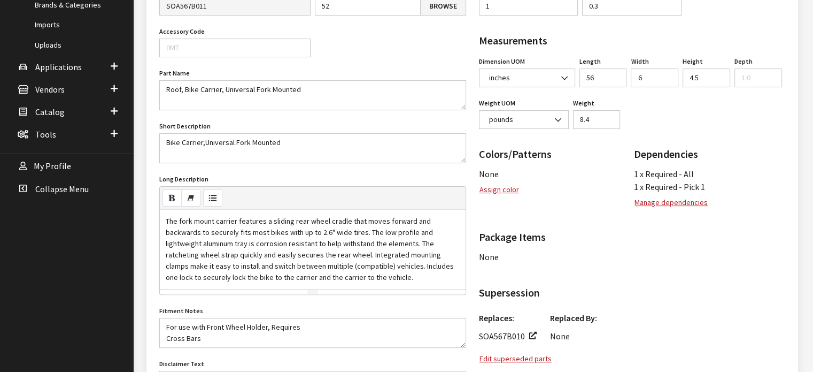
click at [652, 198] on button "Manage dependencies" at bounding box center [671, 202] width 74 height 19
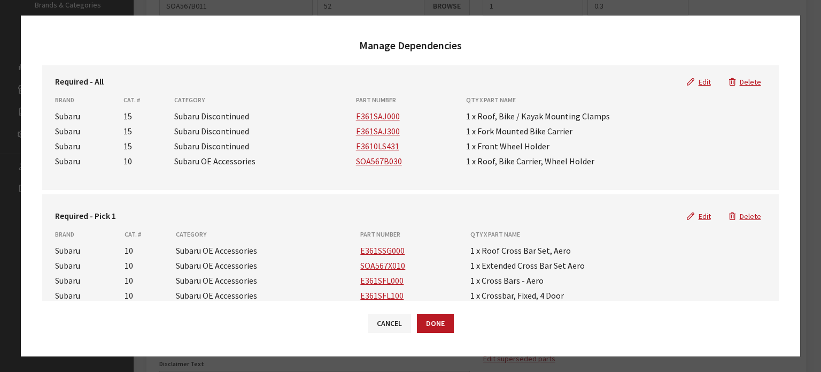
scroll to position [53, 0]
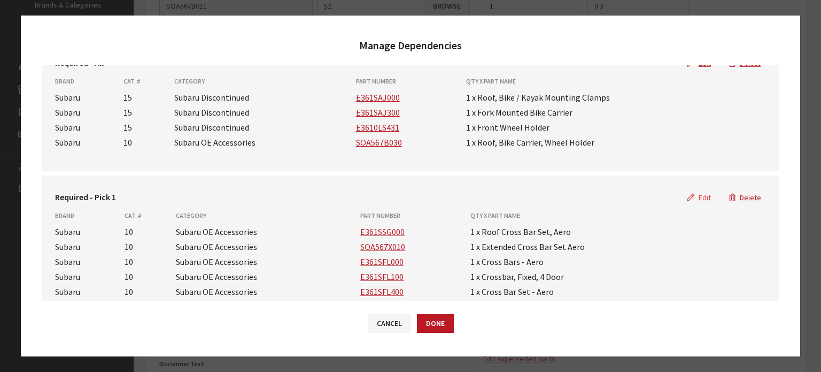
click at [697, 198] on button "Edit" at bounding box center [699, 197] width 42 height 19
select select "25"
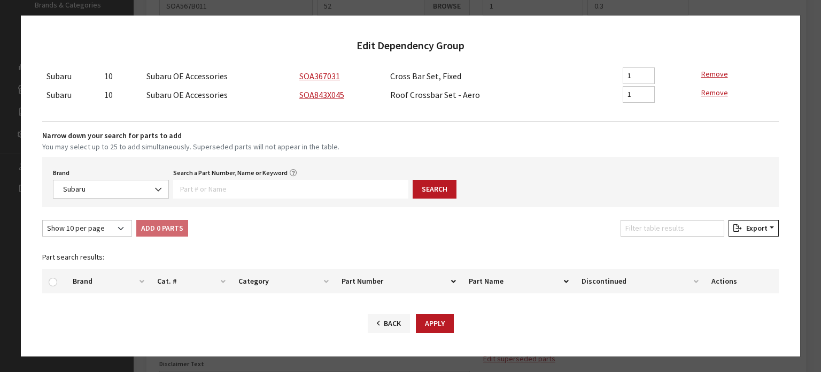
scroll to position [357, 0]
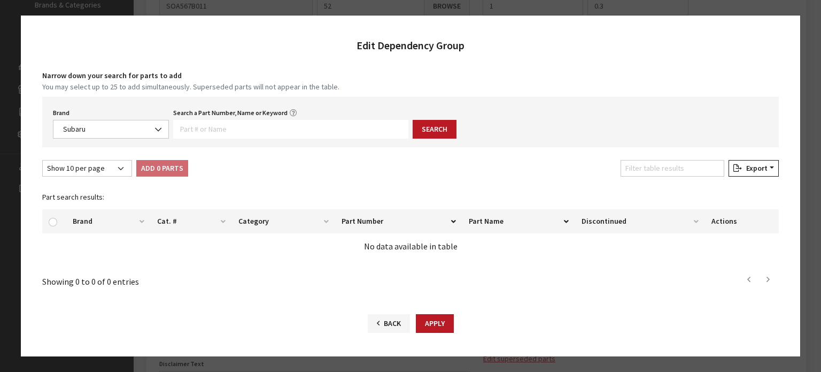
click at [234, 103] on div "Brand Acura Alfa Romeo Audi BMW DoubleTake Ford Ford Racing GM GST Honda Hyunda…" at bounding box center [410, 122] width 736 height 50
drag, startPoint x: 228, startPoint y: 126, endPoint x: 253, endPoint y: 120, distance: 25.8
click at [228, 126] on input "Search a Part Number, Name or Keyword" at bounding box center [290, 129] width 235 height 19
paste input "PT767TB400"
type input "PT767TB400"
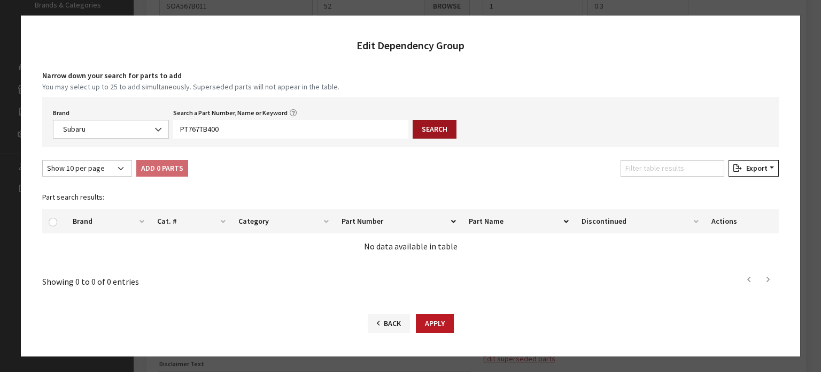
click at [419, 122] on button "Search" at bounding box center [435, 129] width 44 height 19
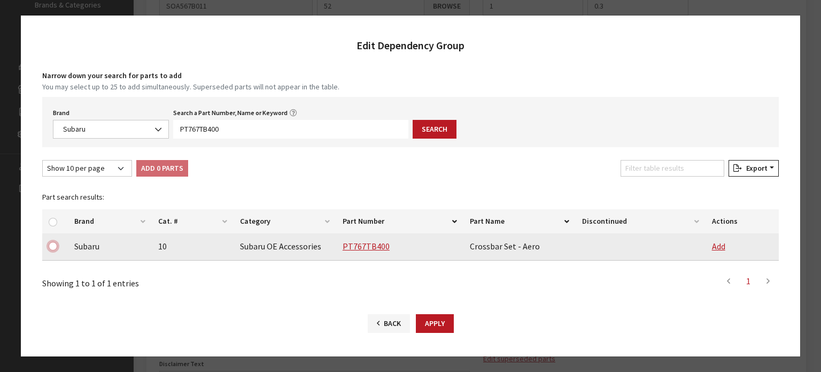
click input "checkbox"
checkbox input "true"
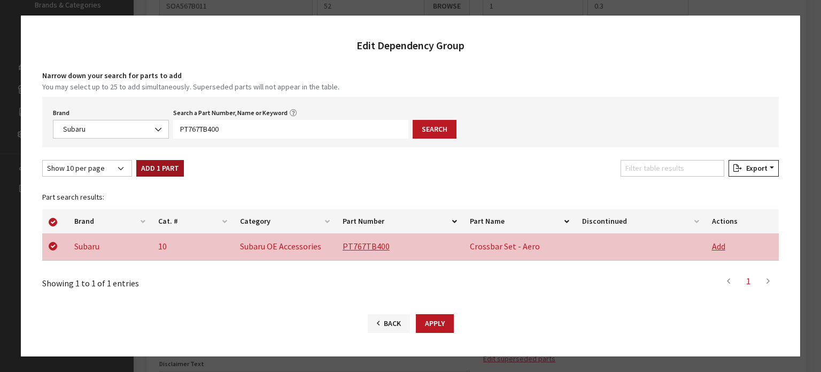
click button "Add 1 Part"
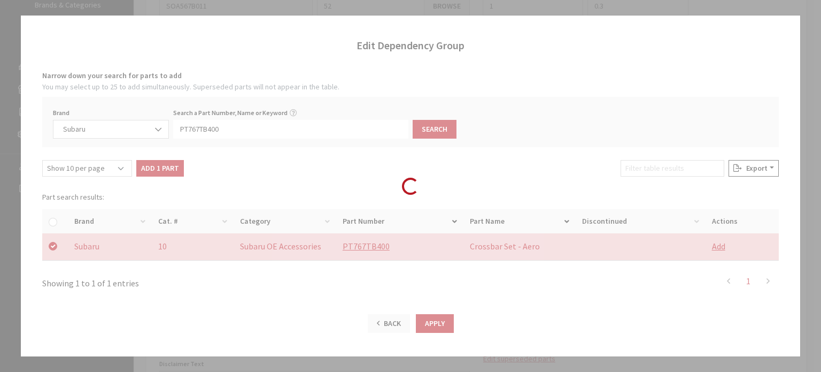
checkbox input "false"
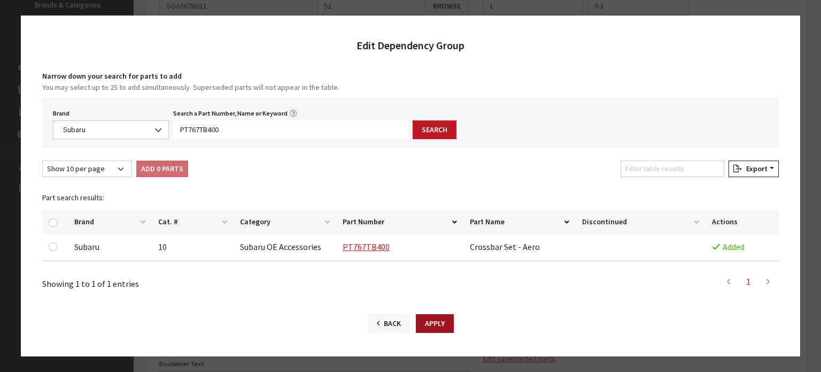
click button "Apply"
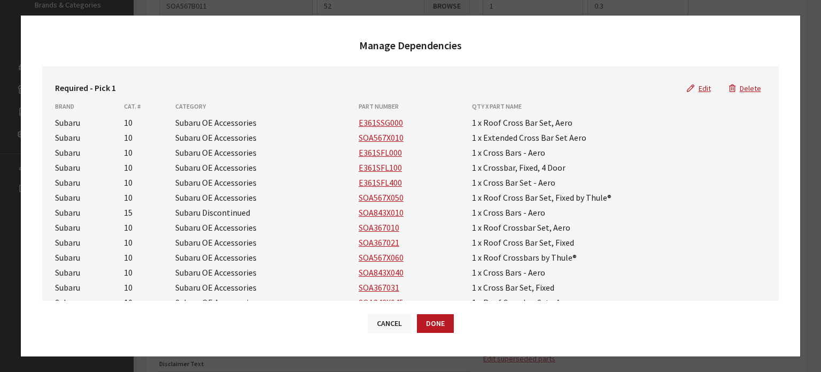
scroll to position [168, 0]
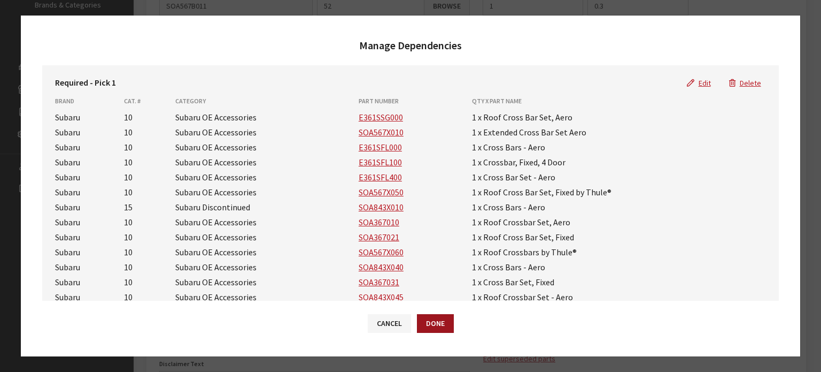
click button "Done"
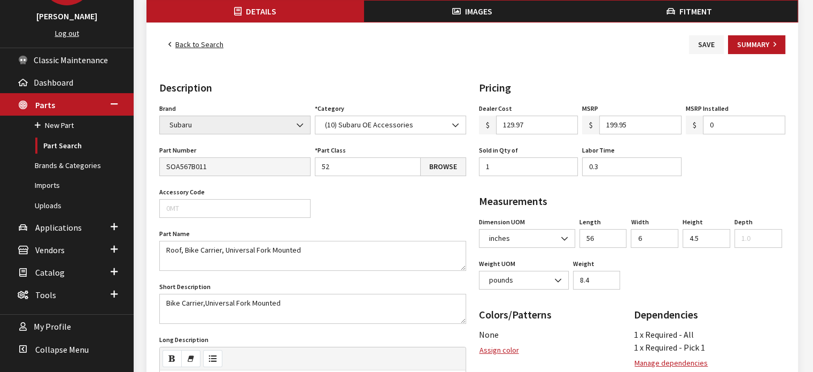
scroll to position [0, 0]
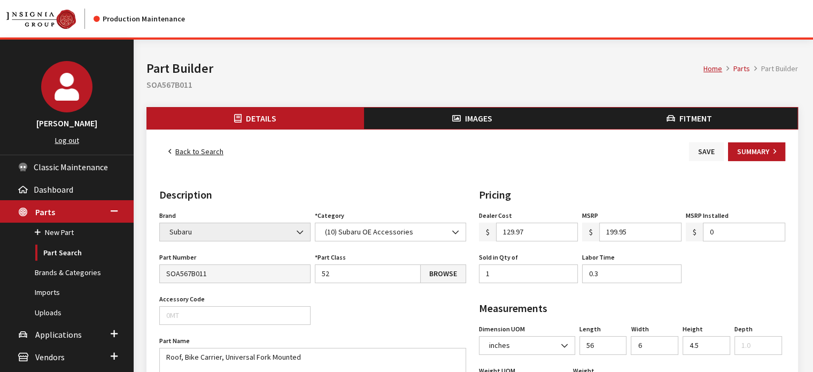
drag, startPoint x: 701, startPoint y: 140, endPoint x: 704, endPoint y: 155, distance: 15.2
click div "Back to Search Save Summary Details Description Brand Acura Alfa Romeo Audi BMW…"
drag, startPoint x: 704, startPoint y: 155, endPoint x: 707, endPoint y: 160, distance: 6.2
click button "Save"
click at [714, 151] on button "Save" at bounding box center [706, 151] width 35 height 19
